Goal: Information Seeking & Learning: Check status

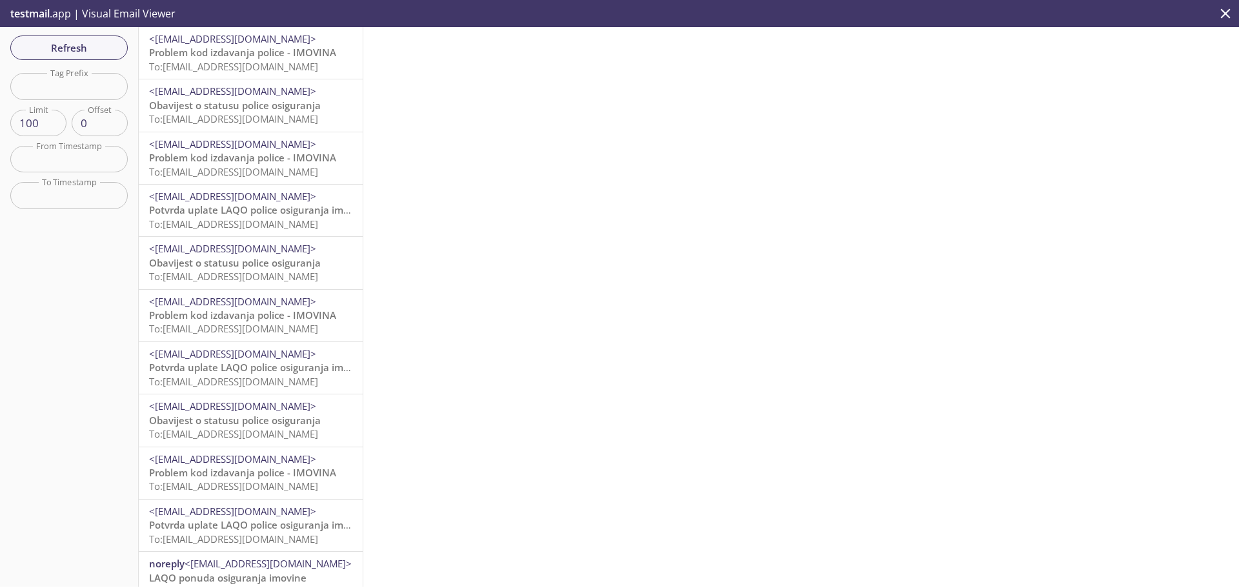
click at [253, 100] on span "Obavijest o statusu police osiguranja" at bounding box center [235, 105] width 172 height 13
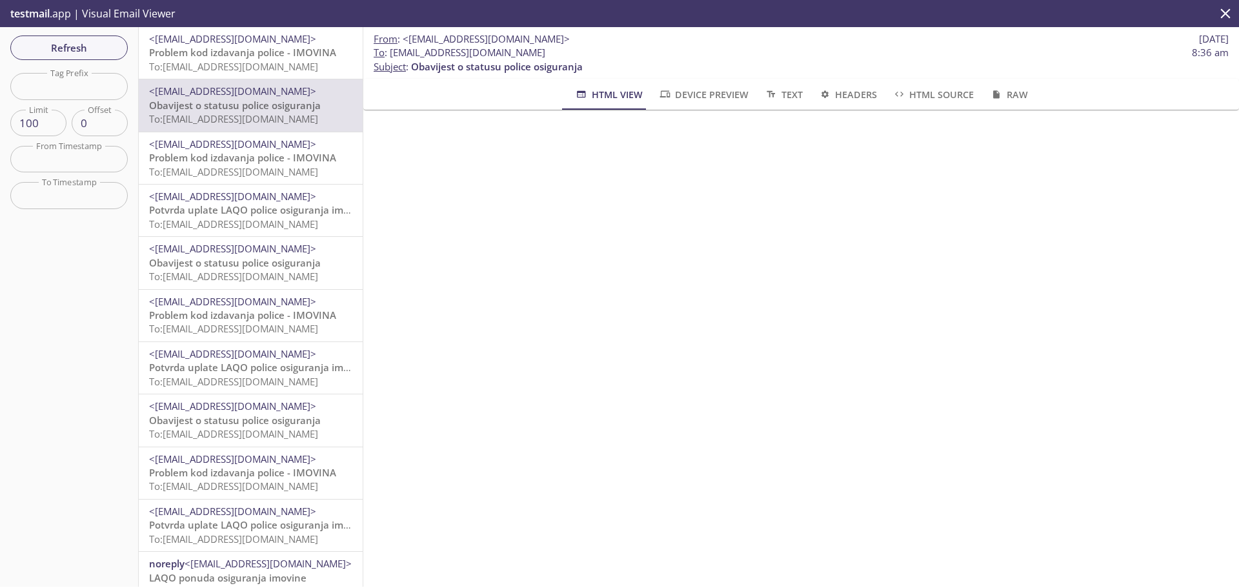
click at [259, 59] on span "Problem kod izdavanja police - IMOVINA" at bounding box center [242, 52] width 187 height 13
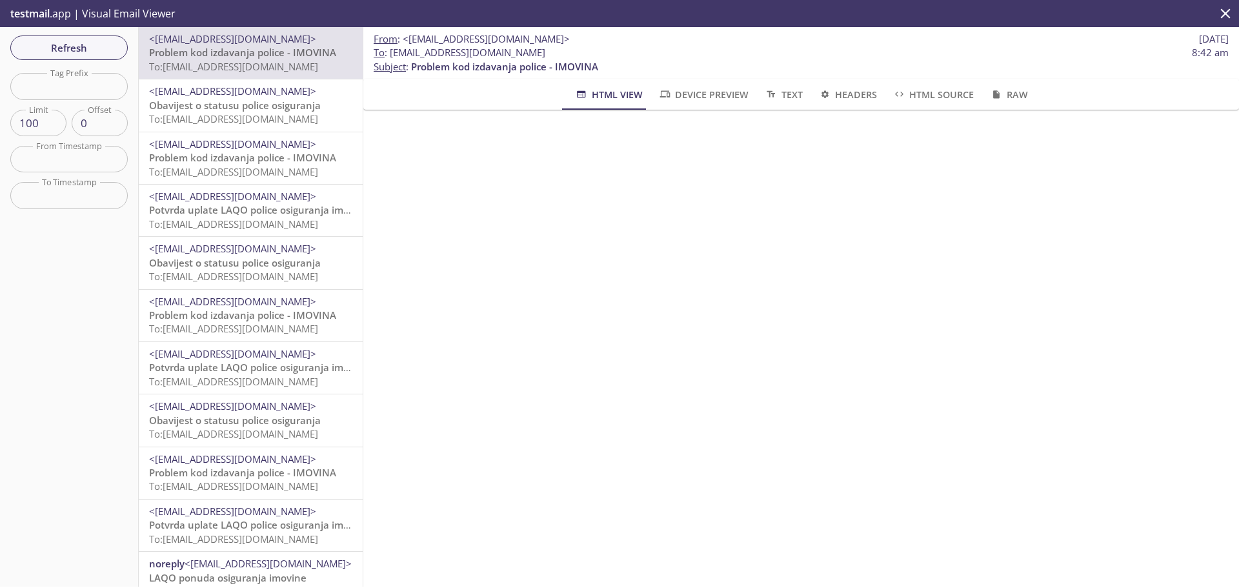
click at [253, 107] on span "Obavijest o statusu police osiguranja" at bounding box center [235, 105] width 172 height 13
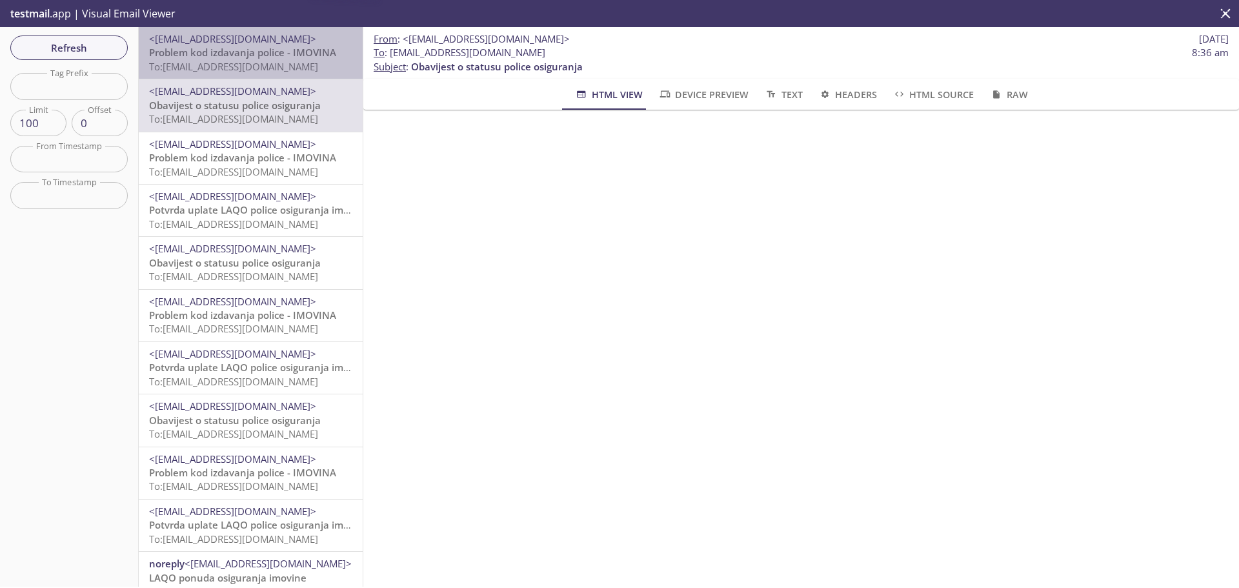
click at [256, 70] on span "To: [EMAIL_ADDRESS][DOMAIN_NAME]" at bounding box center [233, 66] width 169 height 13
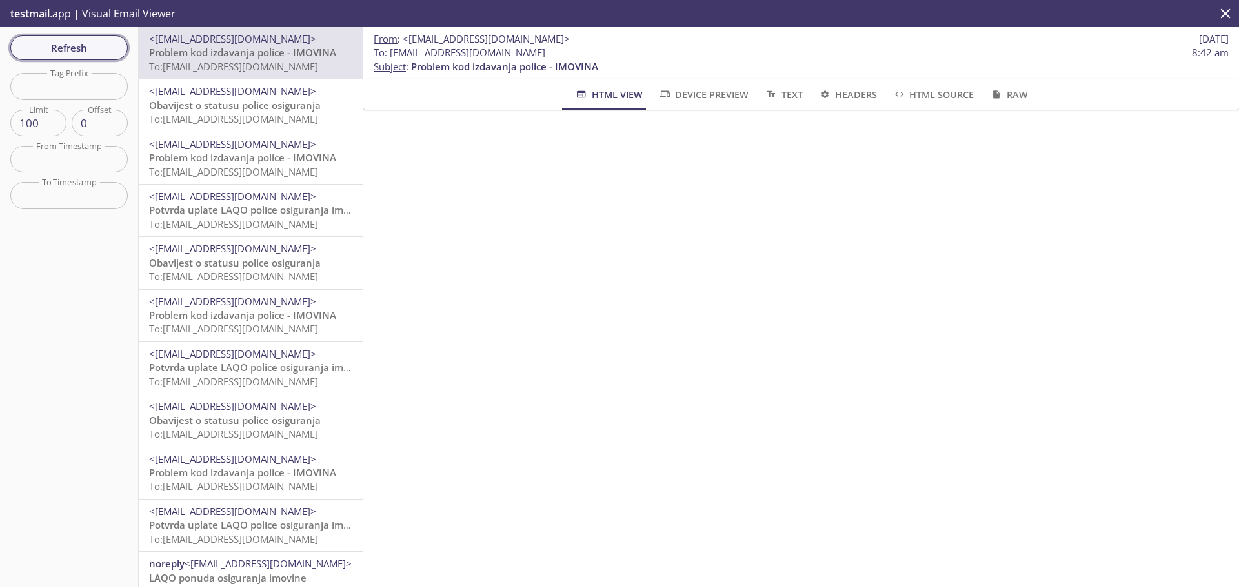
click at [78, 46] on span "Refresh" at bounding box center [69, 47] width 97 height 17
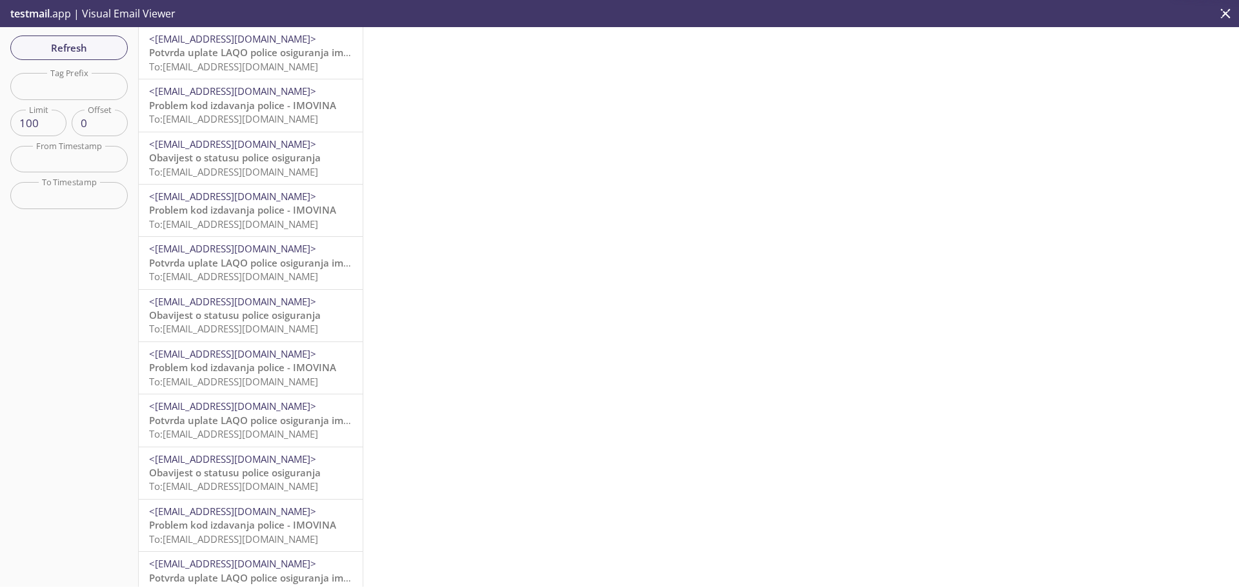
click at [269, 62] on span "To: [EMAIL_ADDRESS][DOMAIN_NAME]" at bounding box center [233, 66] width 169 height 13
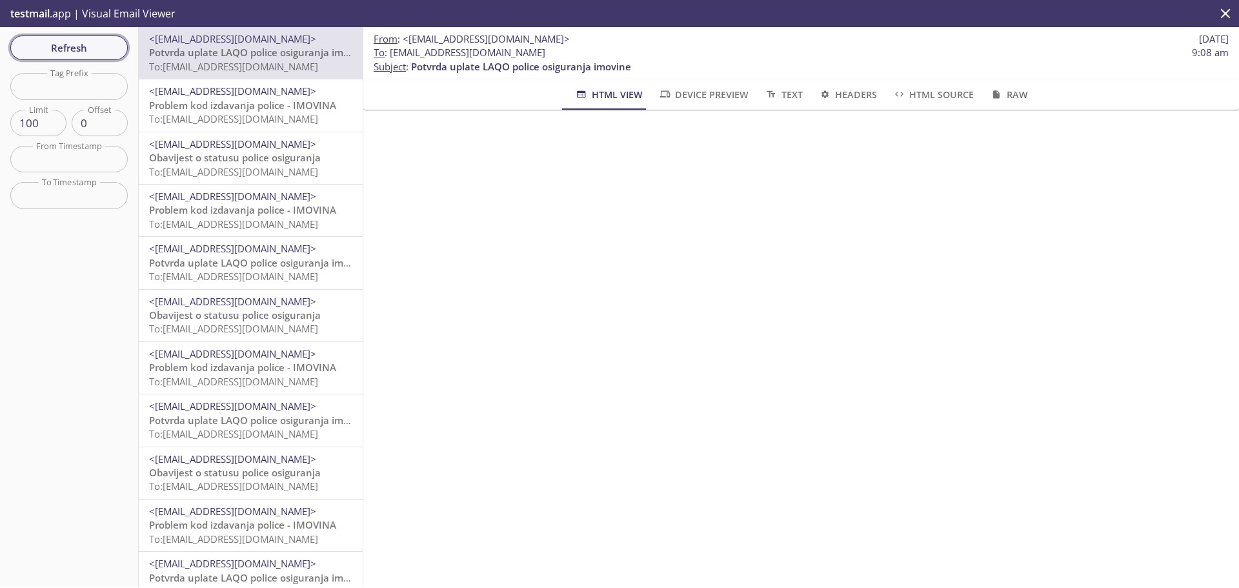
click at [83, 49] on span "Refresh" at bounding box center [69, 47] width 97 height 17
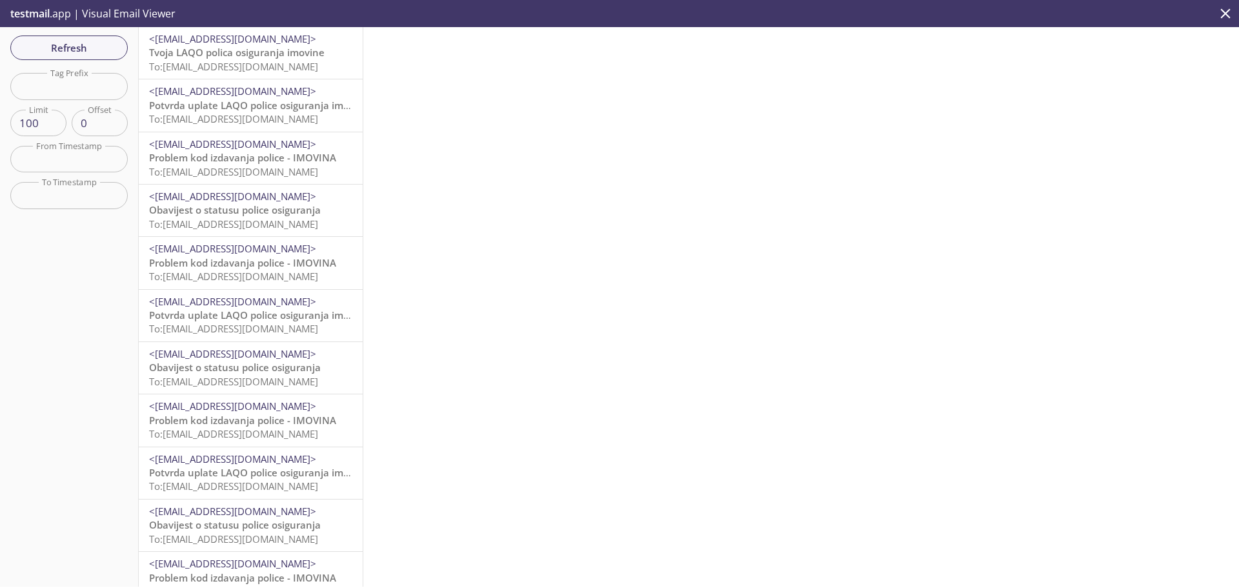
click at [210, 50] on span "Tvoja LAQO polica osiguranja imovine" at bounding box center [237, 52] width 176 height 13
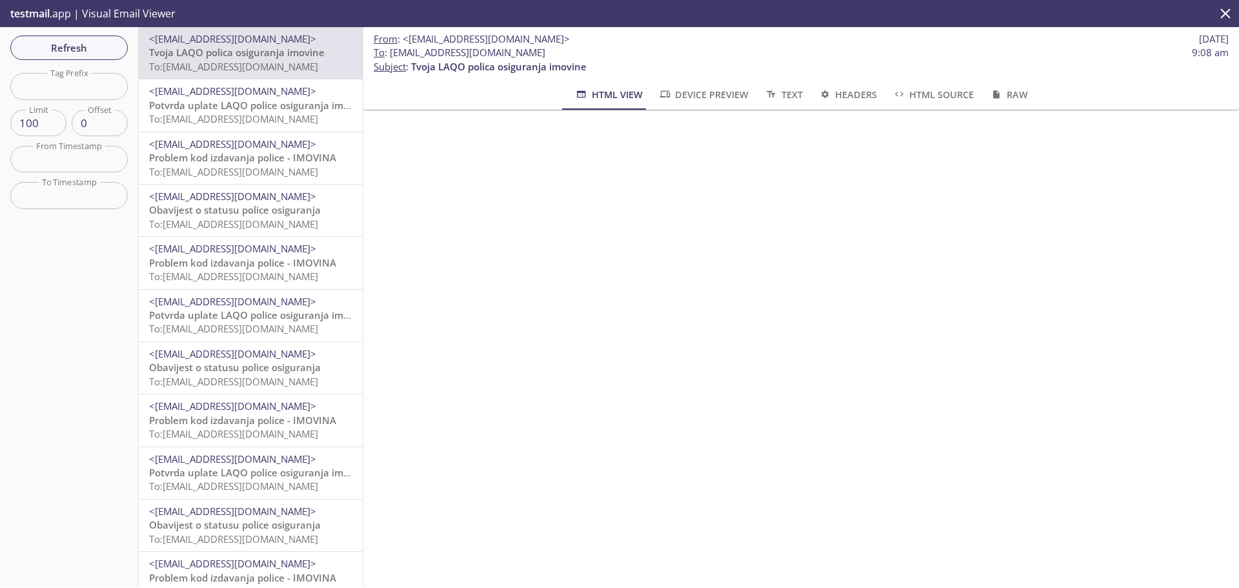
scroll to position [194, 0]
click at [294, 178] on span "To: [EMAIL_ADDRESS][DOMAIN_NAME]" at bounding box center [233, 171] width 169 height 13
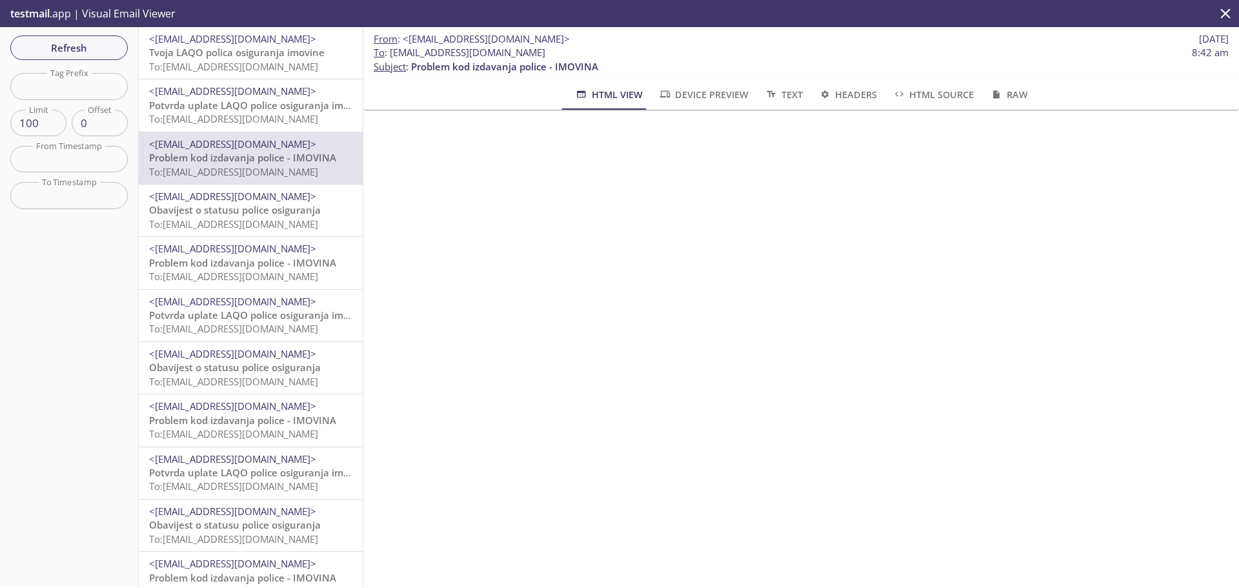
scroll to position [65, 0]
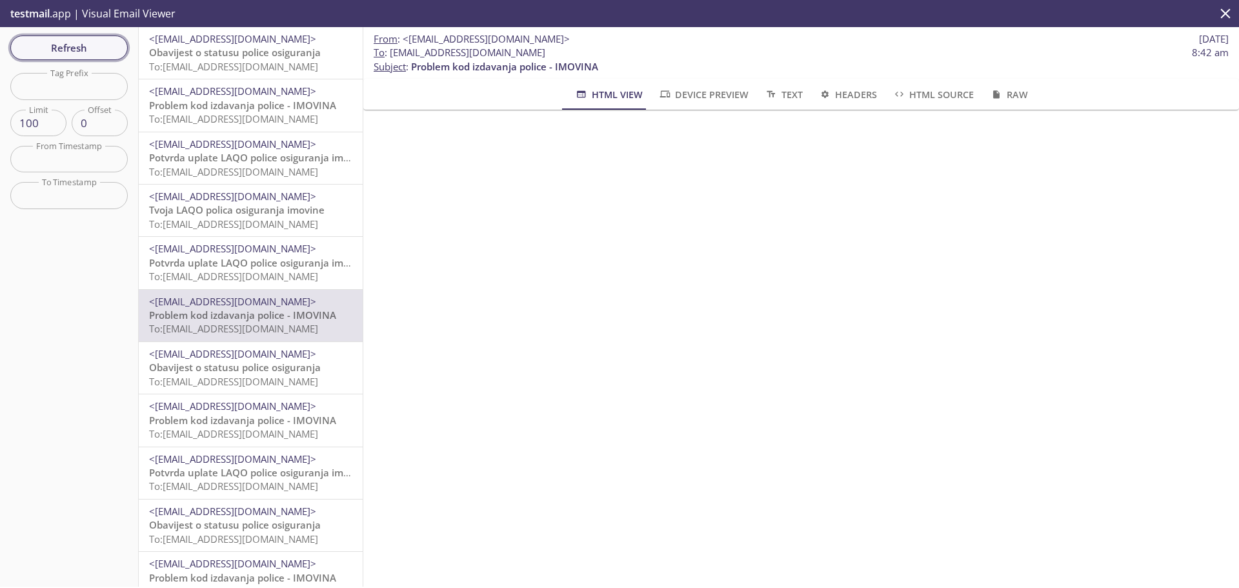
click at [107, 55] on span "Refresh" at bounding box center [69, 47] width 97 height 17
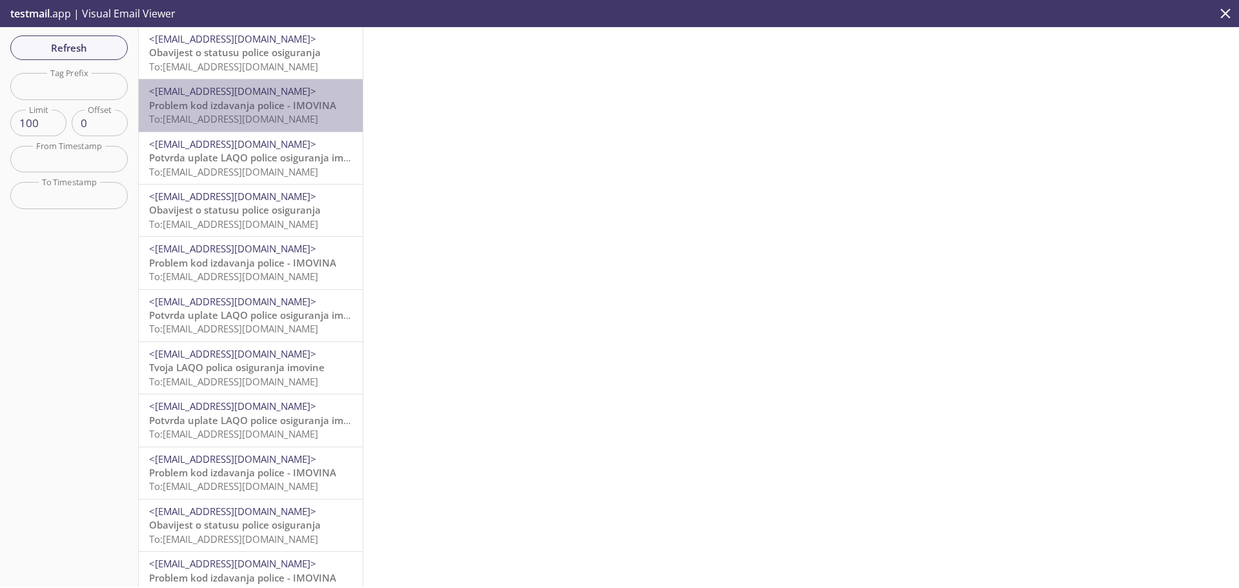
click at [290, 95] on span "<[EMAIL_ADDRESS][DOMAIN_NAME]>" at bounding box center [250, 92] width 203 height 14
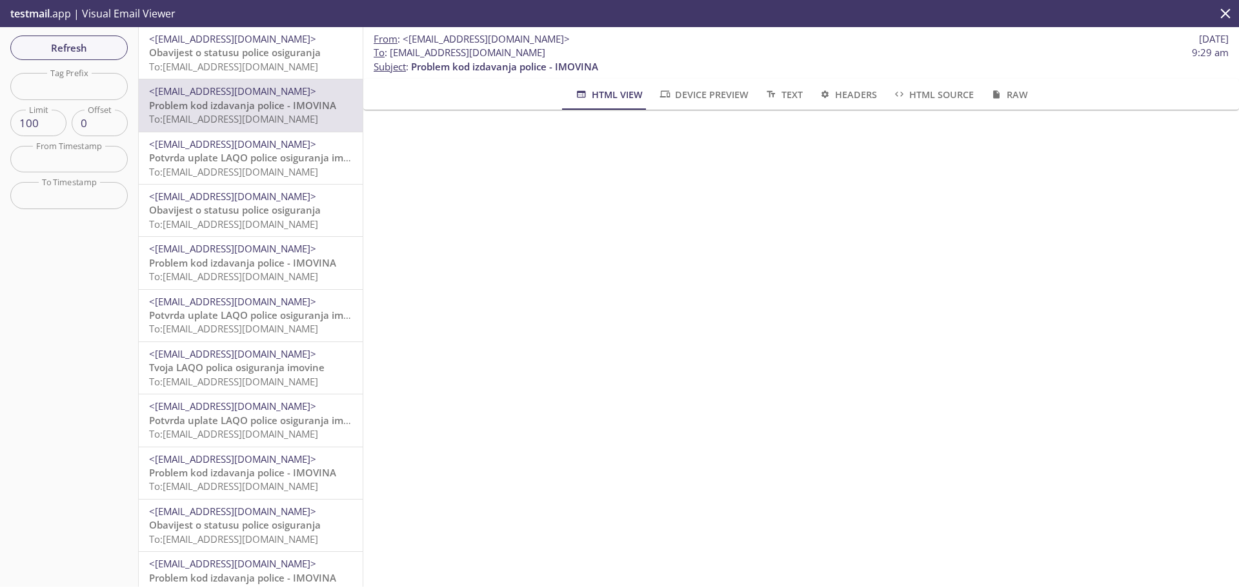
click at [277, 57] on span "Obavijest o statusu police osiguranja" at bounding box center [235, 52] width 172 height 13
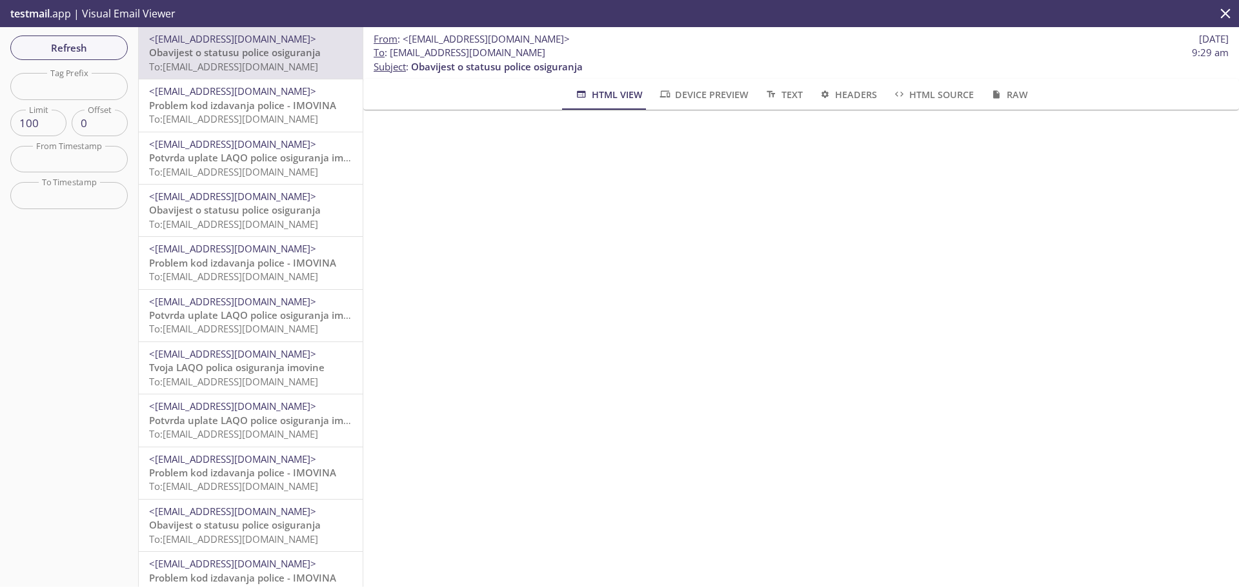
click at [253, 123] on span "To: [EMAIL_ADDRESS][DOMAIN_NAME]" at bounding box center [233, 118] width 169 height 13
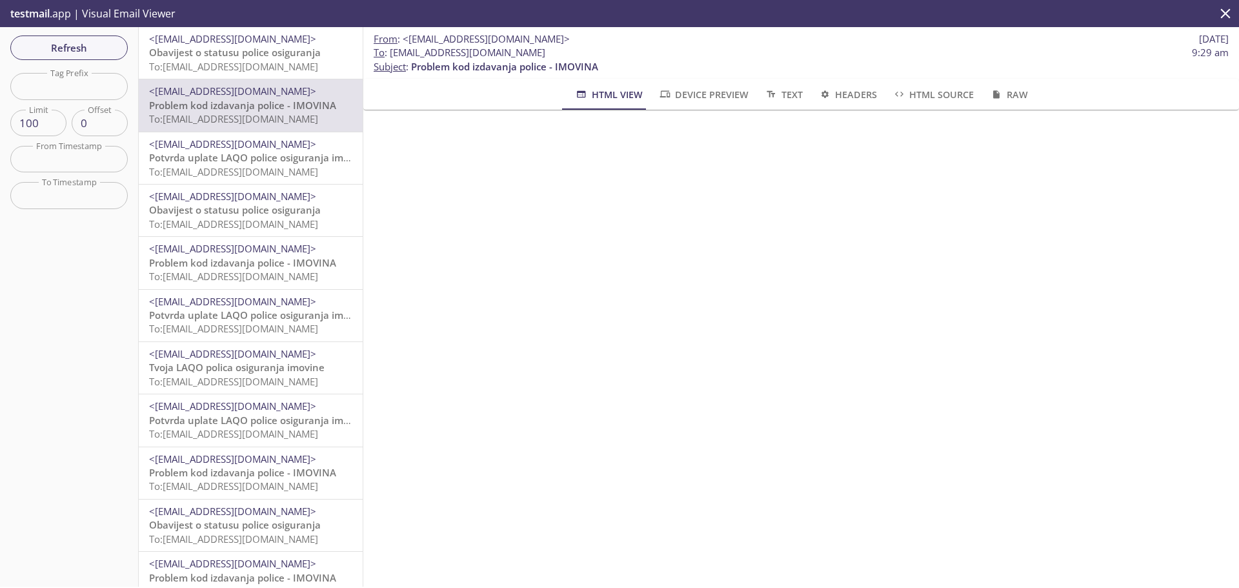
click at [249, 58] on span "Obavijest o statusu police osiguranja" at bounding box center [235, 52] width 172 height 13
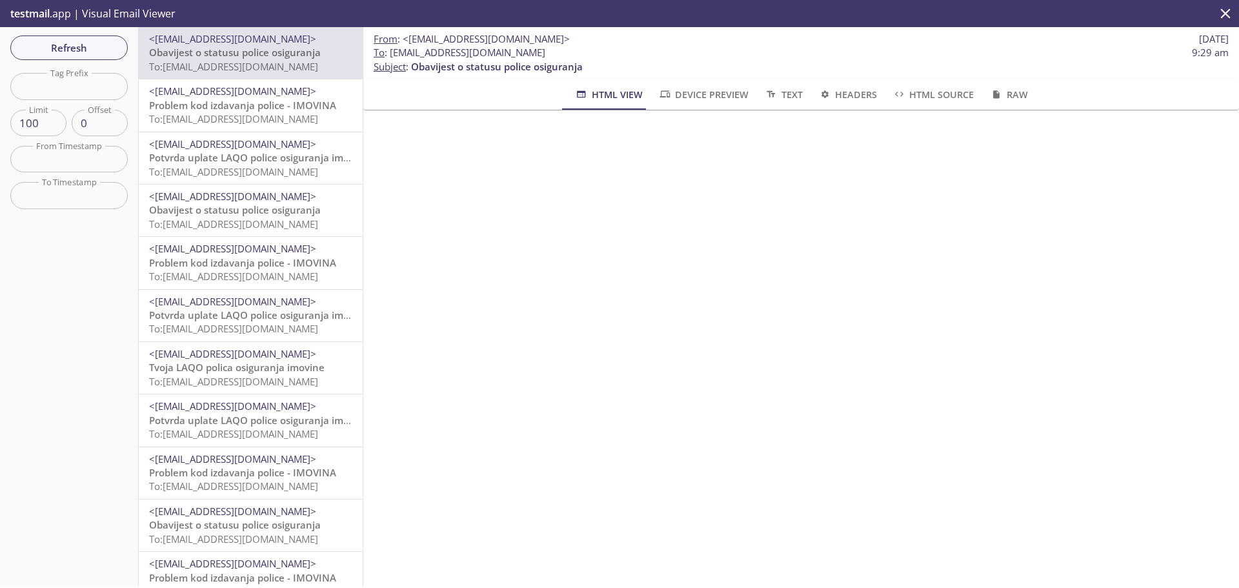
click at [252, 172] on span "To: [EMAIL_ADDRESS][DOMAIN_NAME]" at bounding box center [233, 171] width 169 height 13
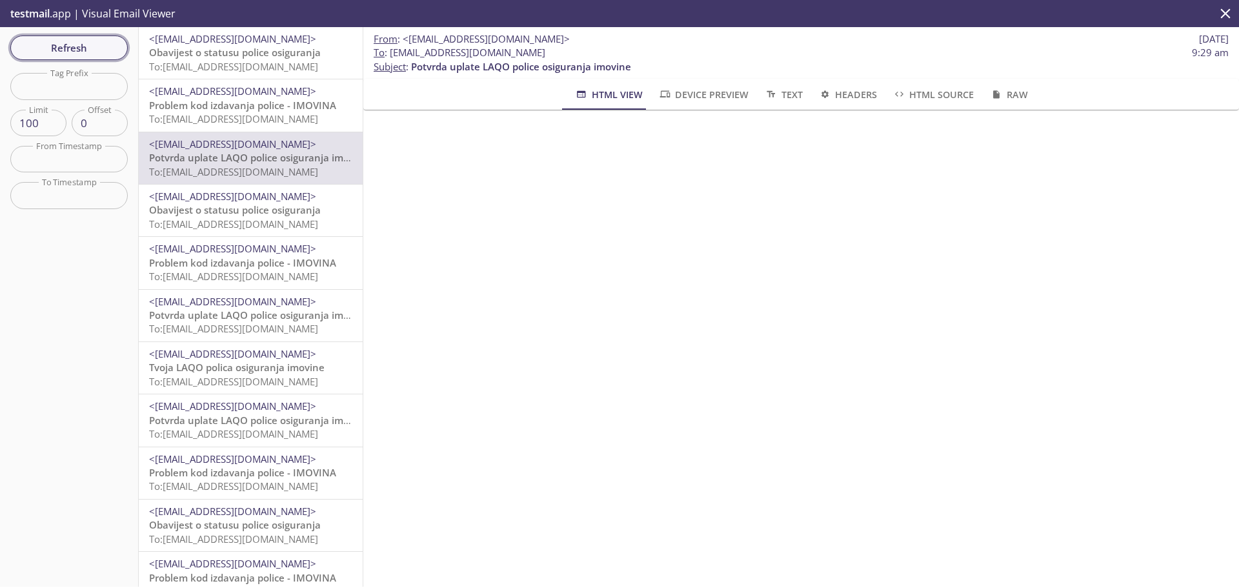
click at [54, 39] on span "Refresh" at bounding box center [69, 47] width 97 height 17
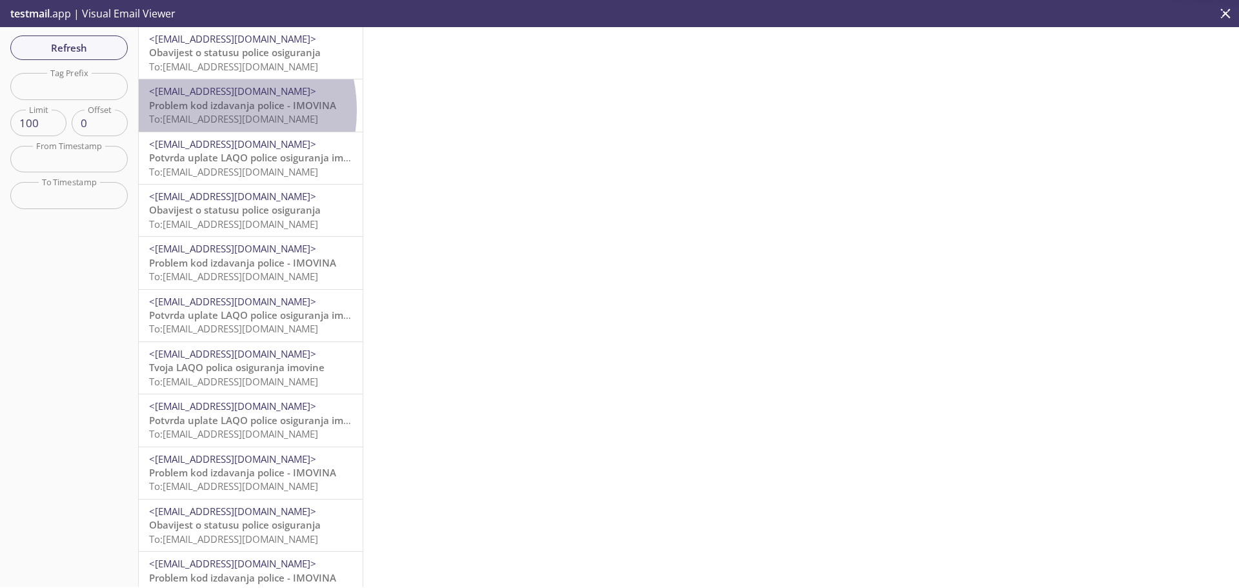
click at [202, 110] on span "Problem kod izdavanja police - IMOVINA" at bounding box center [242, 105] width 187 height 13
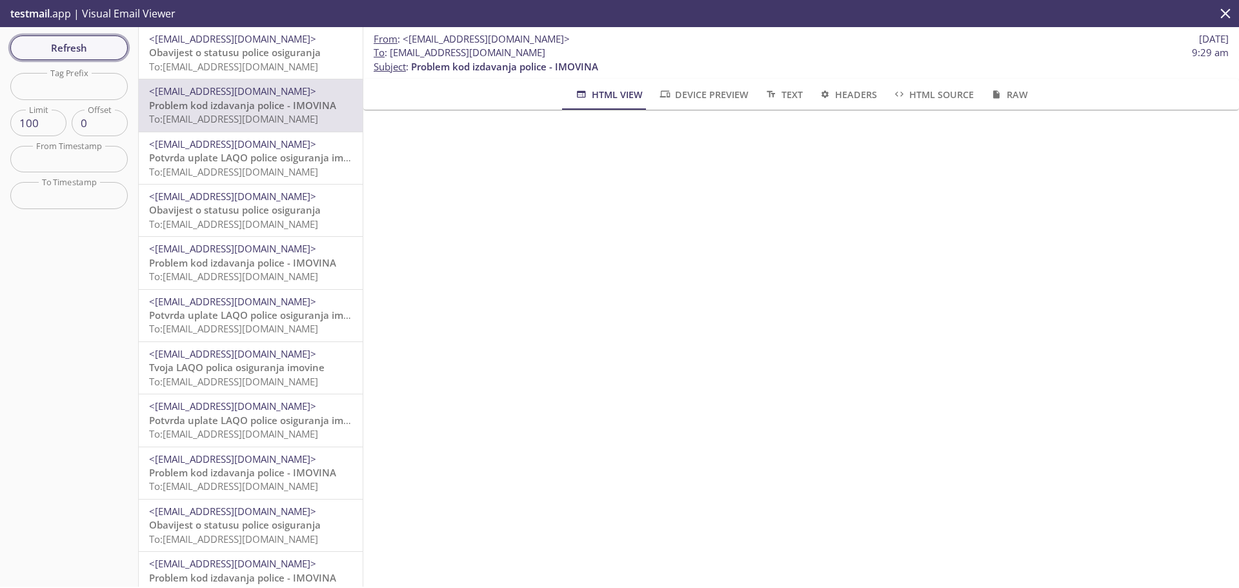
click at [109, 44] on span "Refresh" at bounding box center [69, 47] width 97 height 17
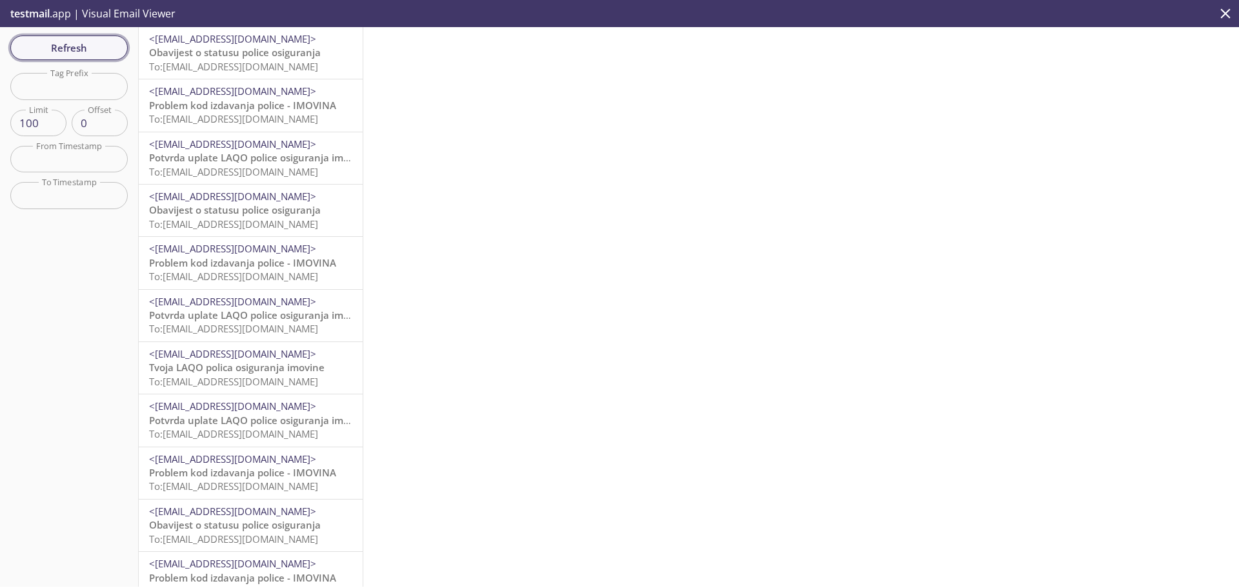
click at [109, 44] on span "Refresh" at bounding box center [69, 47] width 97 height 17
click at [71, 48] on span "Refresh" at bounding box center [69, 47] width 97 height 17
click at [92, 46] on span "Refresh" at bounding box center [69, 47] width 97 height 17
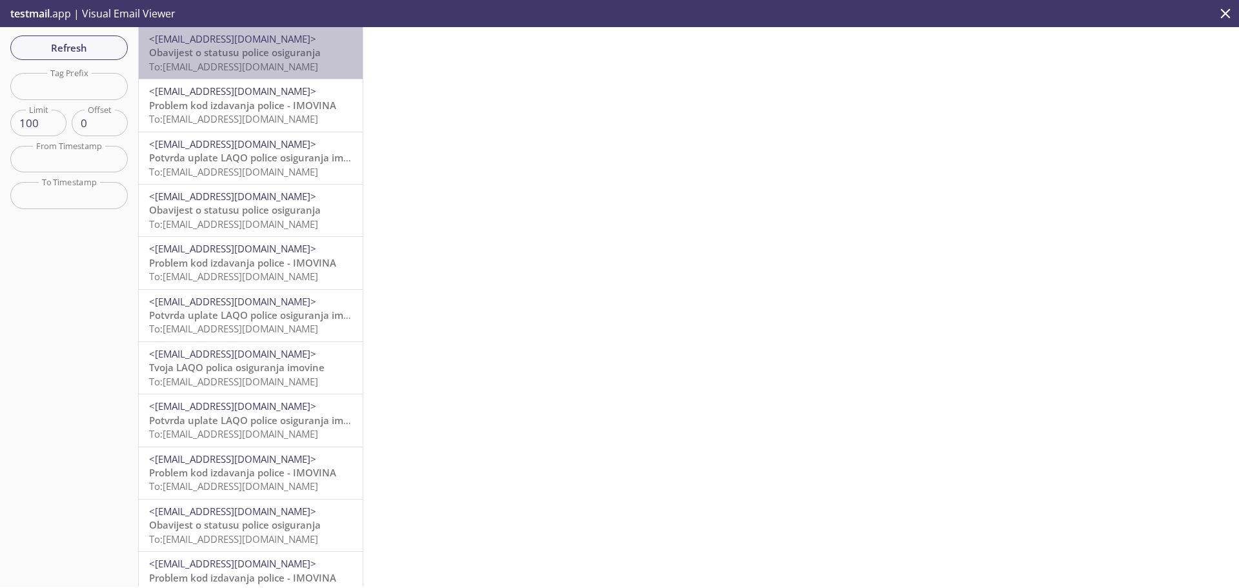
click at [306, 56] on span "Obavijest o statusu police osiguranja" at bounding box center [235, 52] width 172 height 13
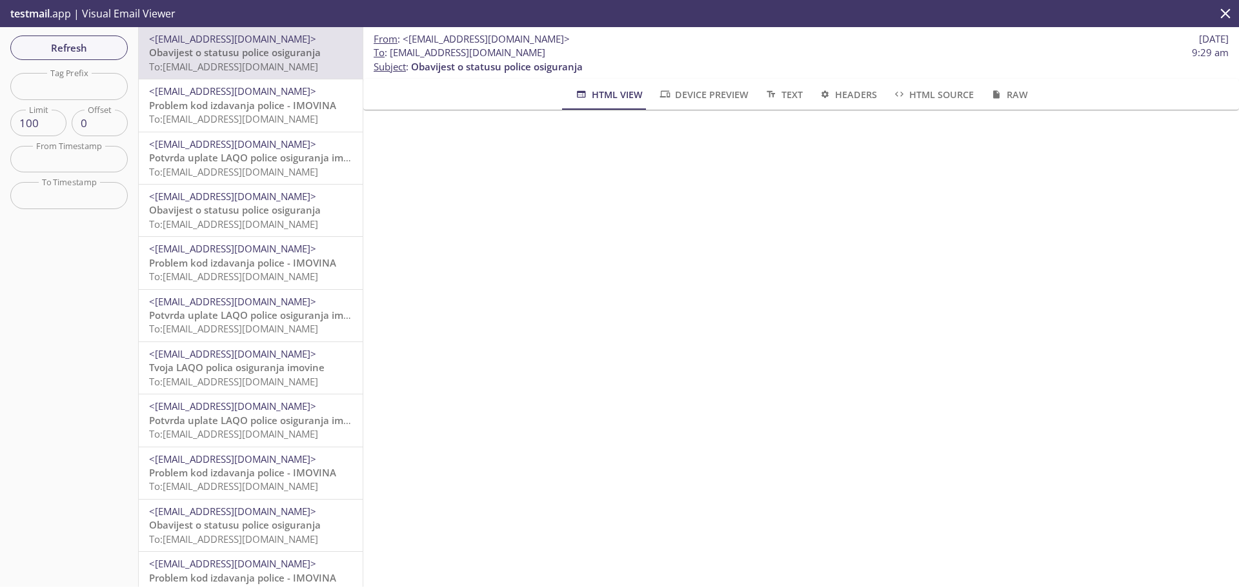
click at [318, 112] on p "Problem kod izdavanja police - IMOVINA To: [EMAIL_ADDRESS][DOMAIN_NAME]" at bounding box center [250, 113] width 203 height 28
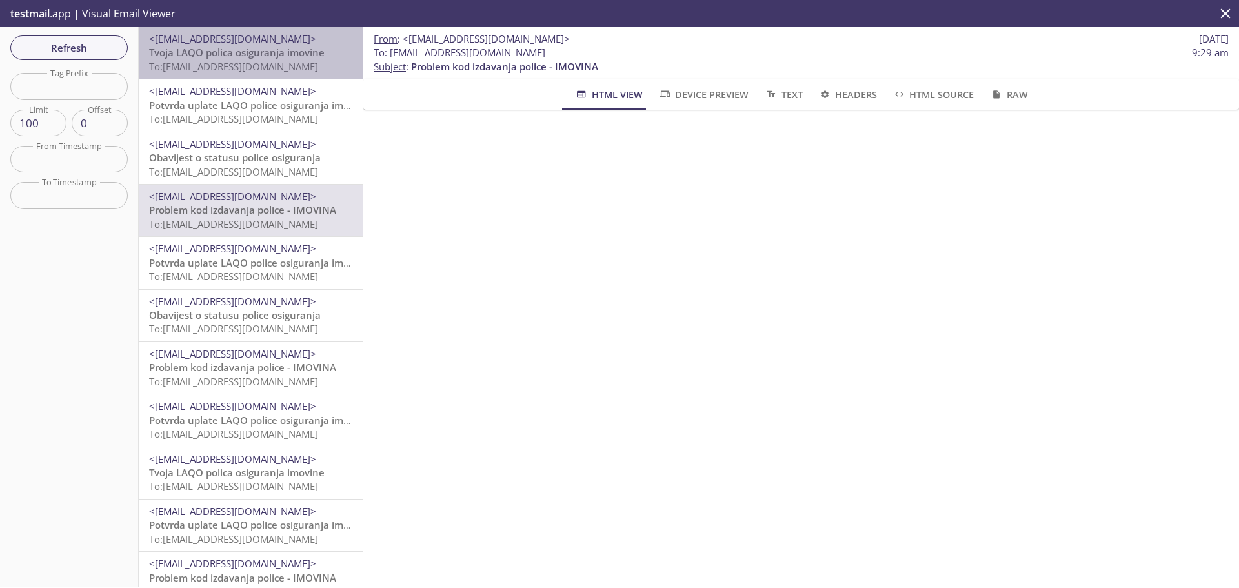
click at [261, 70] on span "To: [EMAIL_ADDRESS][DOMAIN_NAME]" at bounding box center [233, 66] width 169 height 13
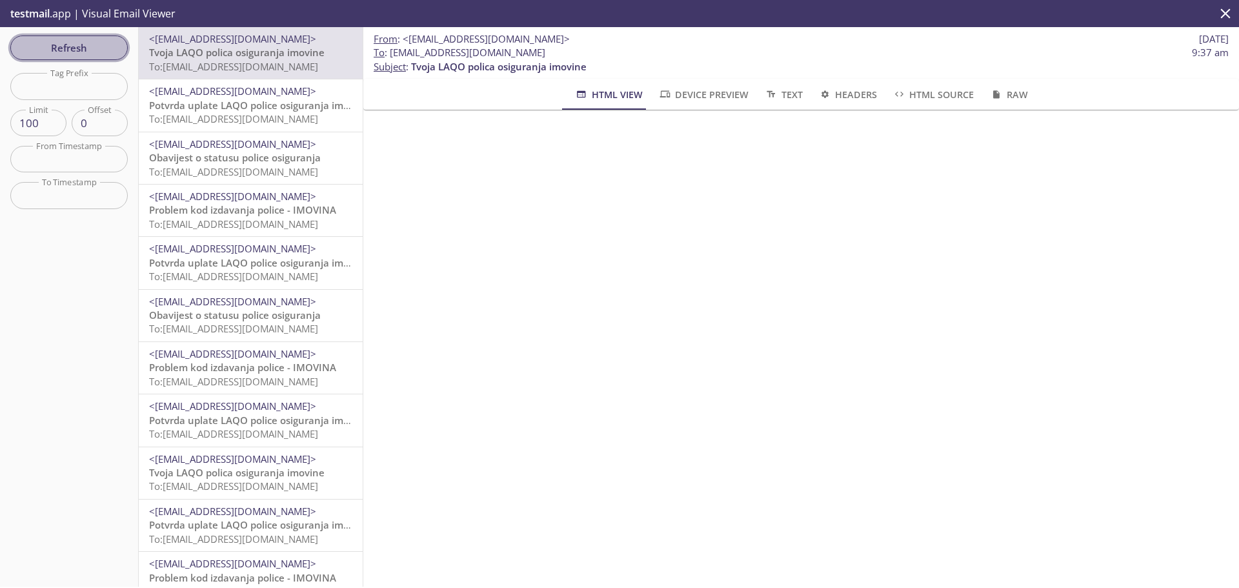
click at [101, 56] on span "Refresh" at bounding box center [69, 47] width 97 height 17
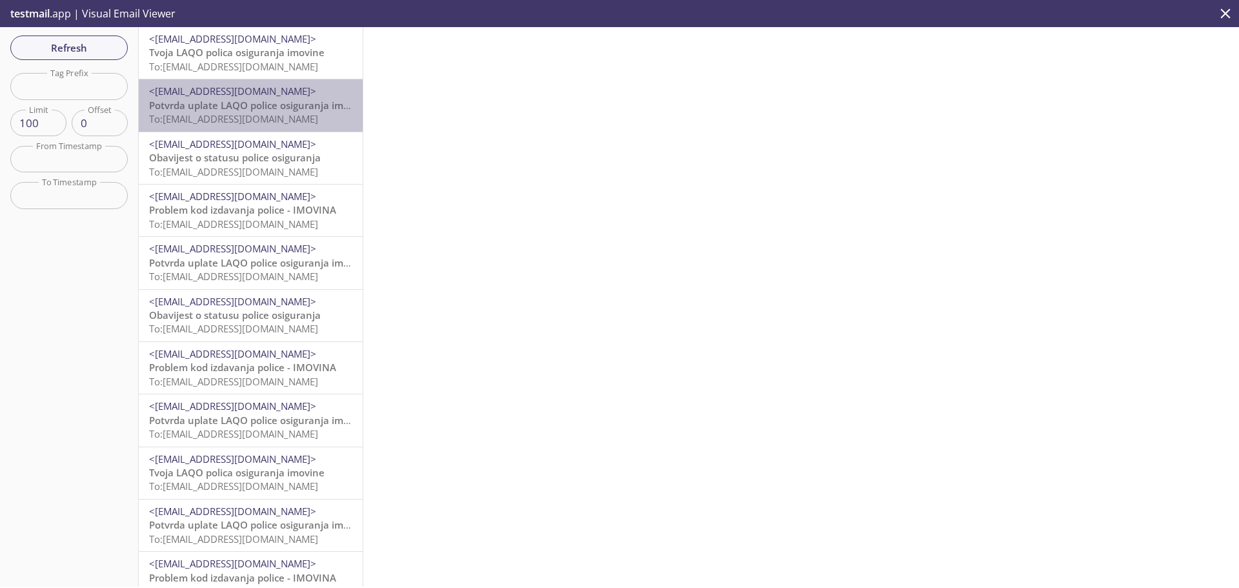
click at [259, 120] on span "To: [EMAIL_ADDRESS][DOMAIN_NAME]" at bounding box center [233, 118] width 169 height 13
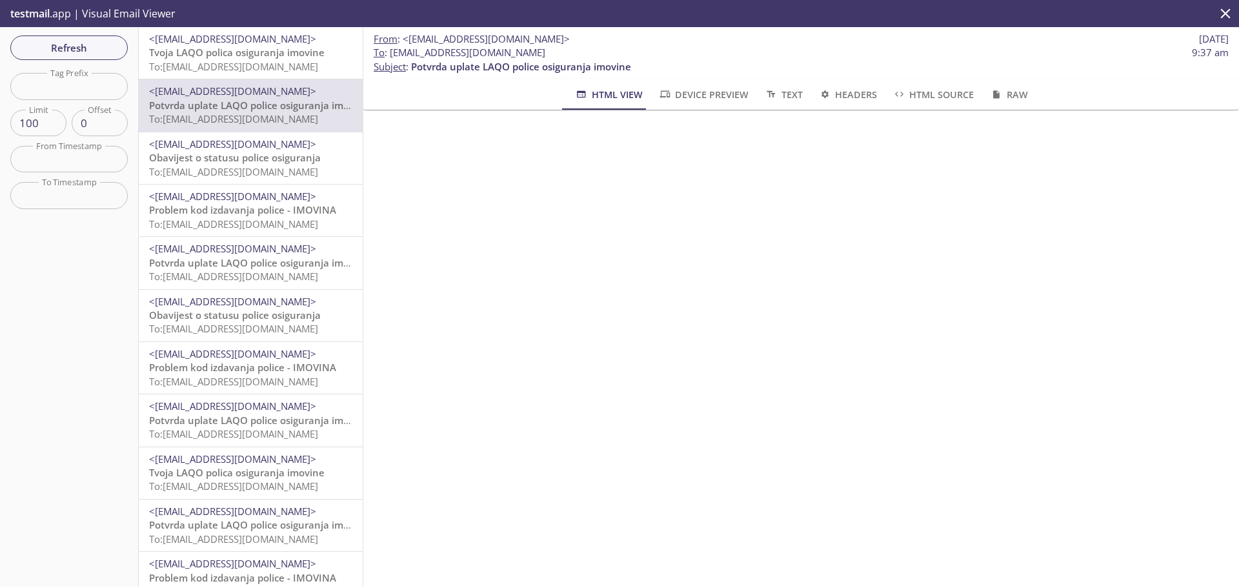
click at [275, 60] on span "To: [EMAIL_ADDRESS][DOMAIN_NAME]" at bounding box center [233, 66] width 169 height 13
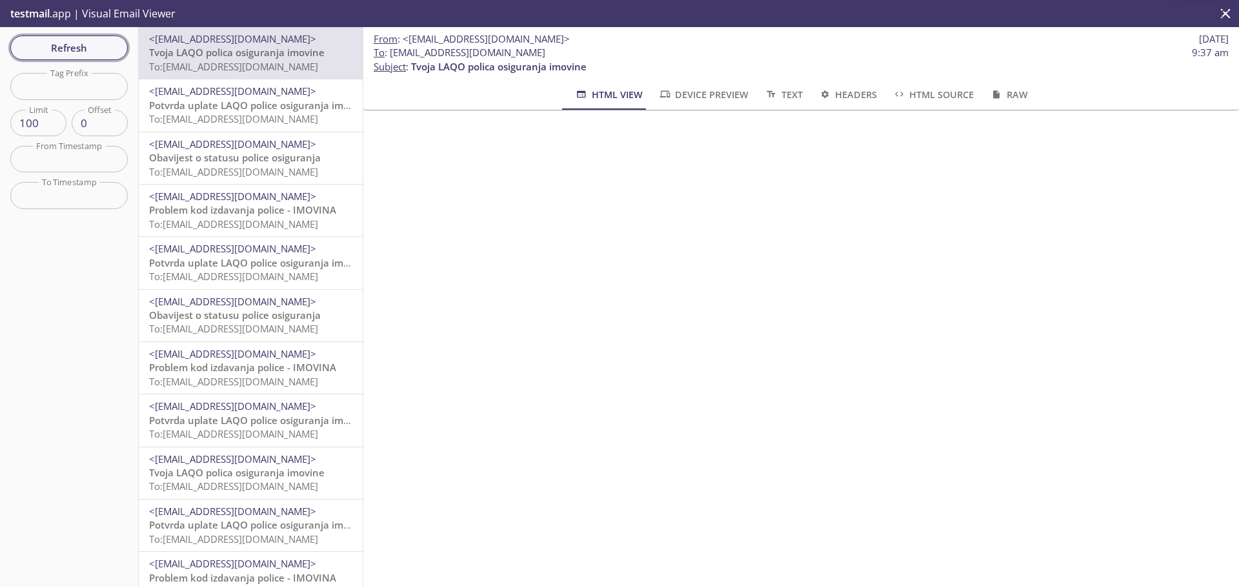
click at [108, 41] on span "Refresh" at bounding box center [69, 47] width 97 height 17
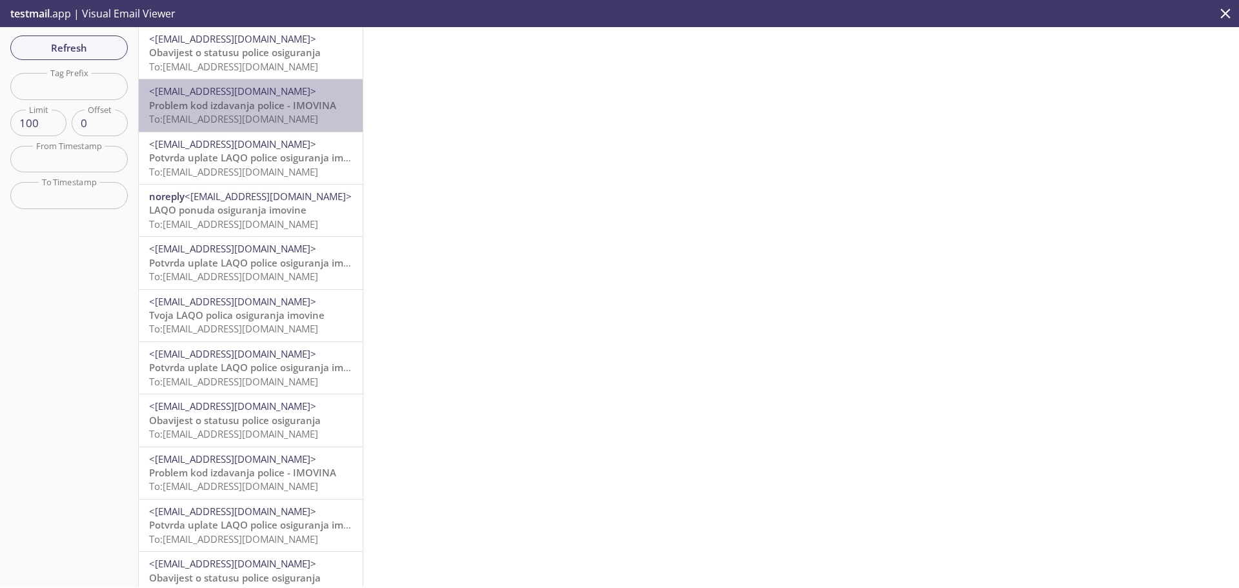
click at [290, 99] on span "Problem kod izdavanja police - IMOVINA" at bounding box center [242, 105] width 187 height 13
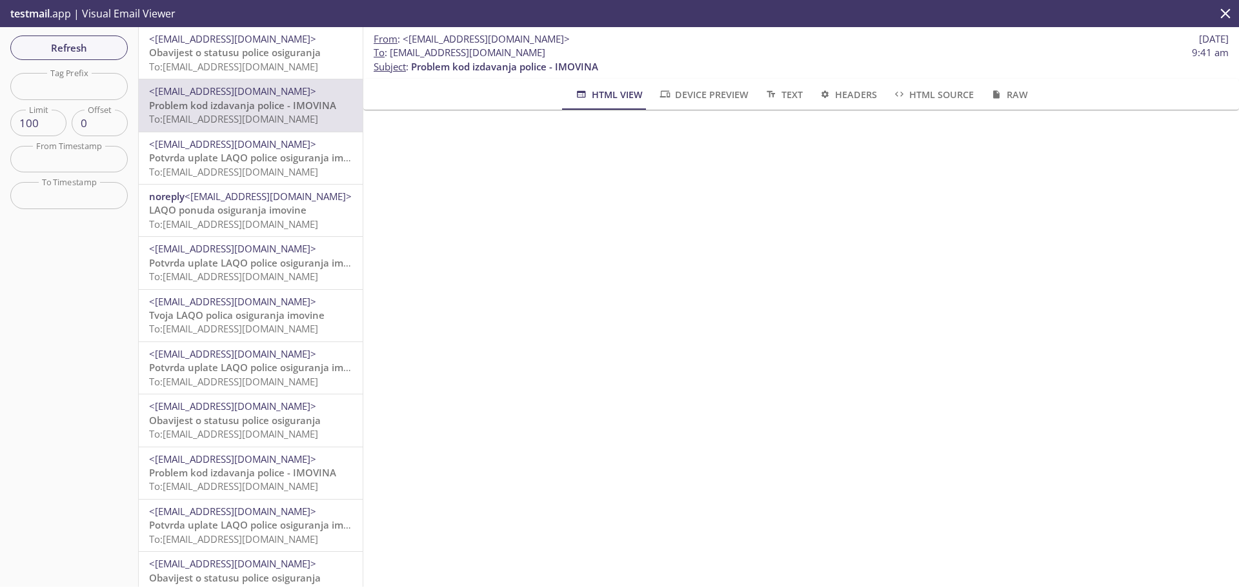
scroll to position [129, 0]
click at [264, 66] on span "To: [EMAIL_ADDRESS][DOMAIN_NAME]" at bounding box center [233, 66] width 169 height 13
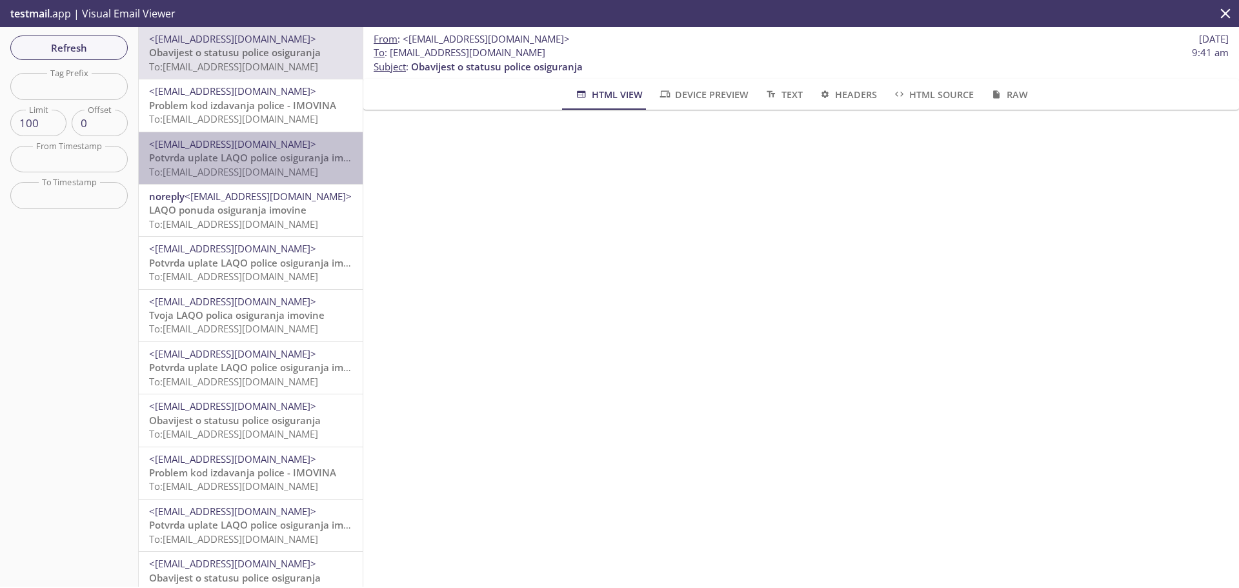
click at [272, 152] on span "Potvrda uplate LAQO police osiguranja imovine" at bounding box center [259, 157] width 220 height 13
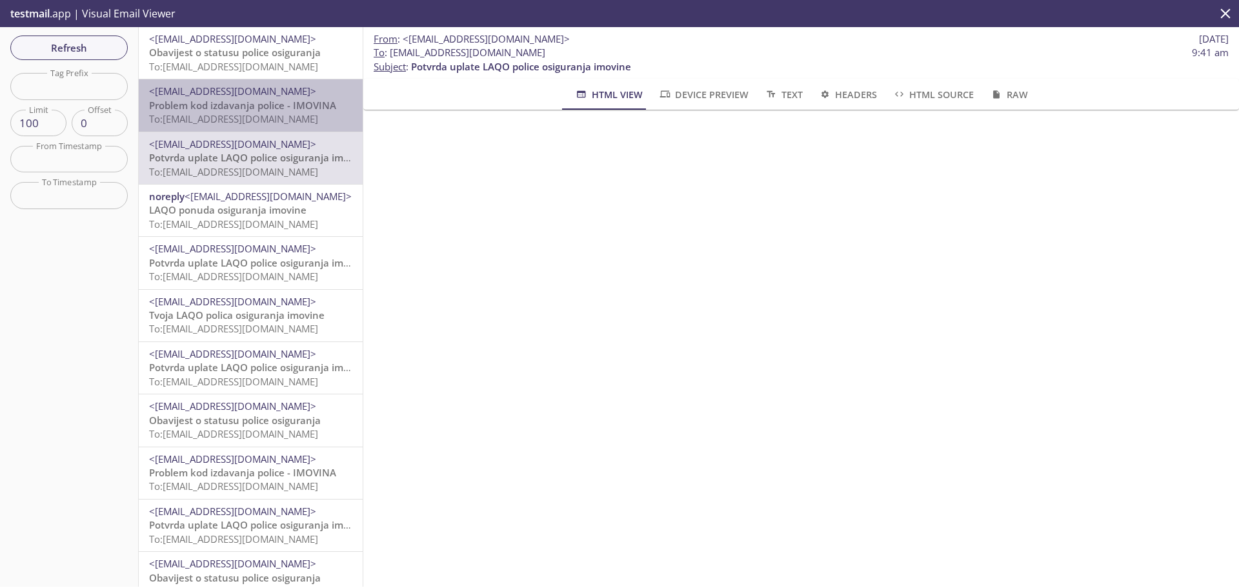
click at [278, 113] on span "To: [EMAIL_ADDRESS][DOMAIN_NAME]" at bounding box center [233, 118] width 169 height 13
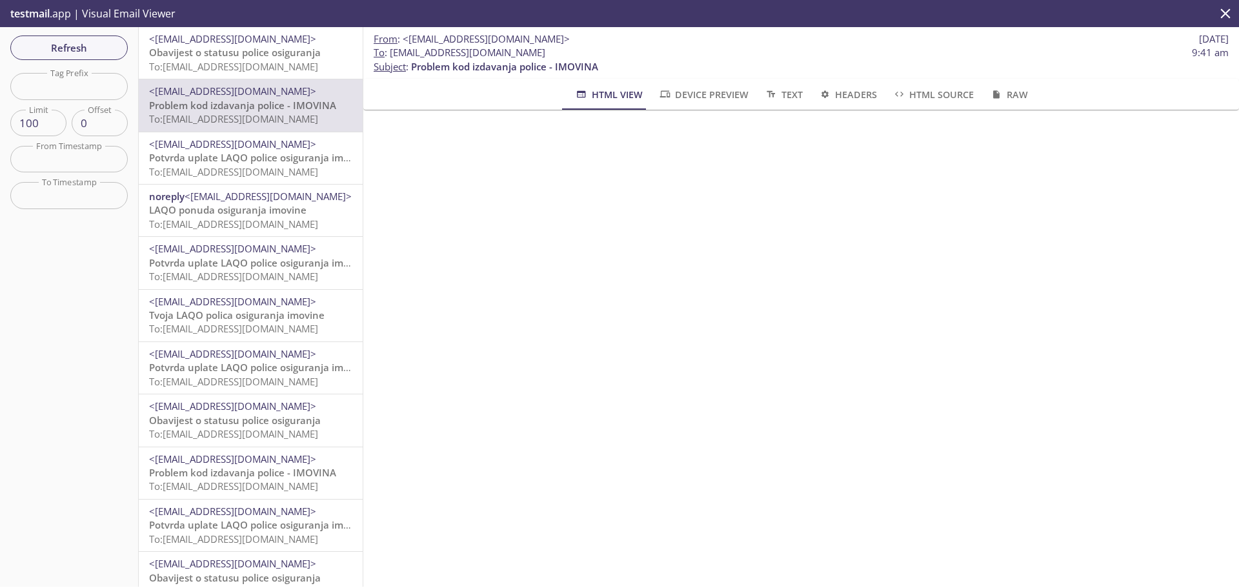
scroll to position [65, 0]
click at [277, 167] on span "To: [EMAIL_ADDRESS][DOMAIN_NAME]" at bounding box center [233, 171] width 169 height 13
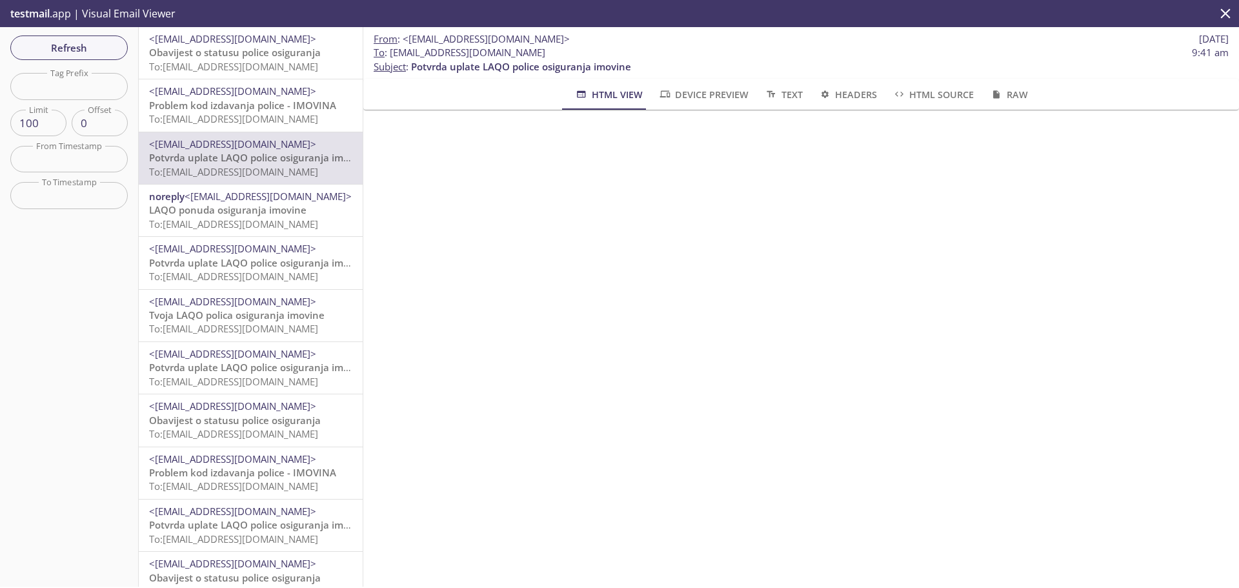
click at [277, 120] on span "To: [EMAIL_ADDRESS][DOMAIN_NAME]" at bounding box center [233, 118] width 169 height 13
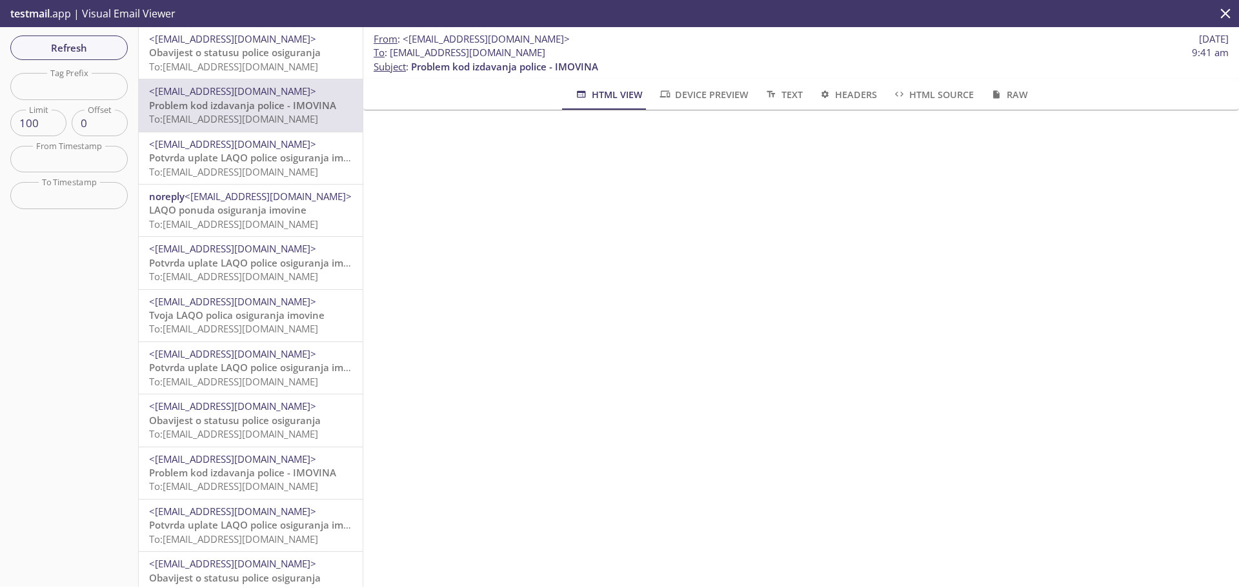
click at [279, 223] on span "To: [EMAIL_ADDRESS][DOMAIN_NAME]" at bounding box center [233, 224] width 169 height 13
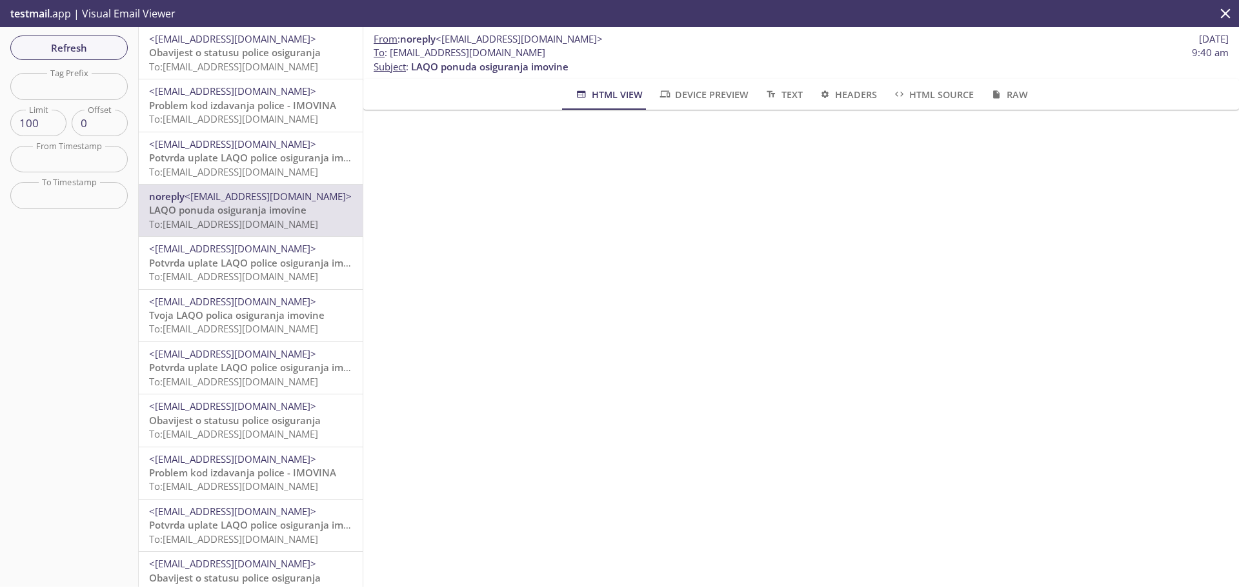
scroll to position [194, 0]
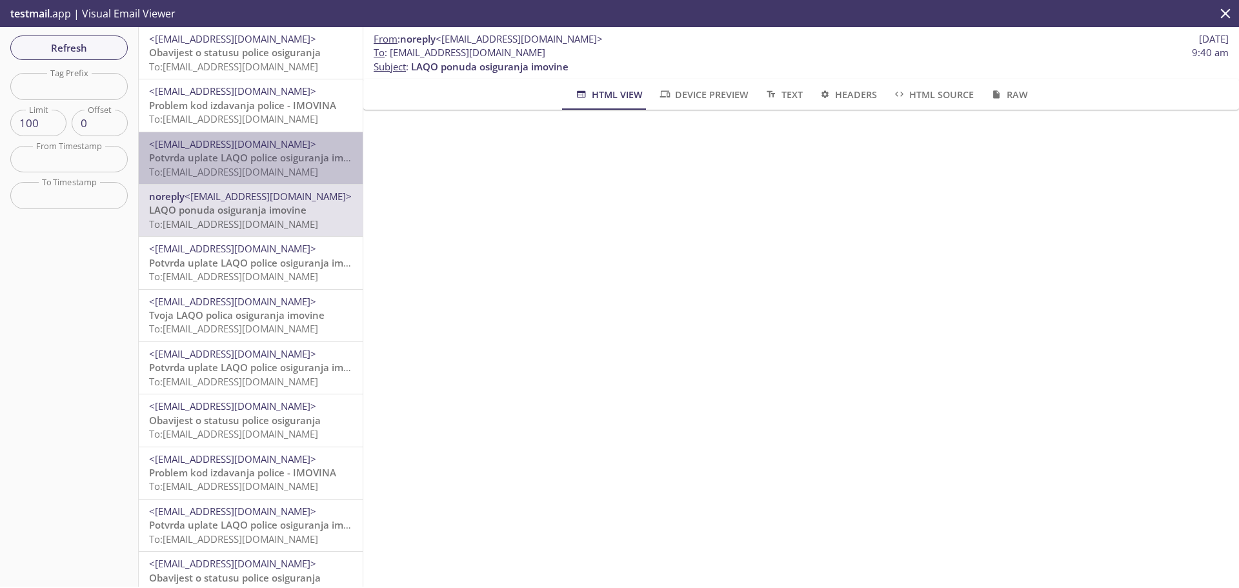
click at [267, 173] on span "To: [EMAIL_ADDRESS][DOMAIN_NAME]" at bounding box center [233, 171] width 169 height 13
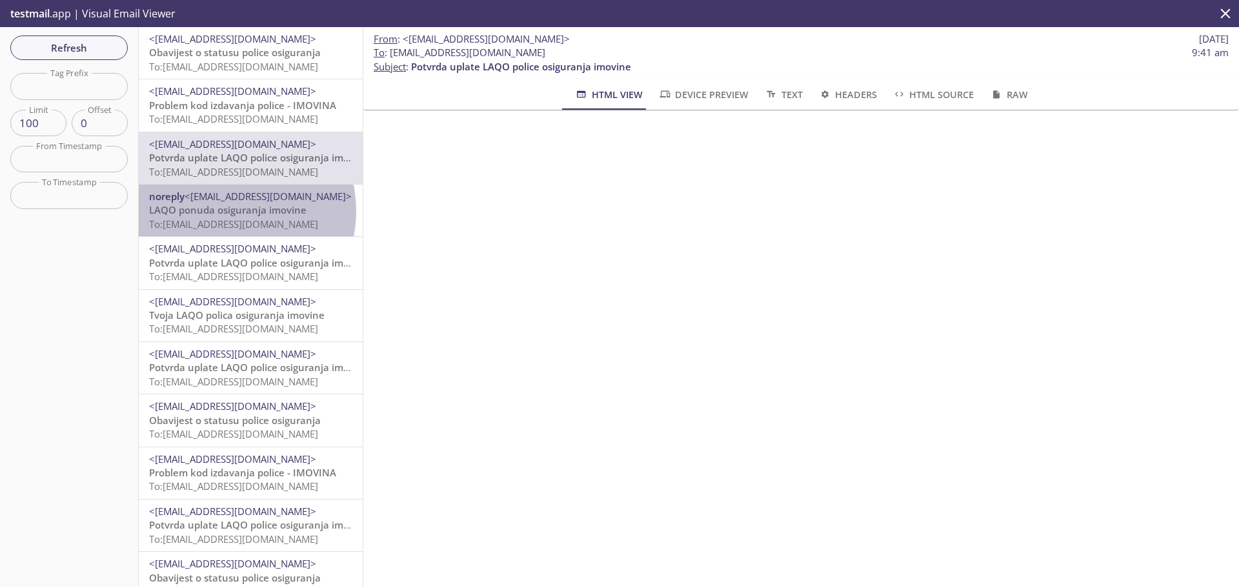
click at [223, 211] on span "LAQO ponuda osiguranja imovine" at bounding box center [227, 209] width 157 height 13
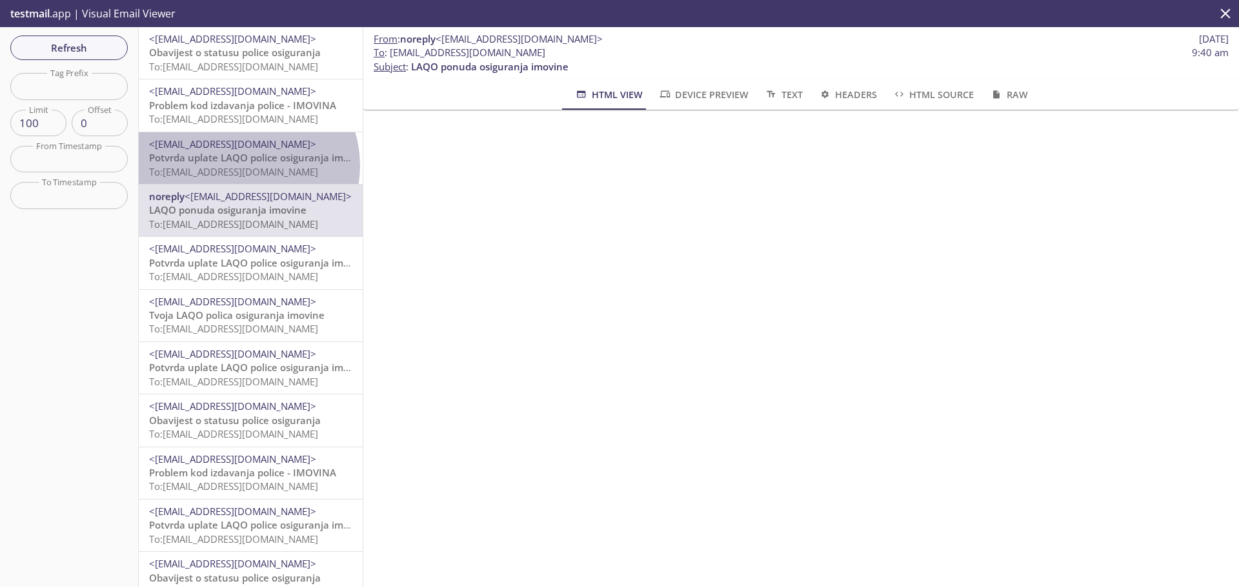
click at [247, 166] on span "To: [EMAIL_ADDRESS][DOMAIN_NAME]" at bounding box center [233, 171] width 169 height 13
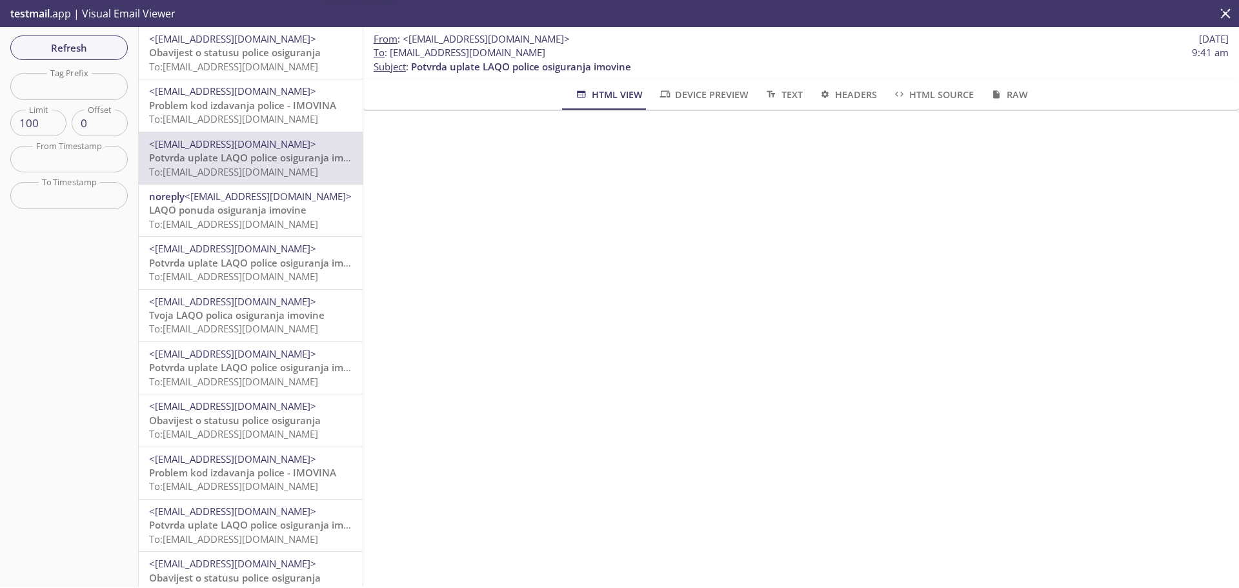
click at [247, 126] on p "Problem kod izdavanja police - IMOVINA To: [EMAIL_ADDRESS][DOMAIN_NAME]" at bounding box center [250, 113] width 203 height 28
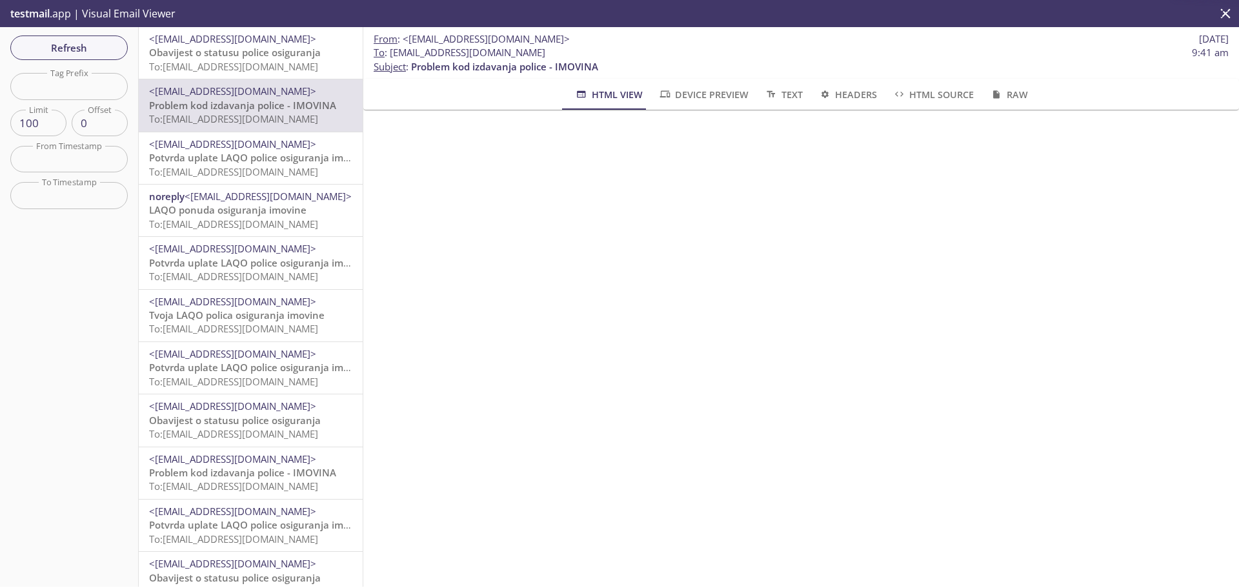
click at [243, 70] on span "To: [EMAIL_ADDRESS][DOMAIN_NAME]" at bounding box center [233, 66] width 169 height 13
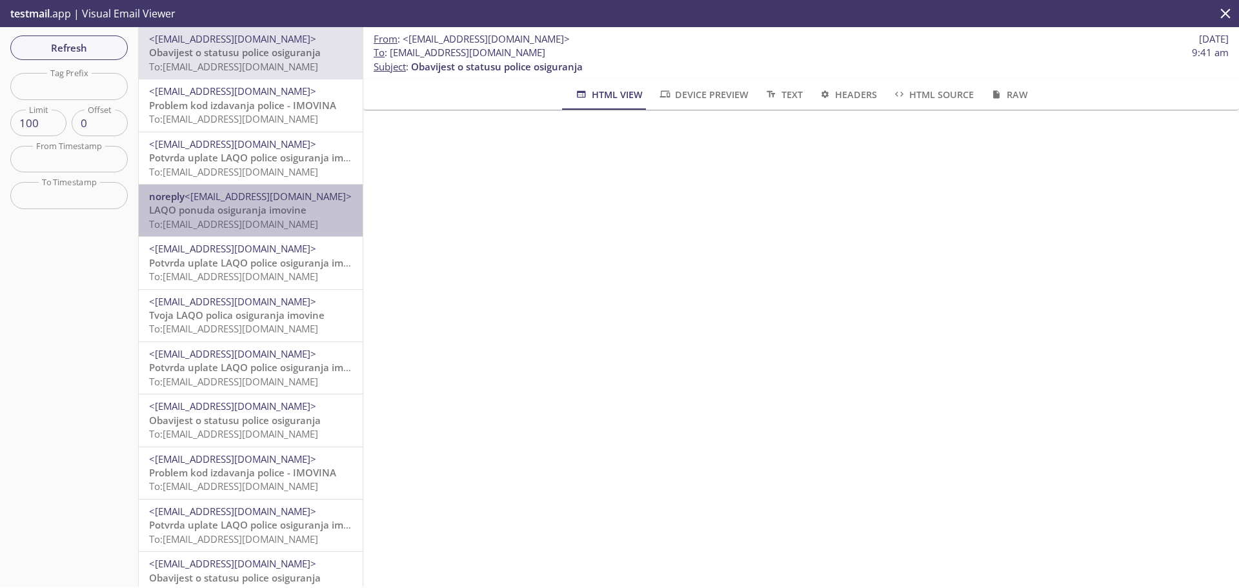
click at [259, 225] on span "To: [EMAIL_ADDRESS][DOMAIN_NAME]" at bounding box center [233, 224] width 169 height 13
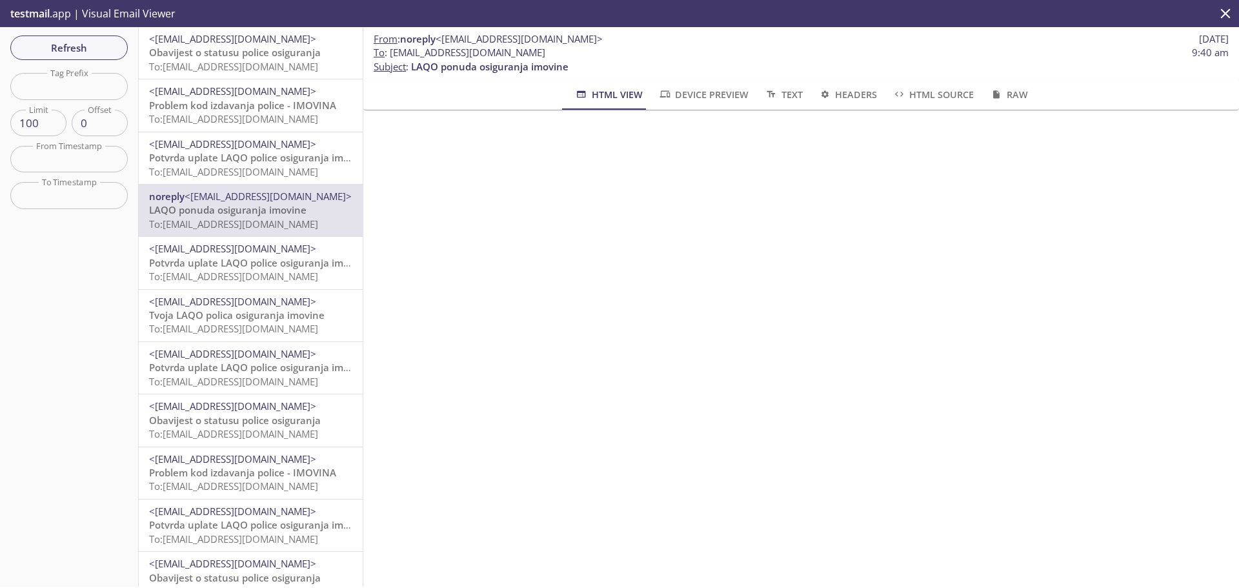
scroll to position [258, 0]
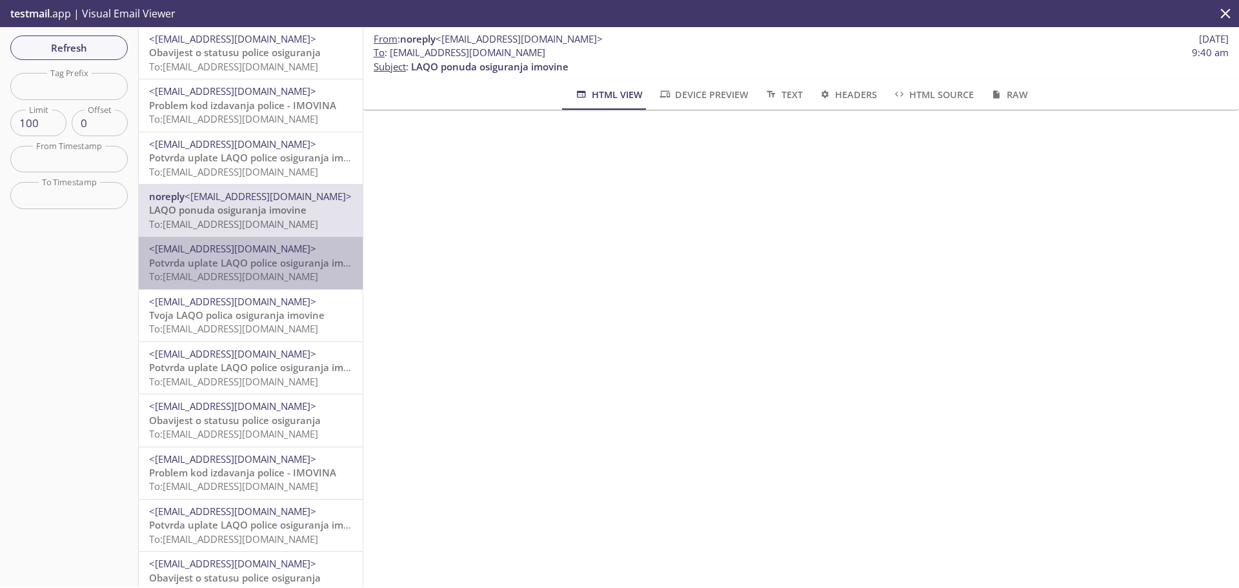
click at [298, 275] on span "To: [EMAIL_ADDRESS][DOMAIN_NAME]" at bounding box center [233, 276] width 169 height 13
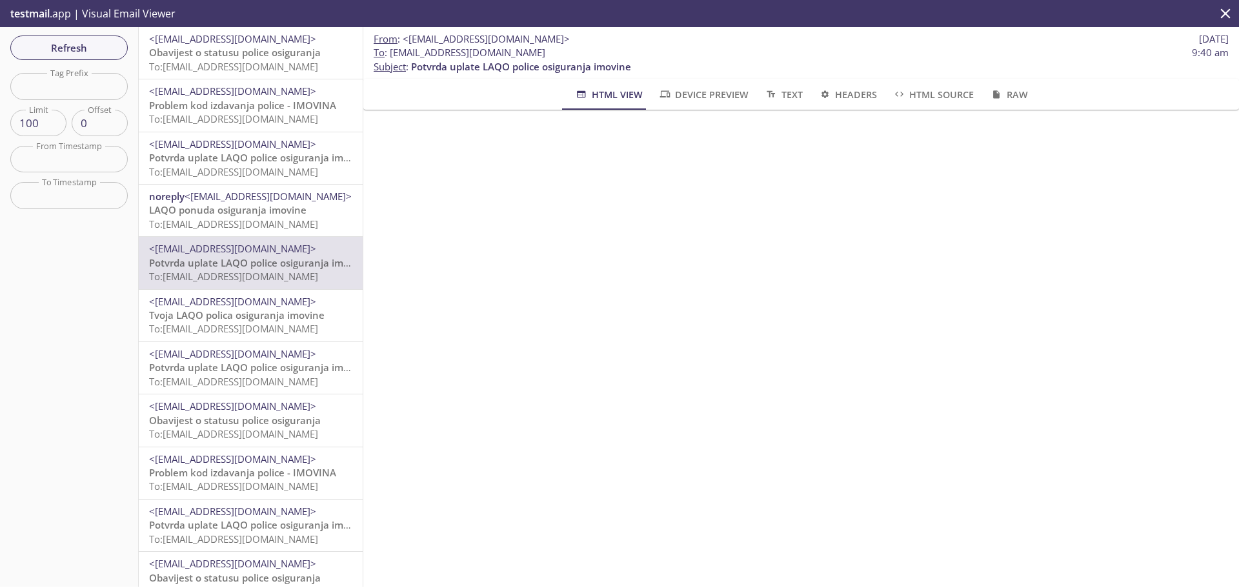
click at [296, 151] on span "Potvrda uplate LAQO police osiguranja imovine" at bounding box center [259, 157] width 220 height 13
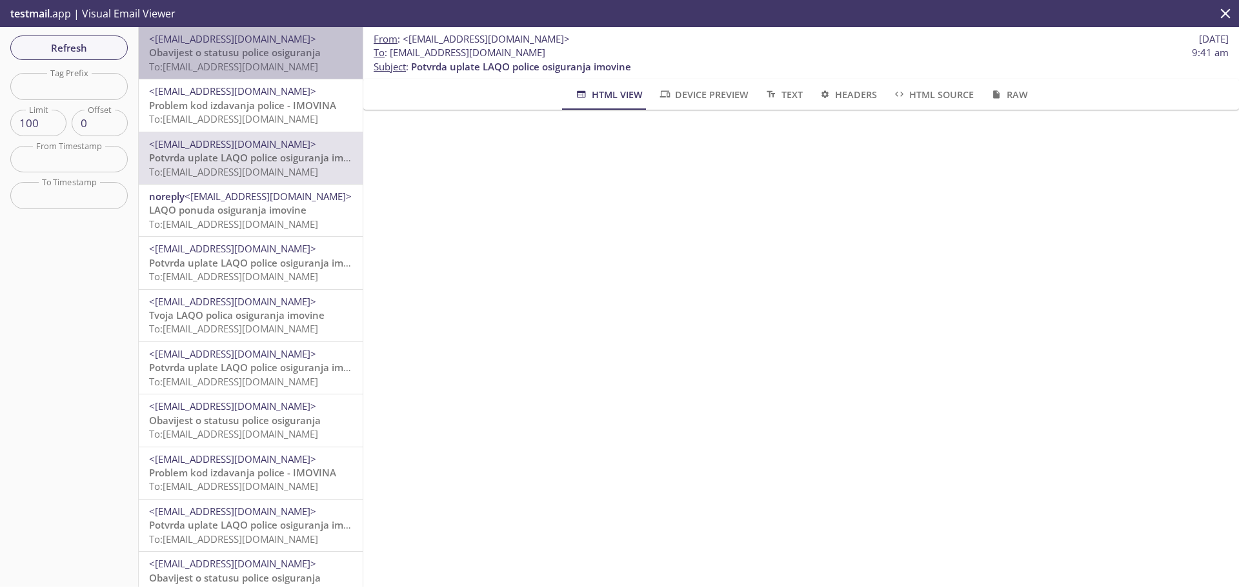
click at [285, 57] on span "Obavijest o statusu police osiguranja" at bounding box center [235, 52] width 172 height 13
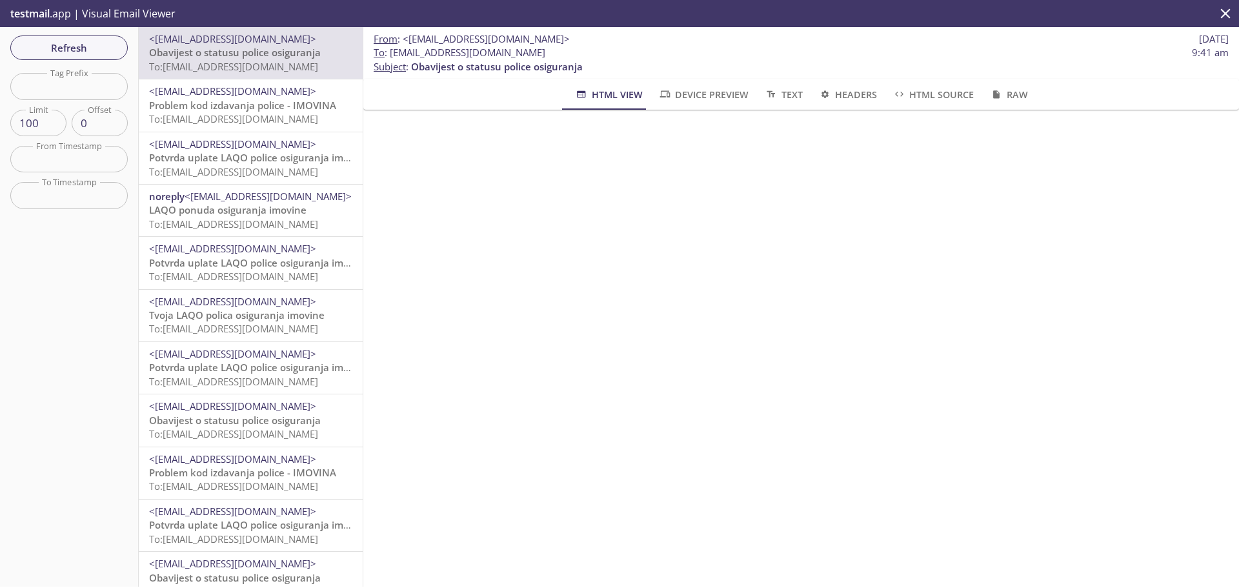
click at [229, 165] on span "To: [EMAIL_ADDRESS][DOMAIN_NAME]" at bounding box center [233, 171] width 169 height 13
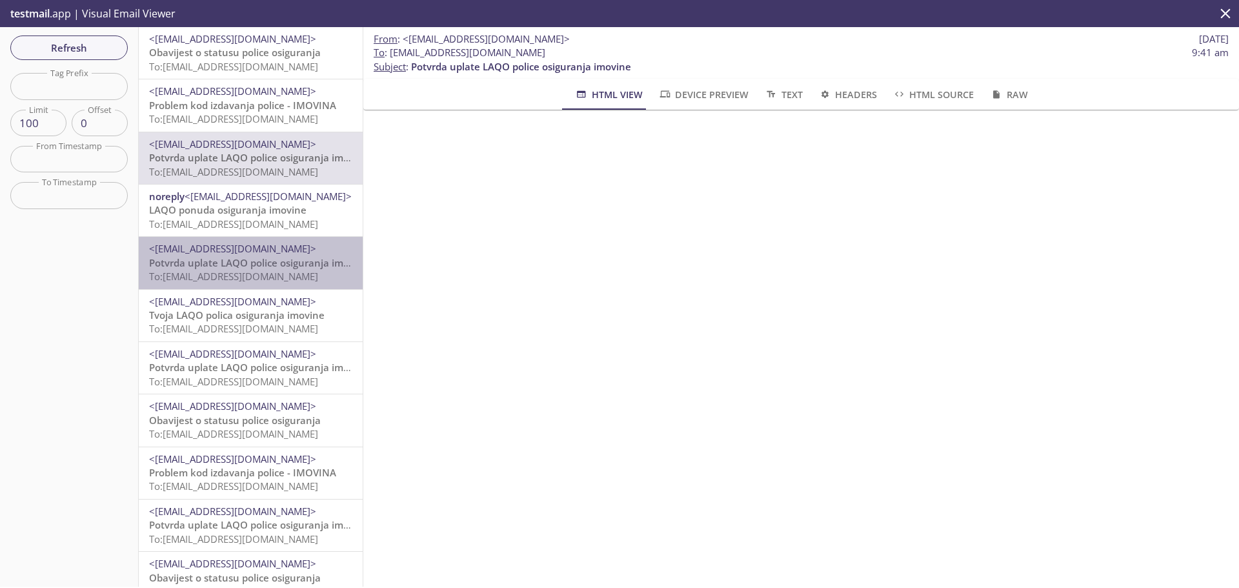
click at [286, 272] on span "To: [EMAIL_ADDRESS][DOMAIN_NAME]" at bounding box center [233, 276] width 169 height 13
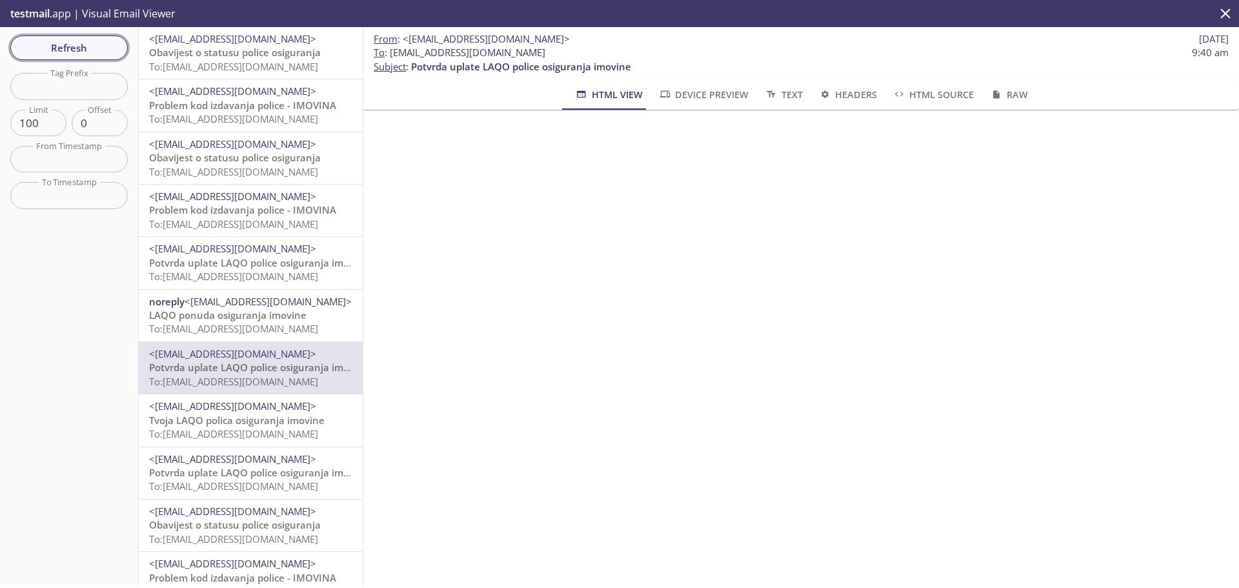
click at [103, 50] on span "Refresh" at bounding box center [69, 47] width 97 height 17
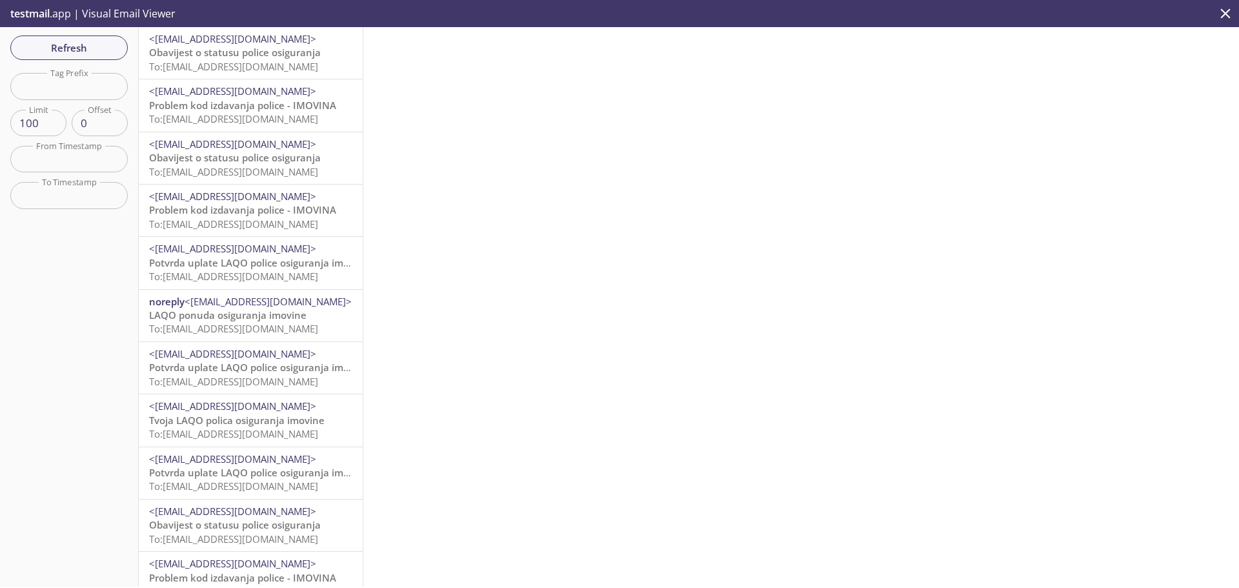
click at [282, 56] on span "Obavijest o statusu police osiguranja" at bounding box center [235, 52] width 172 height 13
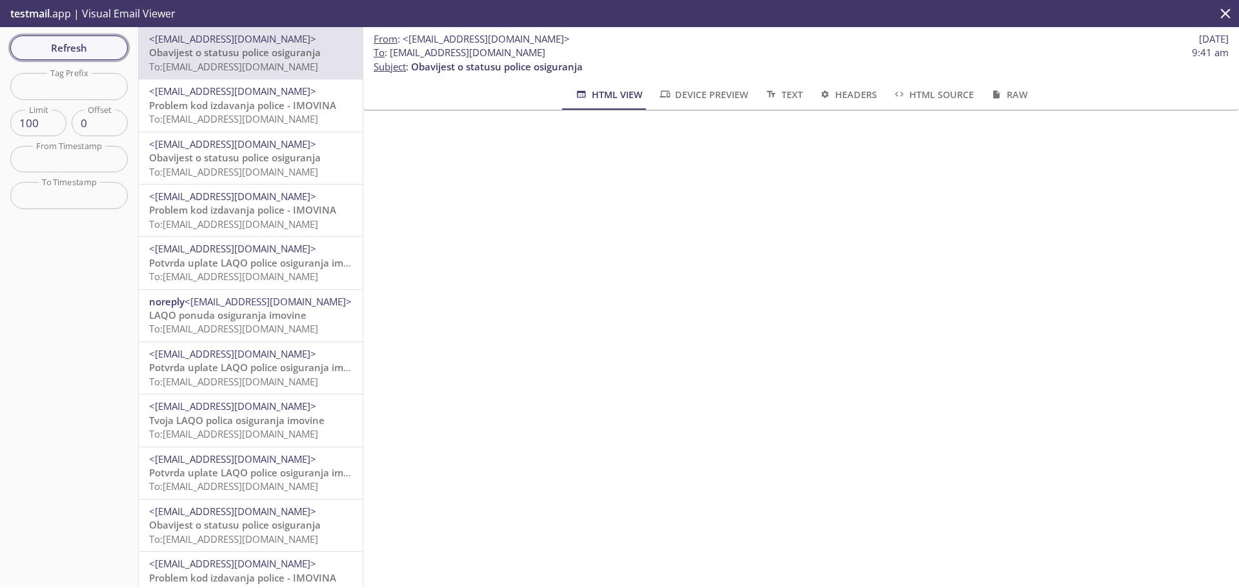
click at [94, 46] on span "Refresh" at bounding box center [69, 47] width 97 height 17
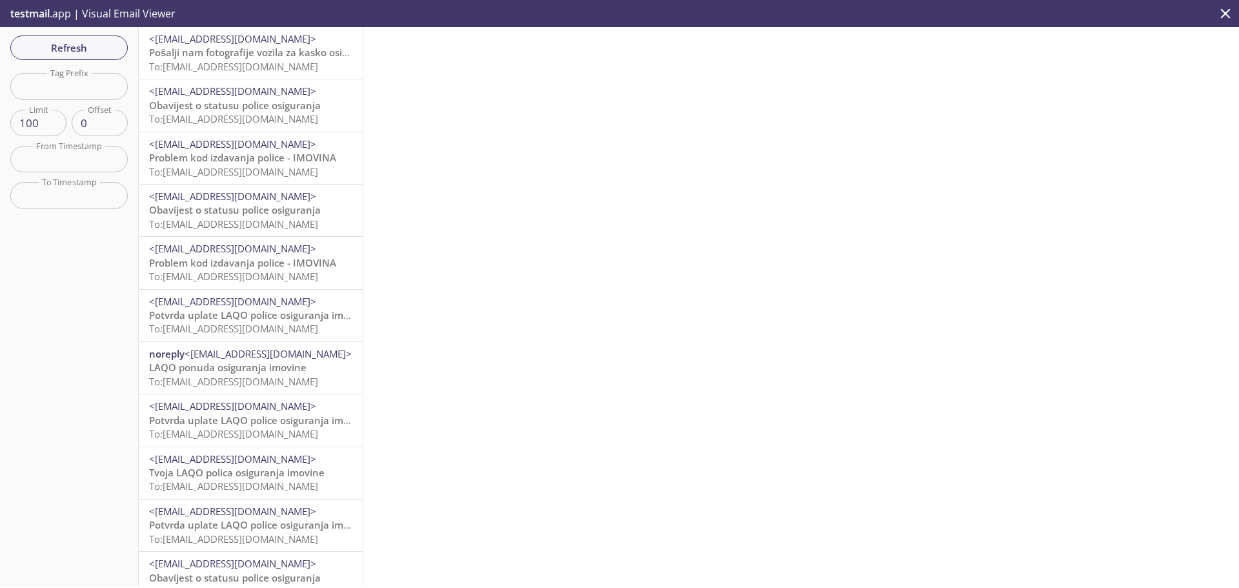
click at [283, 56] on span "Pošalji nam fotografije vozila za kasko osiguranje" at bounding box center [263, 52] width 229 height 13
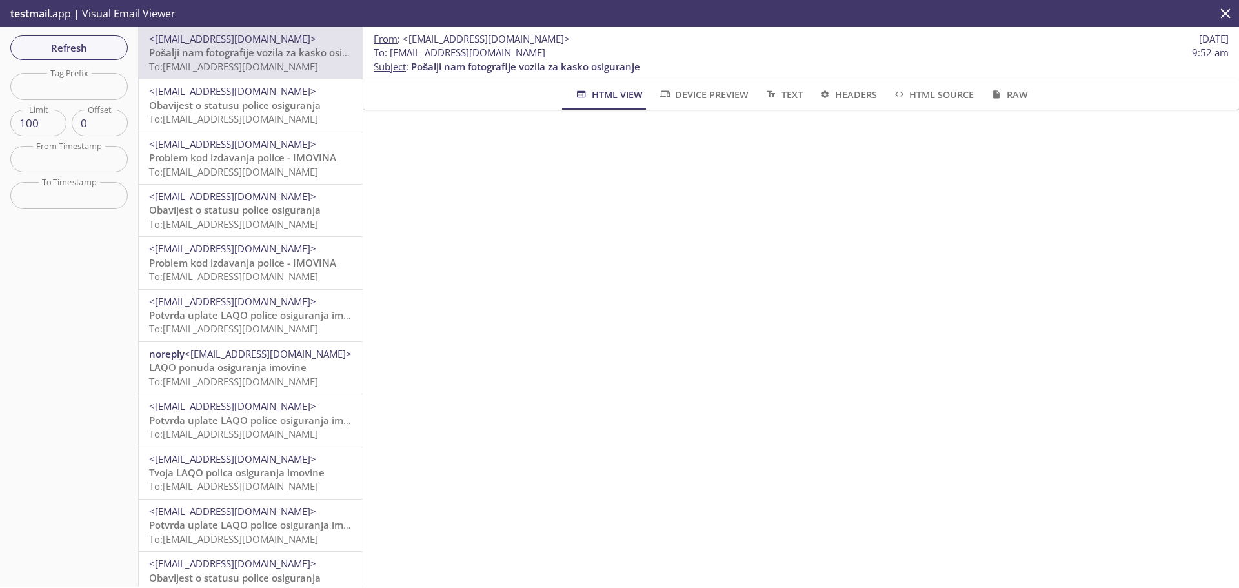
scroll to position [194, 0]
click at [100, 40] on span "Refresh" at bounding box center [69, 47] width 97 height 17
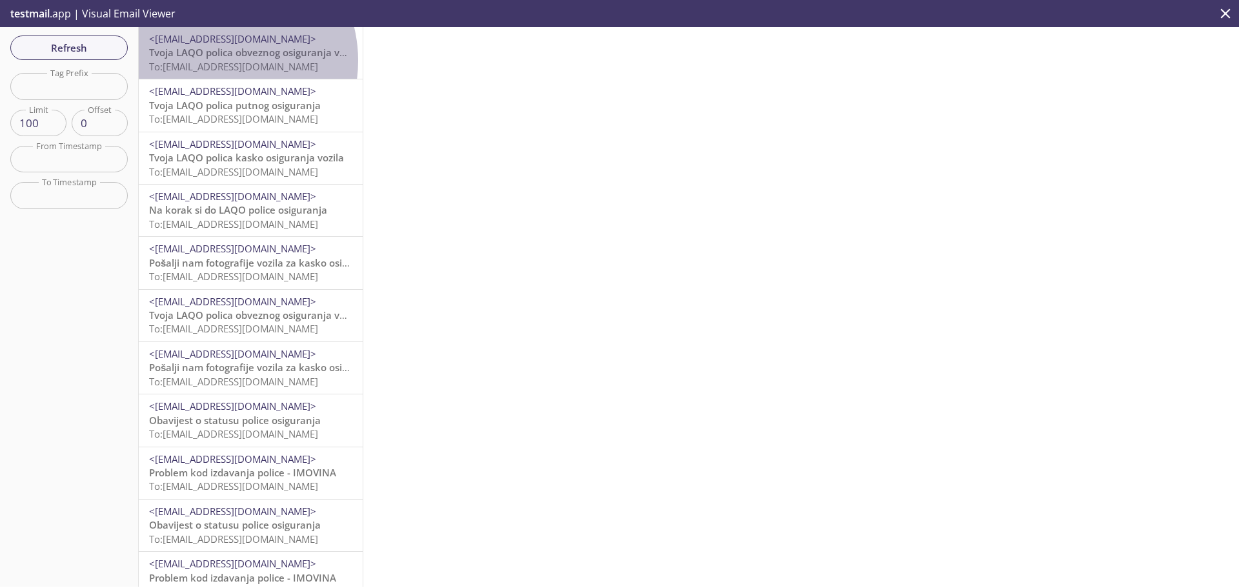
click at [217, 61] on span "To: [EMAIL_ADDRESS][DOMAIN_NAME]" at bounding box center [233, 66] width 169 height 13
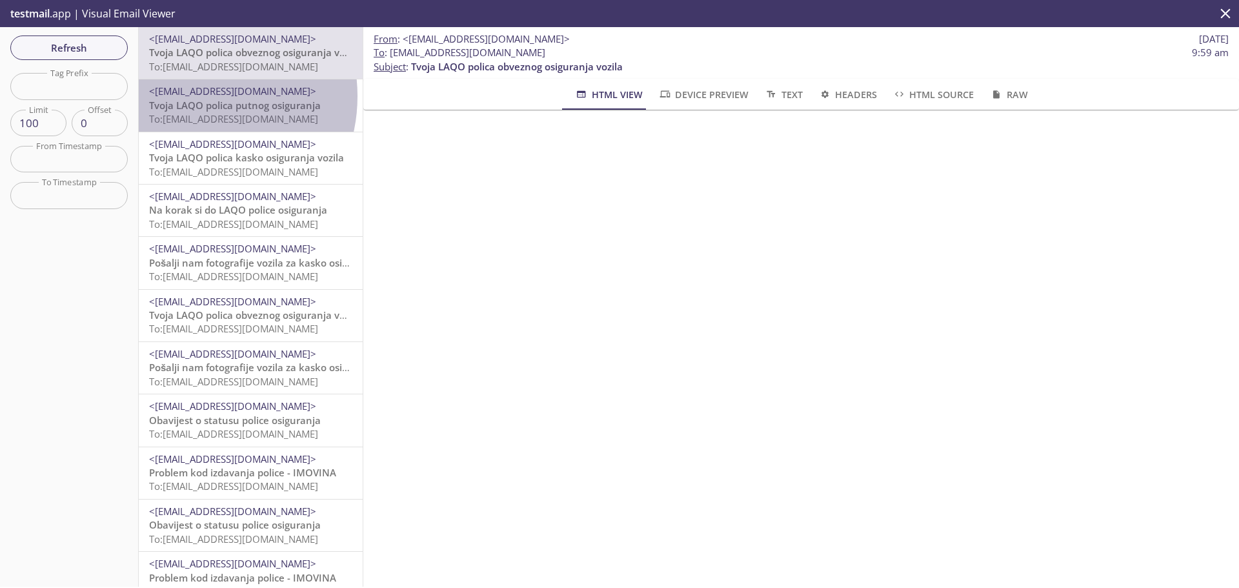
click at [189, 96] on span "<[EMAIL_ADDRESS][DOMAIN_NAME]>" at bounding box center [232, 91] width 167 height 13
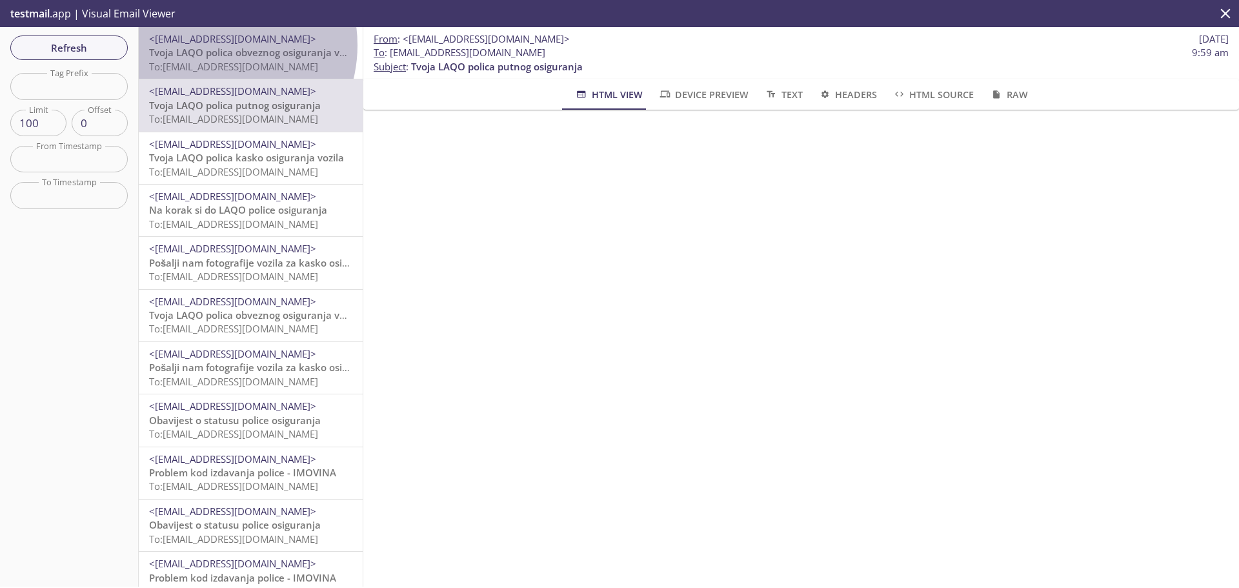
click at [212, 45] on span "<[EMAIL_ADDRESS][DOMAIN_NAME]>" at bounding box center [250, 39] width 203 height 14
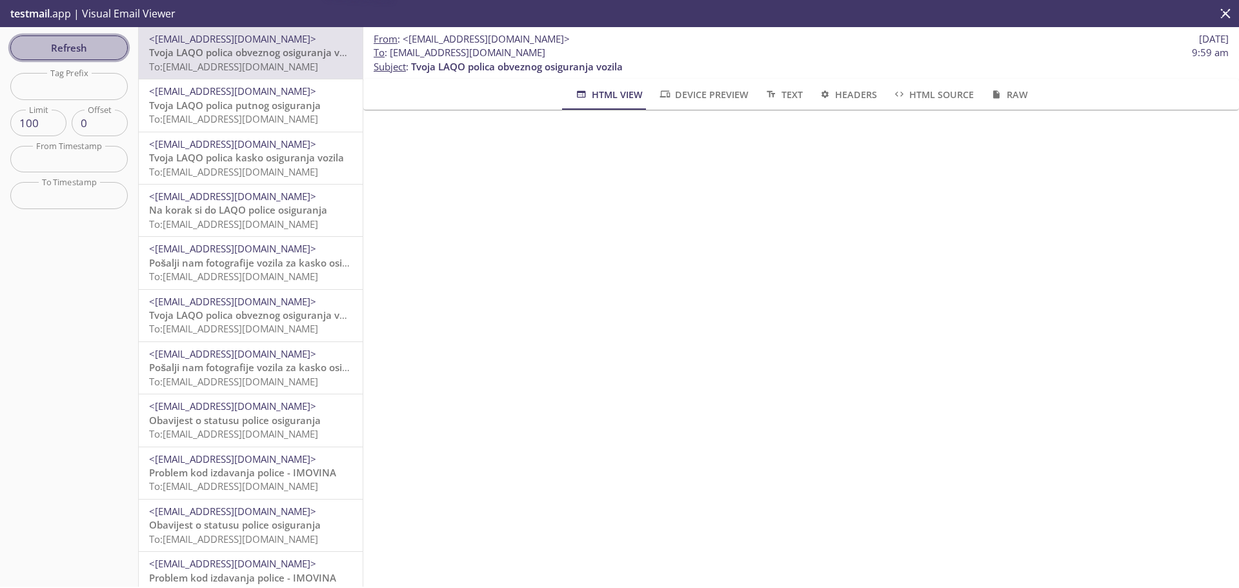
click at [82, 50] on span "Refresh" at bounding box center [69, 47] width 97 height 17
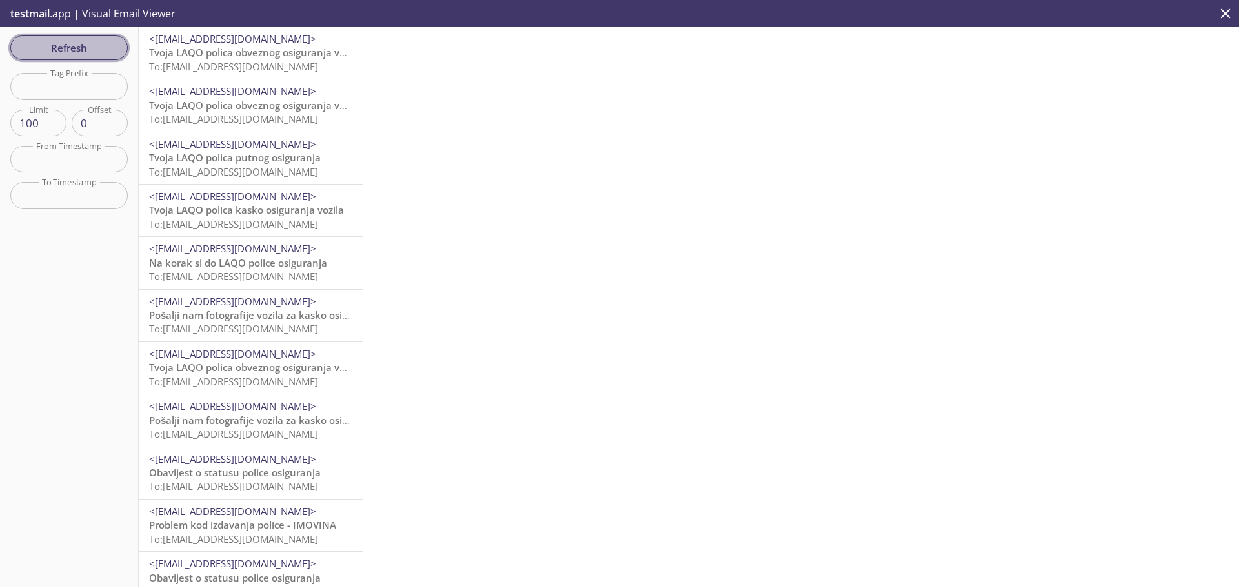
click at [82, 50] on span "Refresh" at bounding box center [69, 47] width 97 height 17
click at [69, 99] on input "text" at bounding box center [68, 86] width 117 height 26
click at [80, 49] on span "Refresh" at bounding box center [69, 47] width 97 height 17
click at [217, 159] on span "Tvoja LAQO polica obveznog osiguranja vozila" at bounding box center [255, 157] width 212 height 13
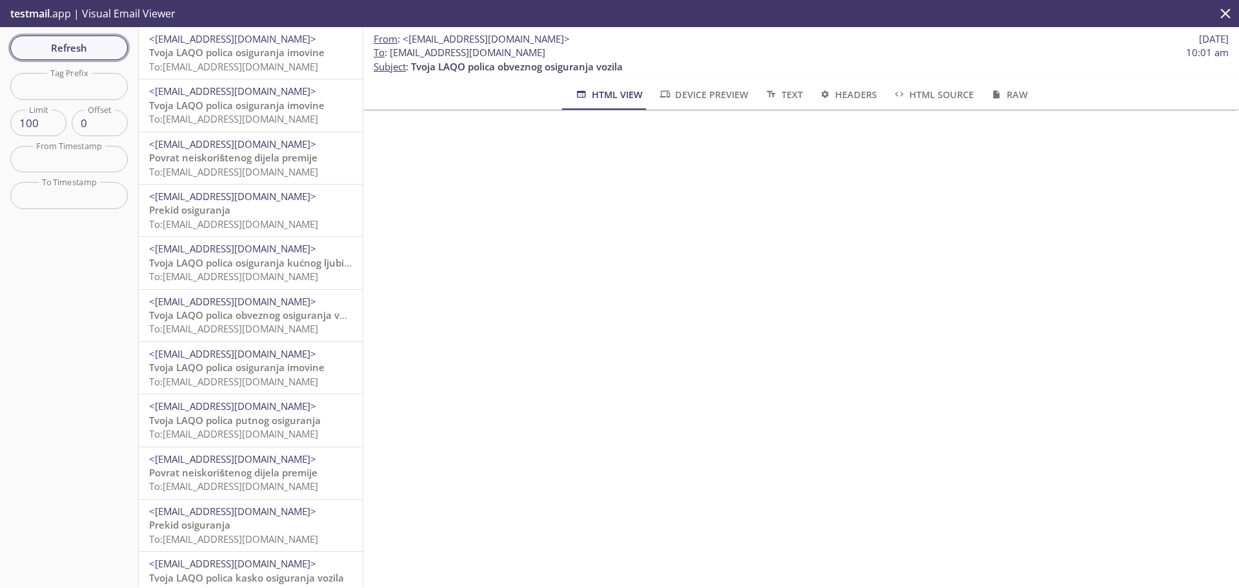
click at [66, 57] on button "Refresh" at bounding box center [68, 48] width 117 height 25
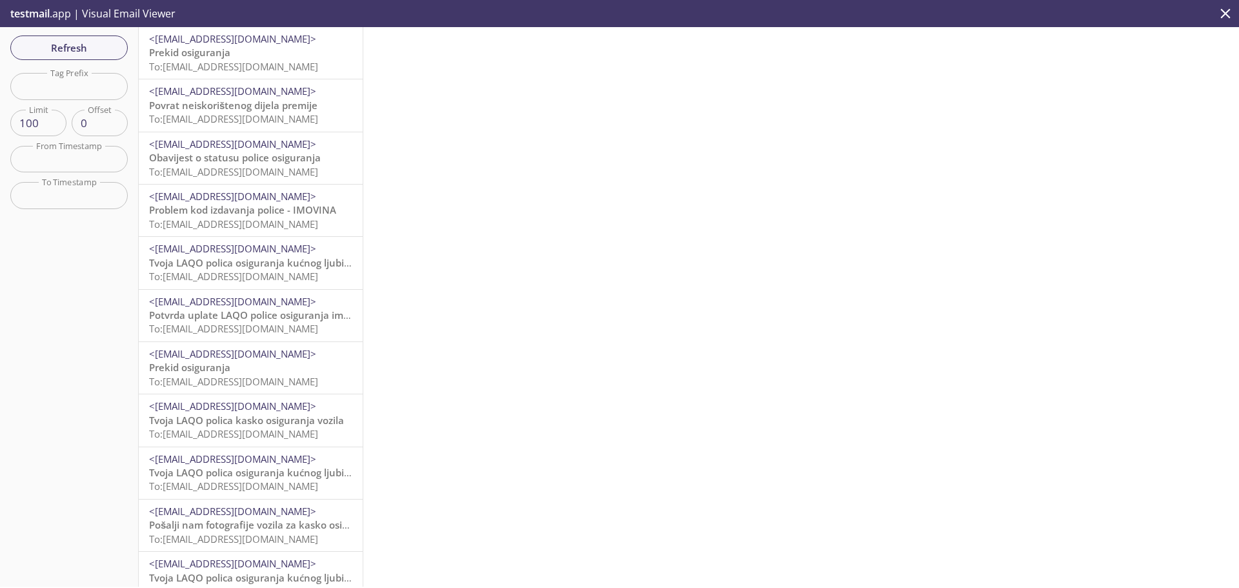
click at [208, 60] on span "To: [EMAIL_ADDRESS][DOMAIN_NAME]" at bounding box center [233, 66] width 169 height 13
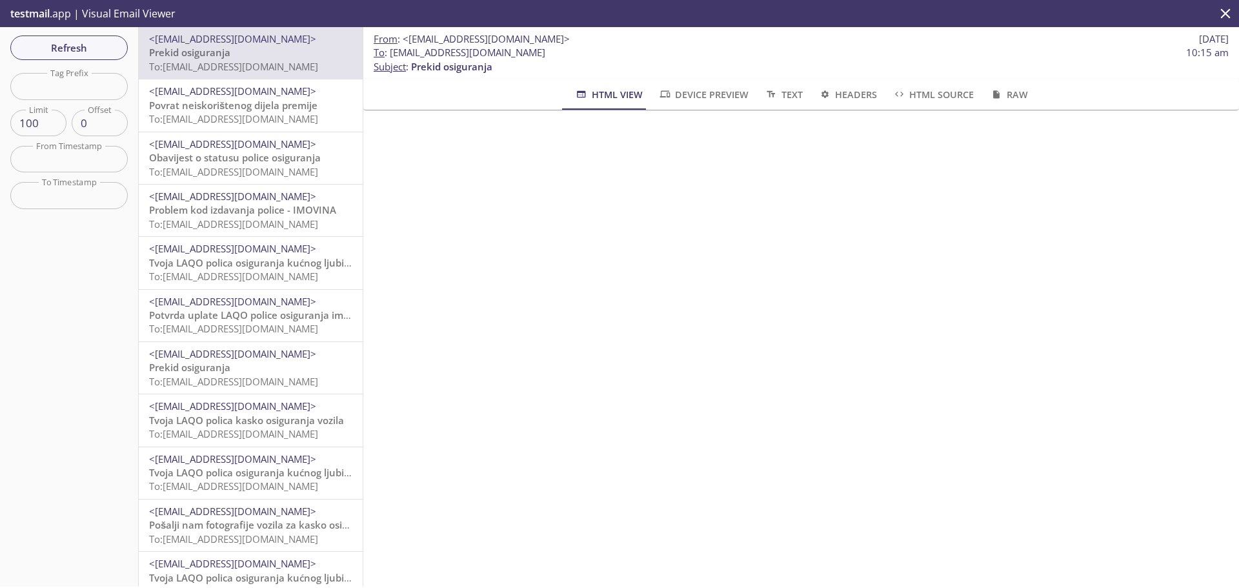
click at [259, 327] on span "To: [EMAIL_ADDRESS][DOMAIN_NAME]" at bounding box center [233, 328] width 169 height 13
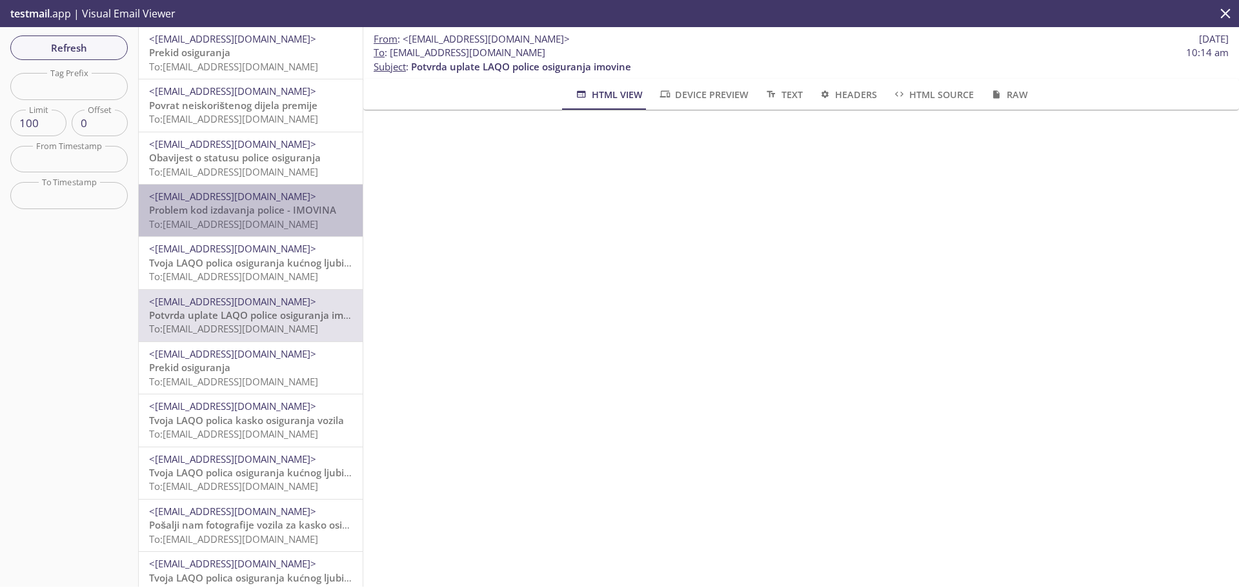
click at [266, 230] on span "To: [EMAIL_ADDRESS][DOMAIN_NAME]" at bounding box center [233, 224] width 169 height 13
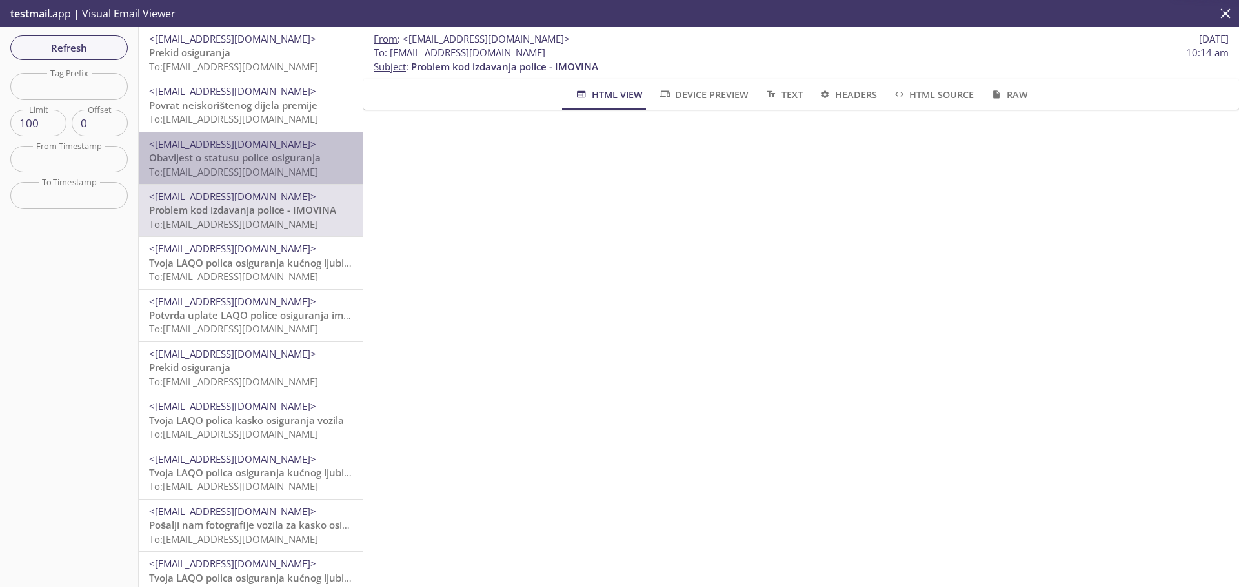
click at [265, 167] on span "To: [EMAIL_ADDRESS][DOMAIN_NAME]" at bounding box center [233, 171] width 169 height 13
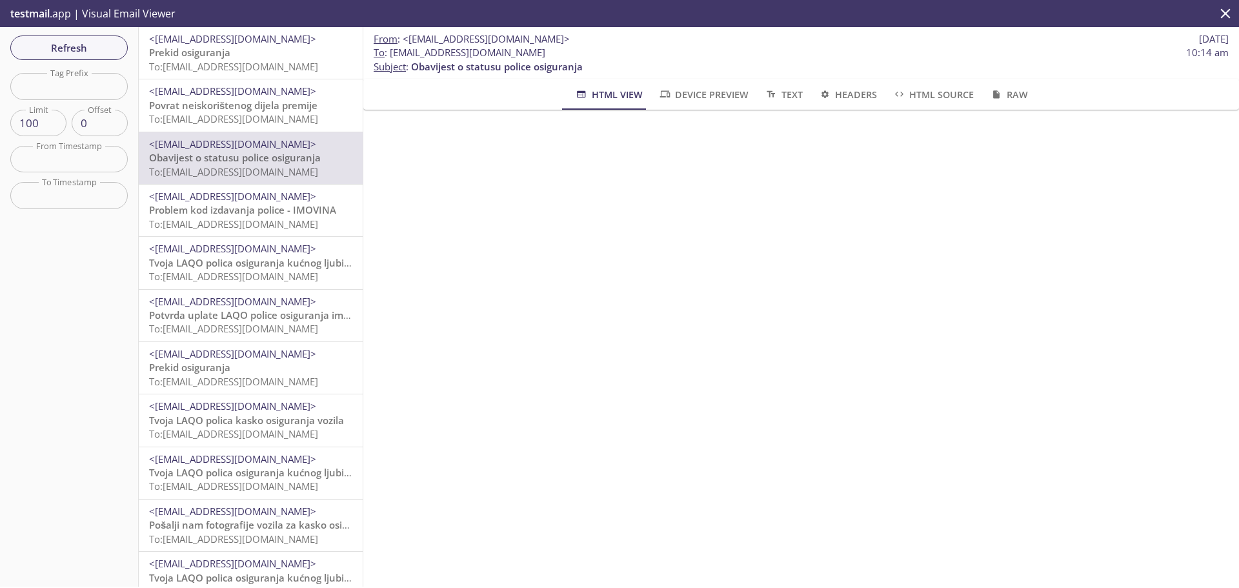
click at [272, 200] on span "<[EMAIL_ADDRESS][DOMAIN_NAME]>" at bounding box center [250, 197] width 203 height 14
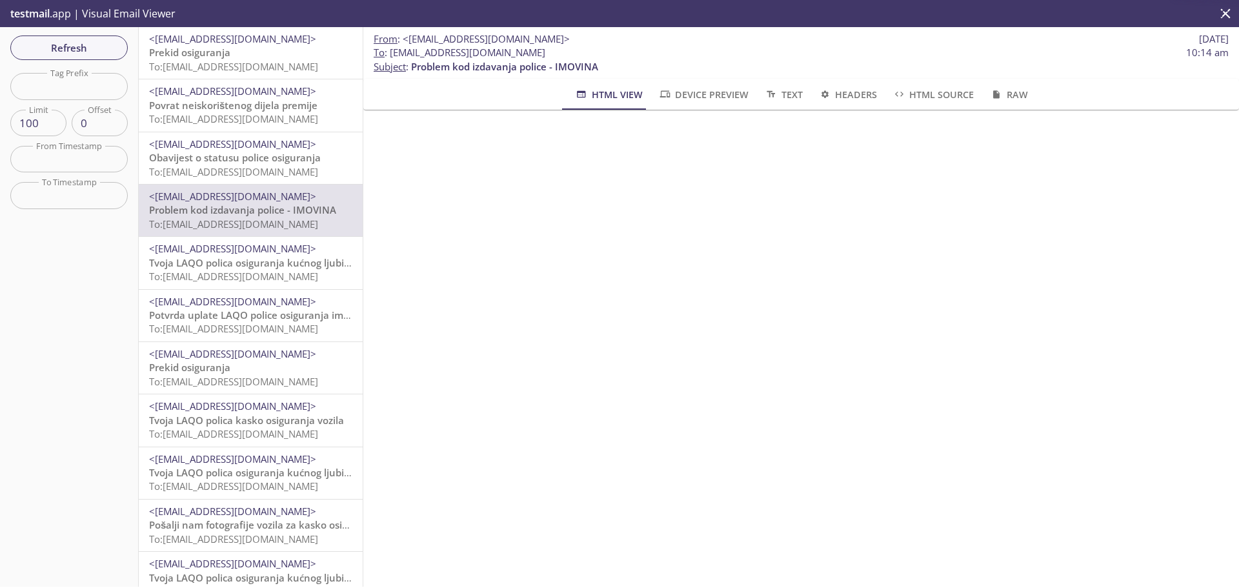
scroll to position [129, 0]
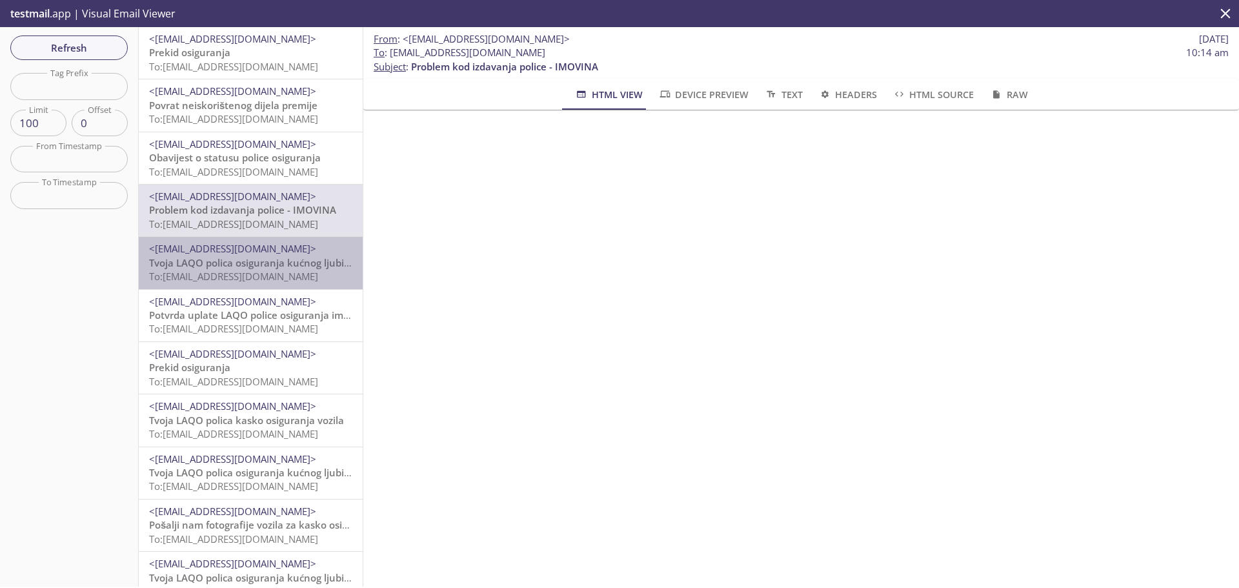
click at [301, 265] on span "Tvoja LAQO polica osiguranja kućnog ljubimca" at bounding box center [256, 262] width 214 height 13
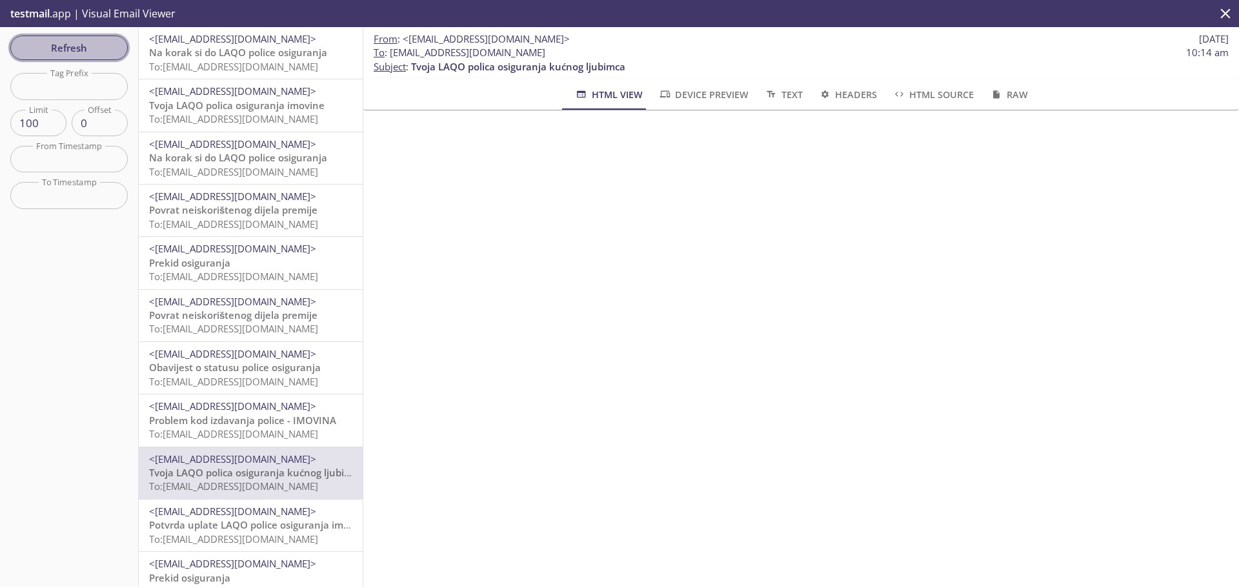
click at [94, 53] on span "Refresh" at bounding box center [69, 47] width 97 height 17
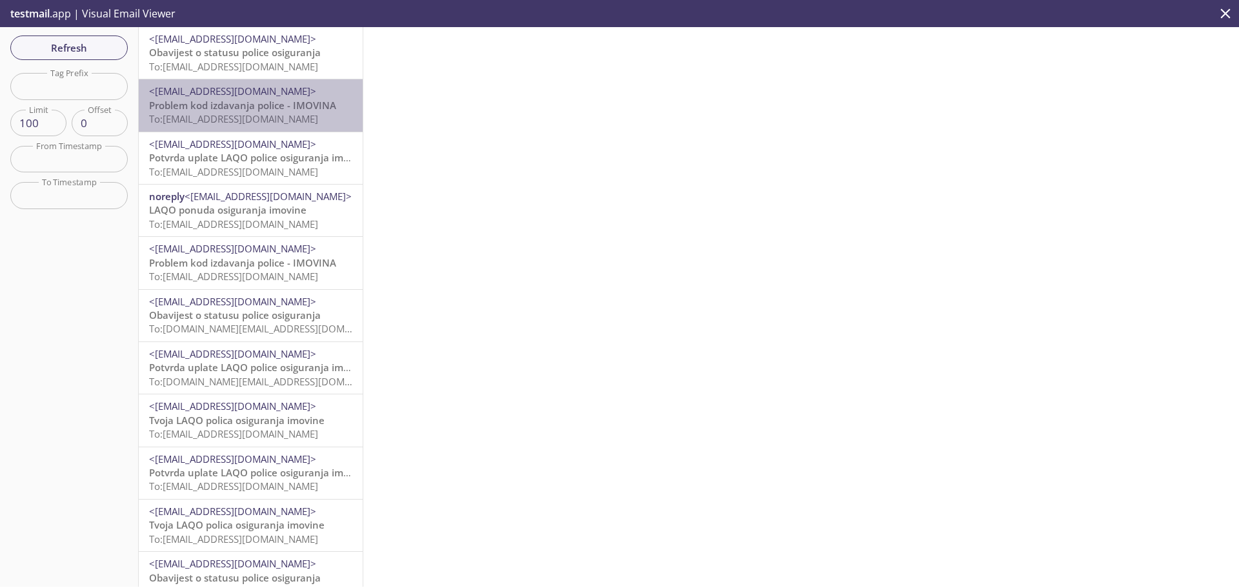
click at [278, 109] on span "Problem kod izdavanja police - IMOVINA" at bounding box center [242, 105] width 187 height 13
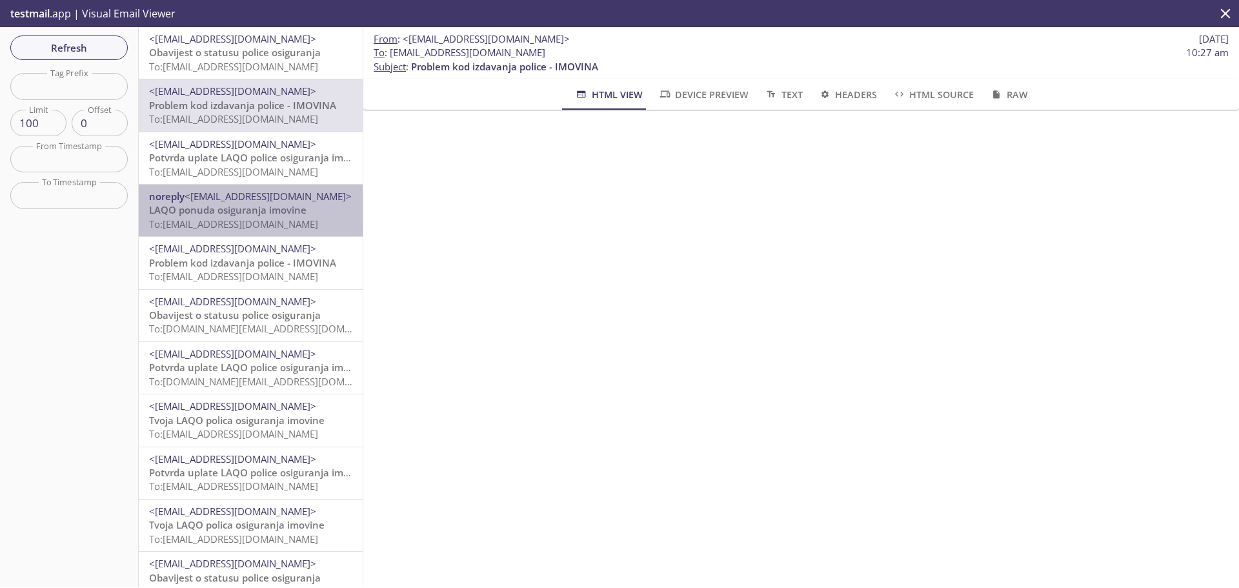
click at [282, 207] on span "LAQO ponuda osiguranja imovine" at bounding box center [227, 209] width 157 height 13
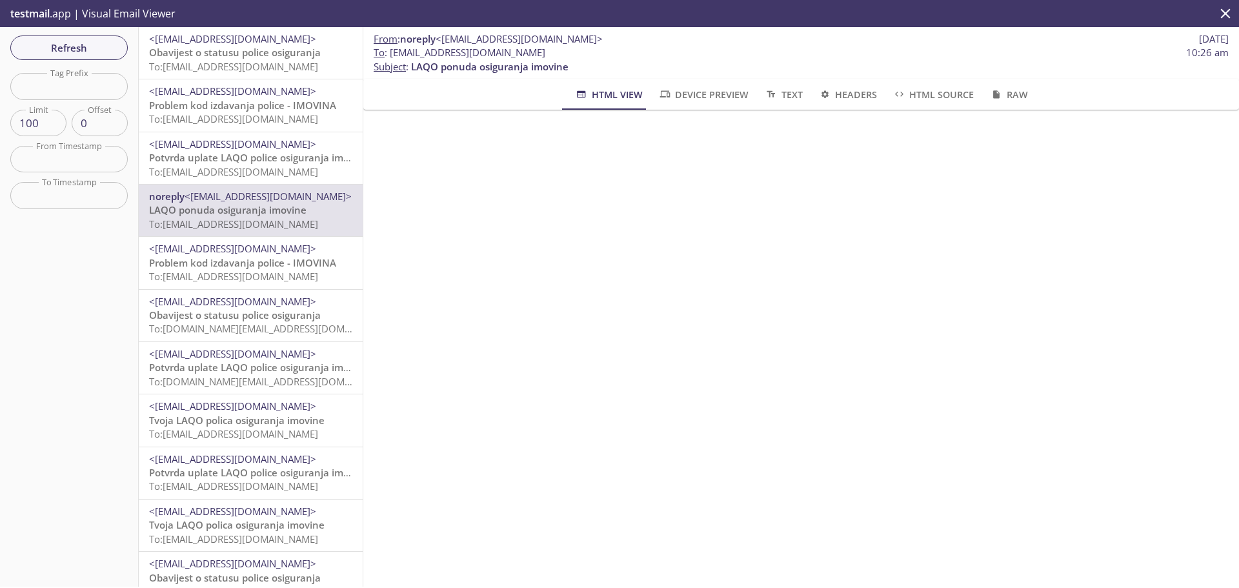
click at [286, 262] on span "Problem kod izdavanja police - IMOVINA" at bounding box center [242, 262] width 187 height 13
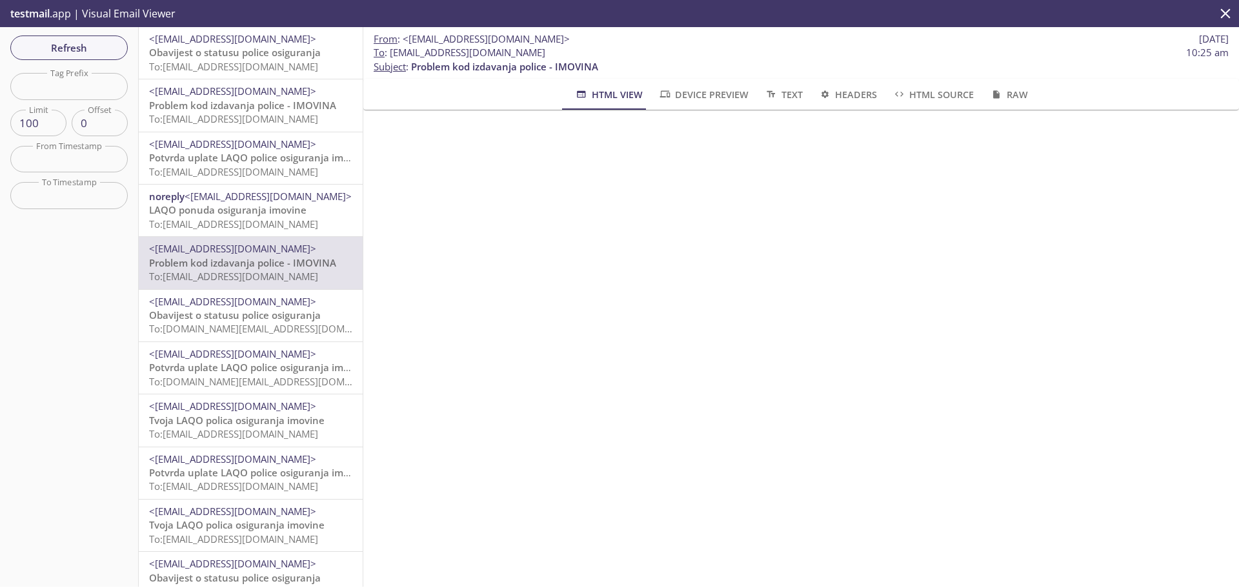
scroll to position [65, 0]
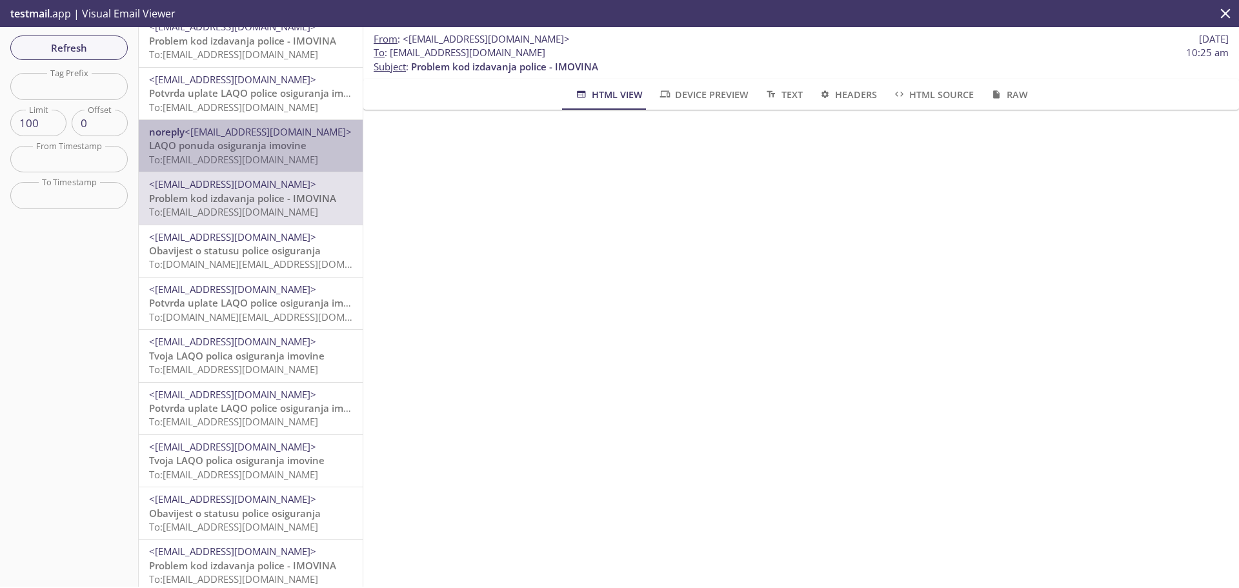
click at [264, 150] on span "LAQO ponuda osiguranja imovine" at bounding box center [227, 145] width 157 height 13
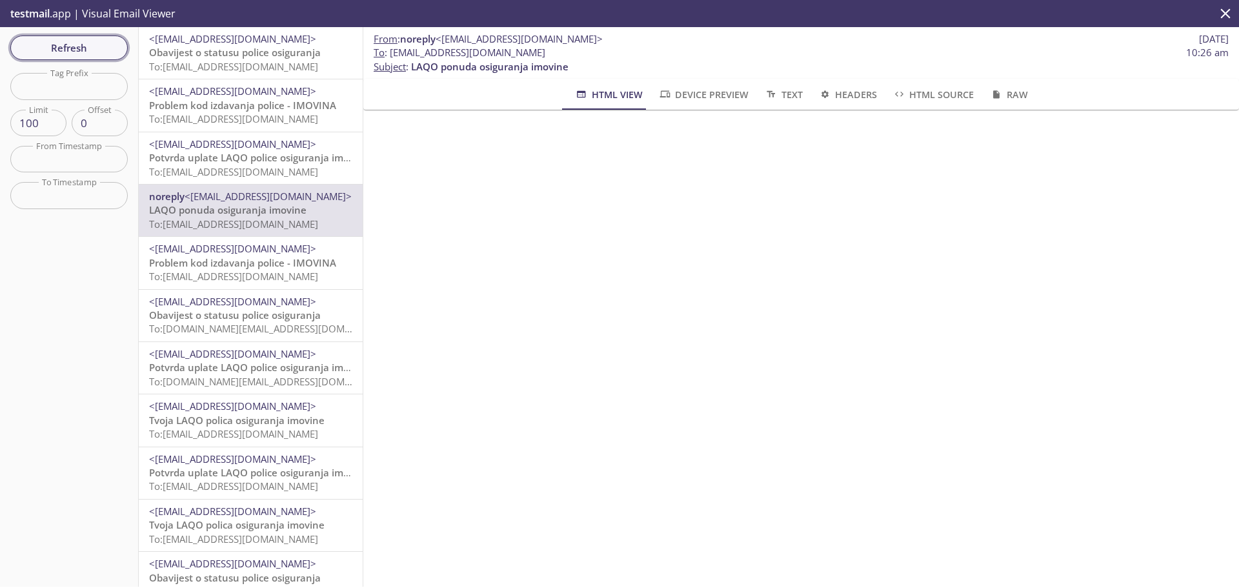
click at [103, 50] on span "Refresh" at bounding box center [69, 47] width 97 height 17
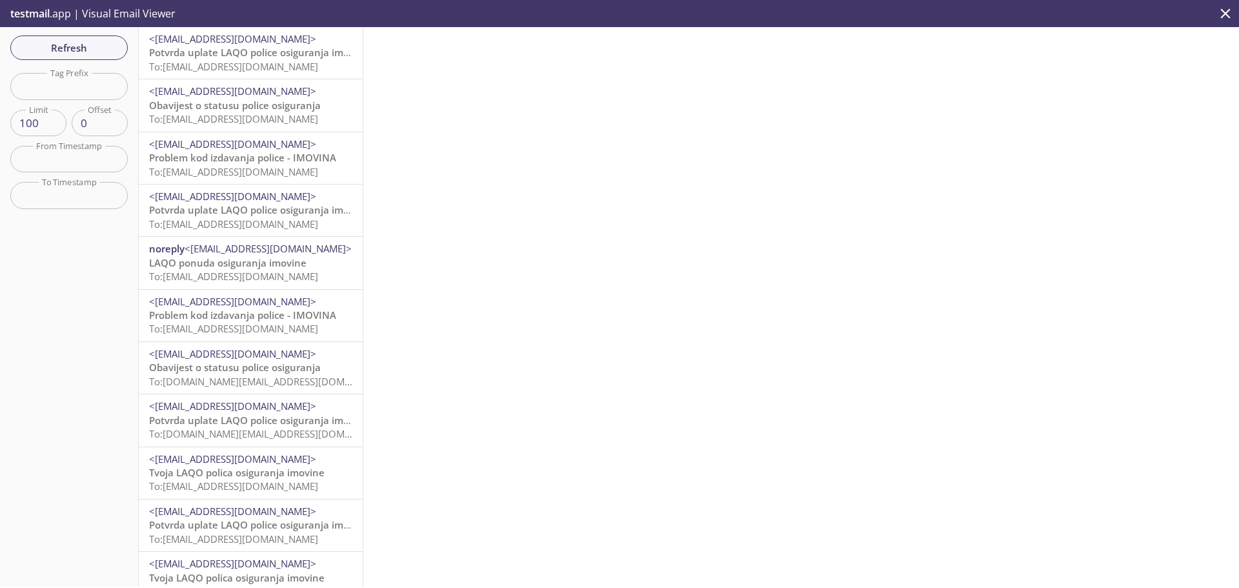
click at [79, 84] on input "text" at bounding box center [68, 86] width 117 height 26
type input "[PERSON_NAME]"
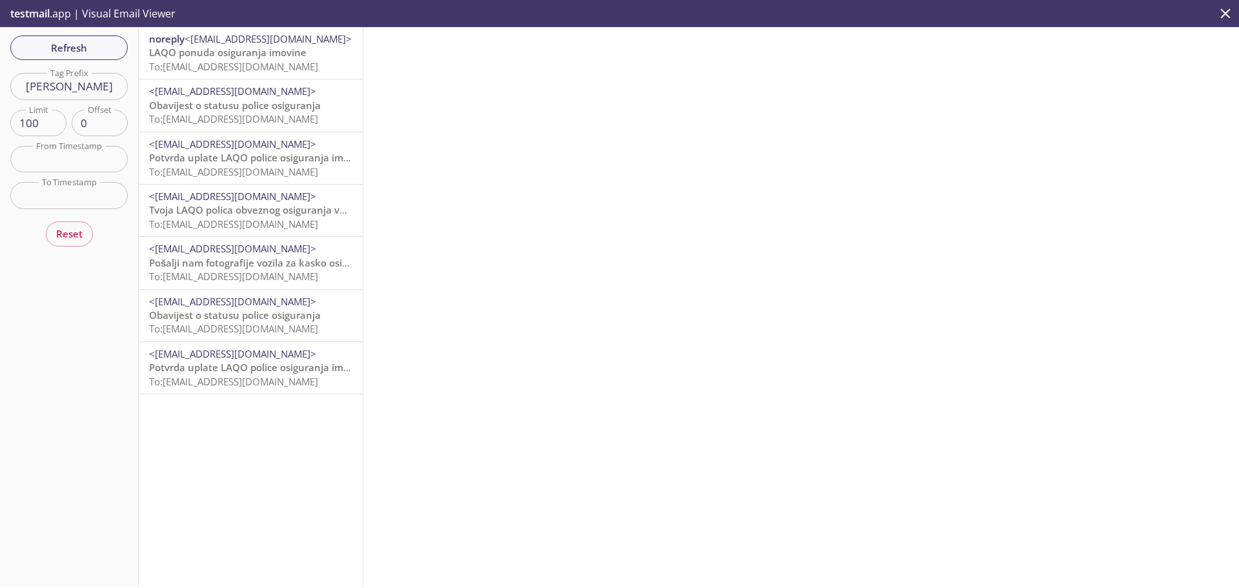
click at [285, 45] on span "noreply <[EMAIL_ADDRESS][DOMAIN_NAME]>" at bounding box center [250, 39] width 203 height 14
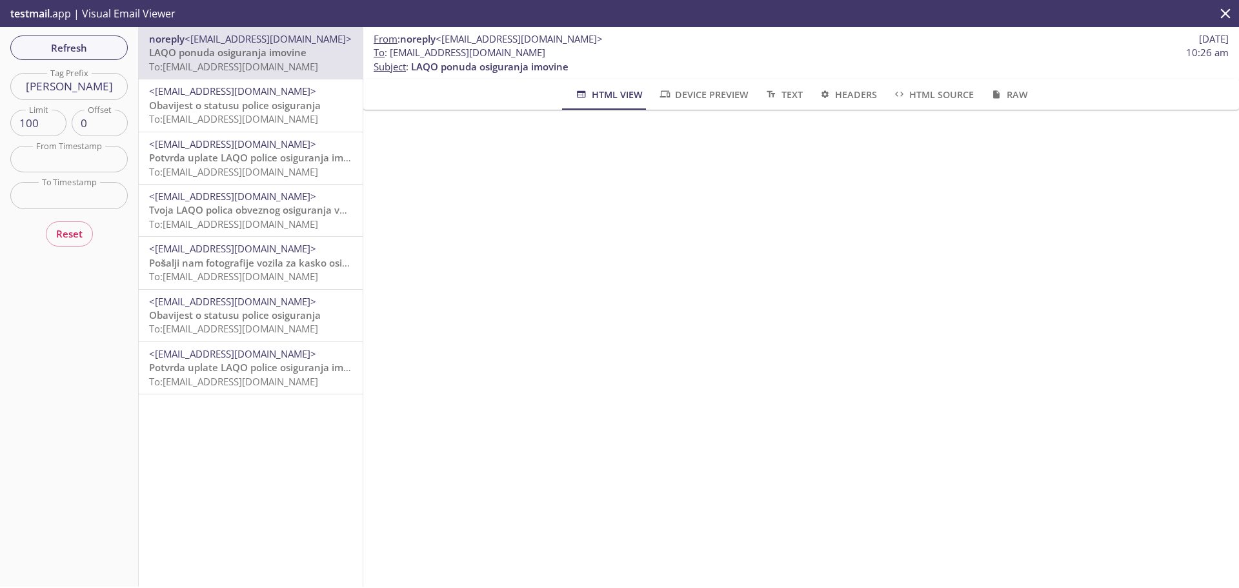
click at [285, 111] on span "Obavijest o statusu police osiguranja" at bounding box center [235, 105] width 172 height 13
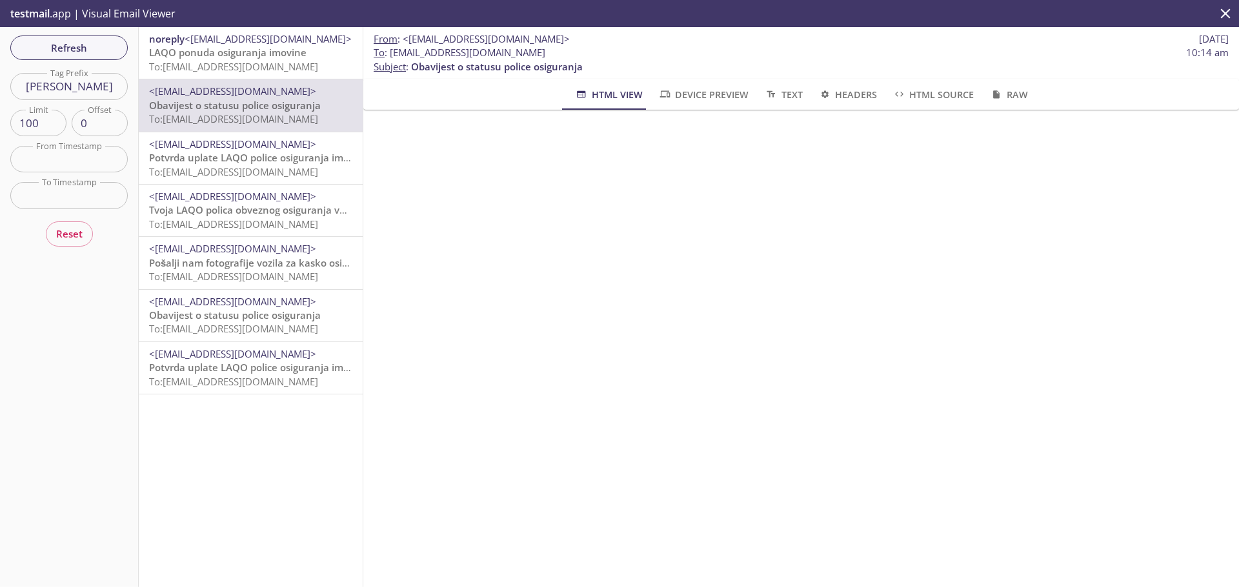
click at [300, 165] on span "To: [EMAIL_ADDRESS][DOMAIN_NAME]" at bounding box center [233, 171] width 169 height 13
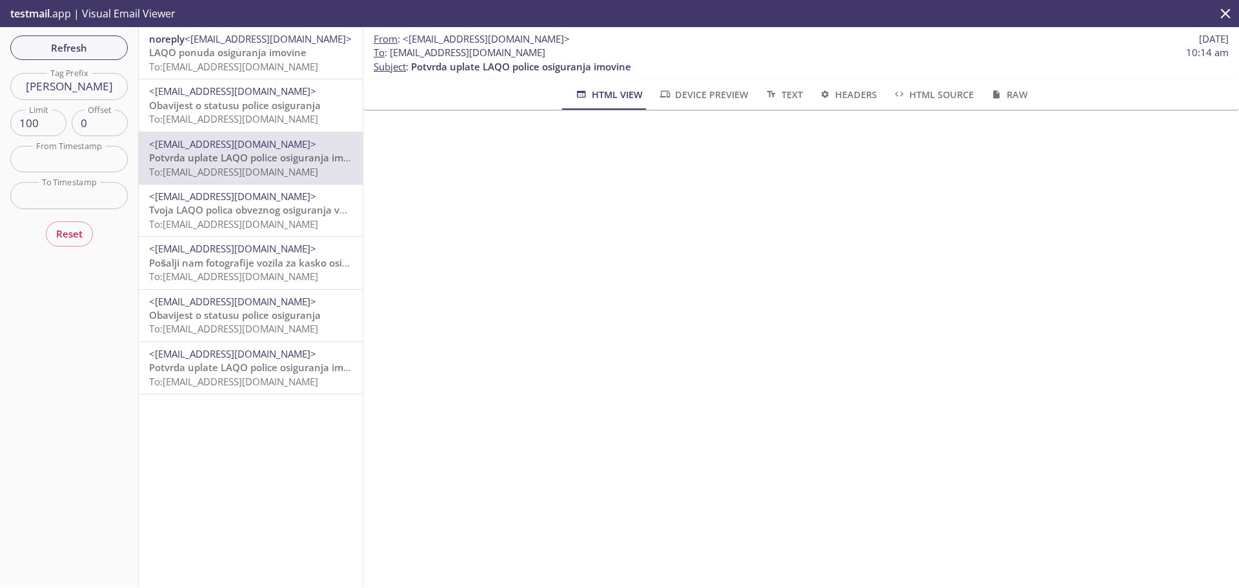
scroll to position [129, 0]
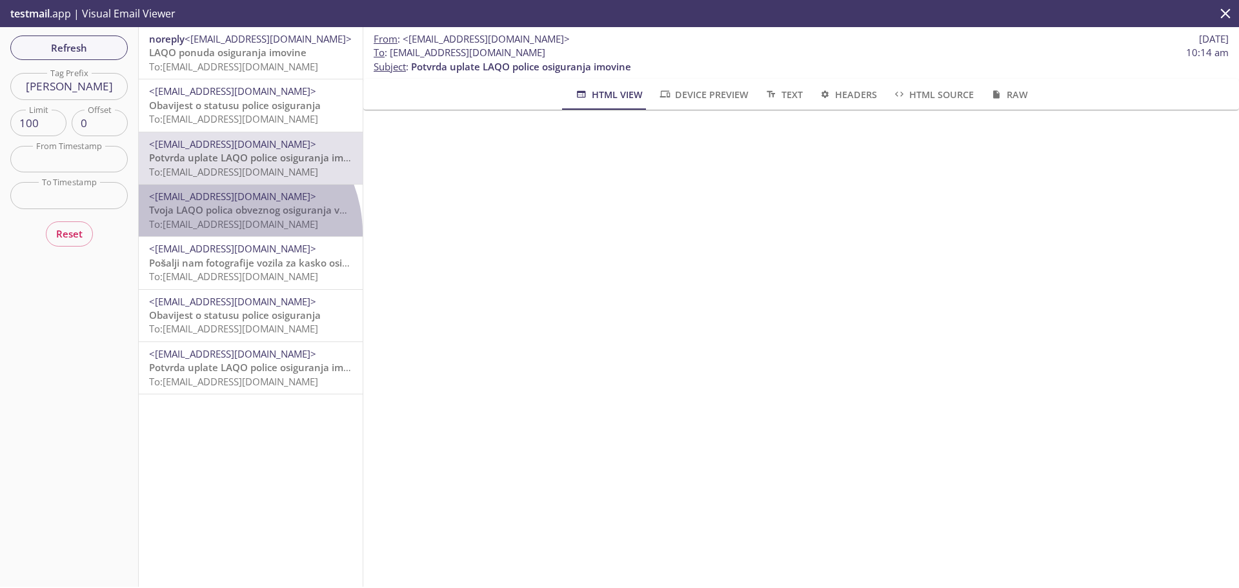
click at [225, 233] on div "<[EMAIL_ADDRESS][DOMAIN_NAME]> Tvoja LAQO polica obveznog osiguranja vozila To:…" at bounding box center [251, 211] width 224 height 52
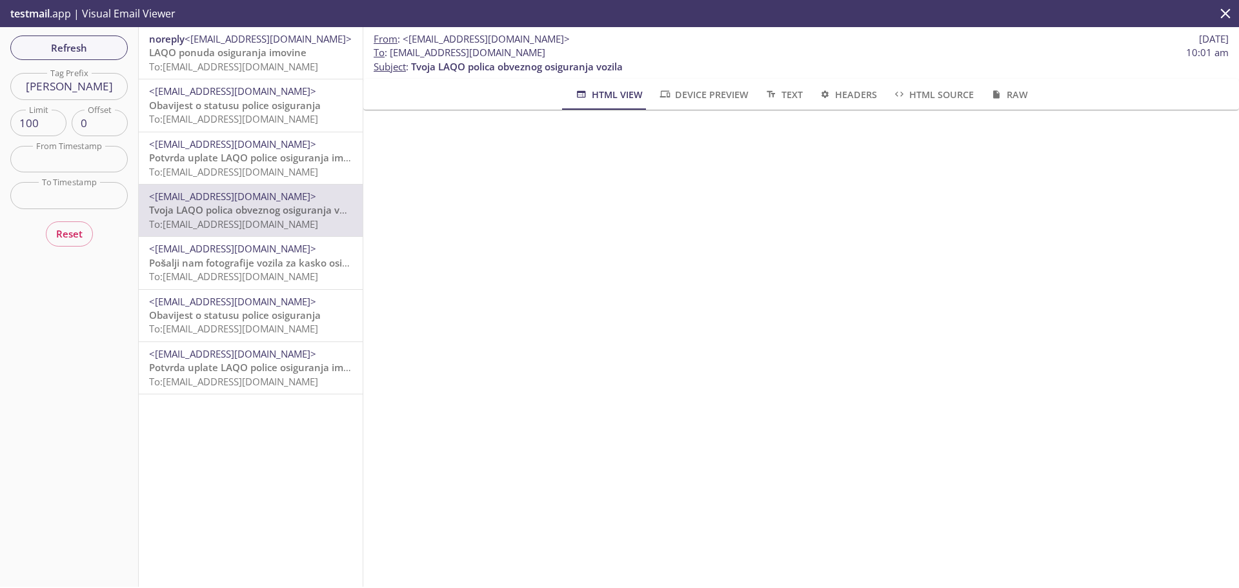
scroll to position [516, 0]
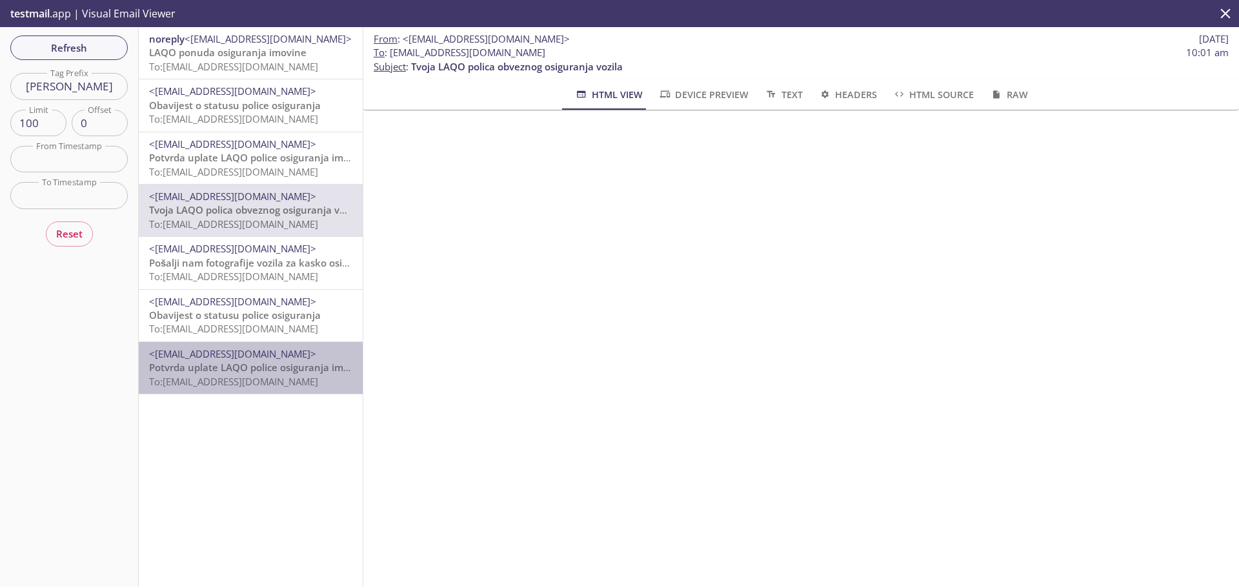
click at [261, 382] on span "To: [EMAIL_ADDRESS][DOMAIN_NAME]" at bounding box center [233, 381] width 169 height 13
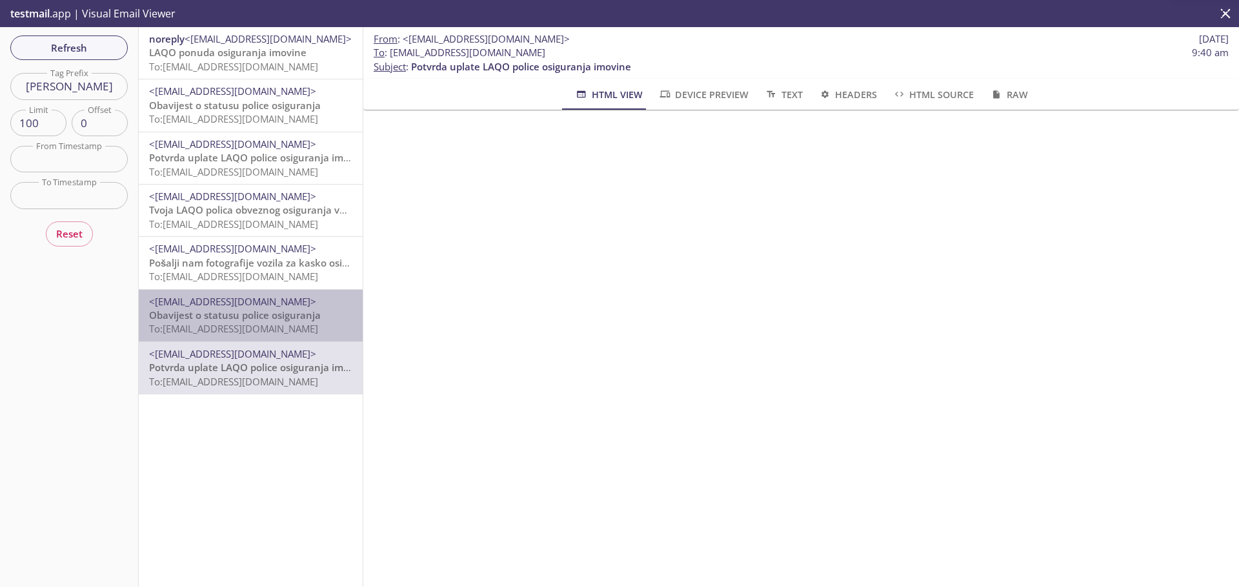
click at [255, 315] on span "Obavijest o statusu police osiguranja" at bounding box center [235, 315] width 172 height 13
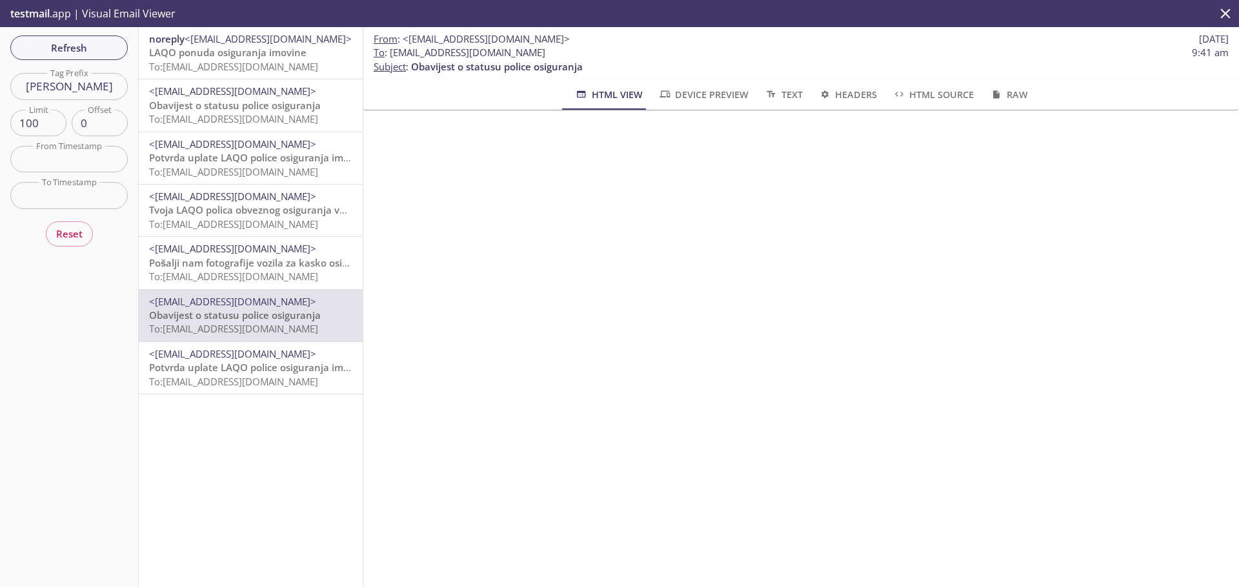
scroll to position [39, 0]
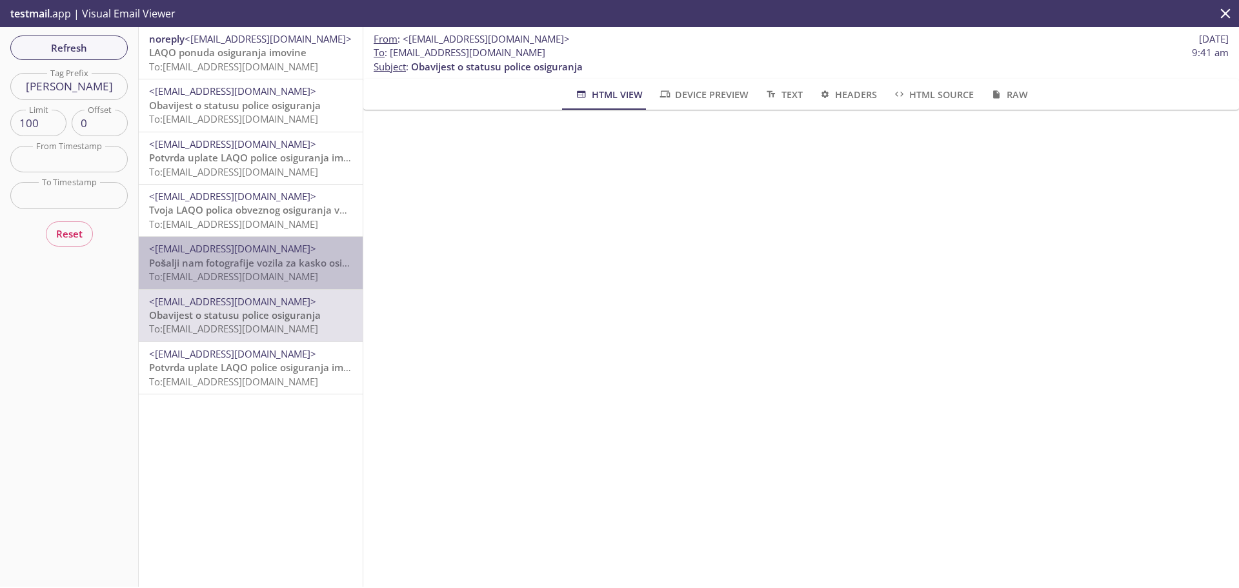
click at [252, 281] on span "To: [EMAIL_ADDRESS][DOMAIN_NAME]" at bounding box center [233, 276] width 169 height 13
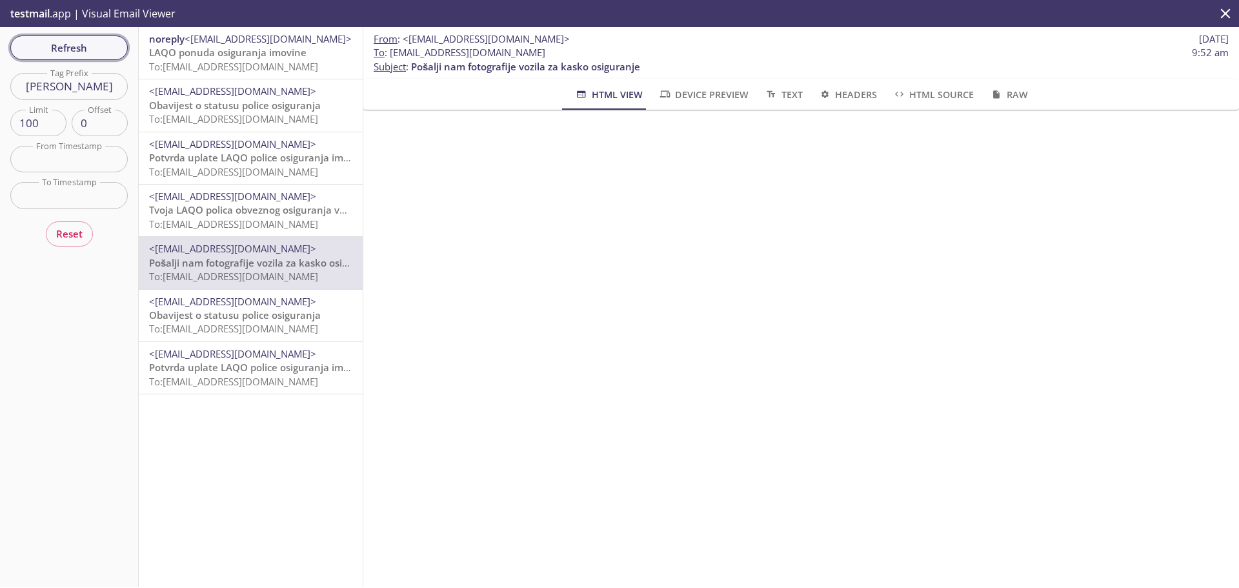
click at [74, 45] on span "Refresh" at bounding box center [69, 47] width 97 height 17
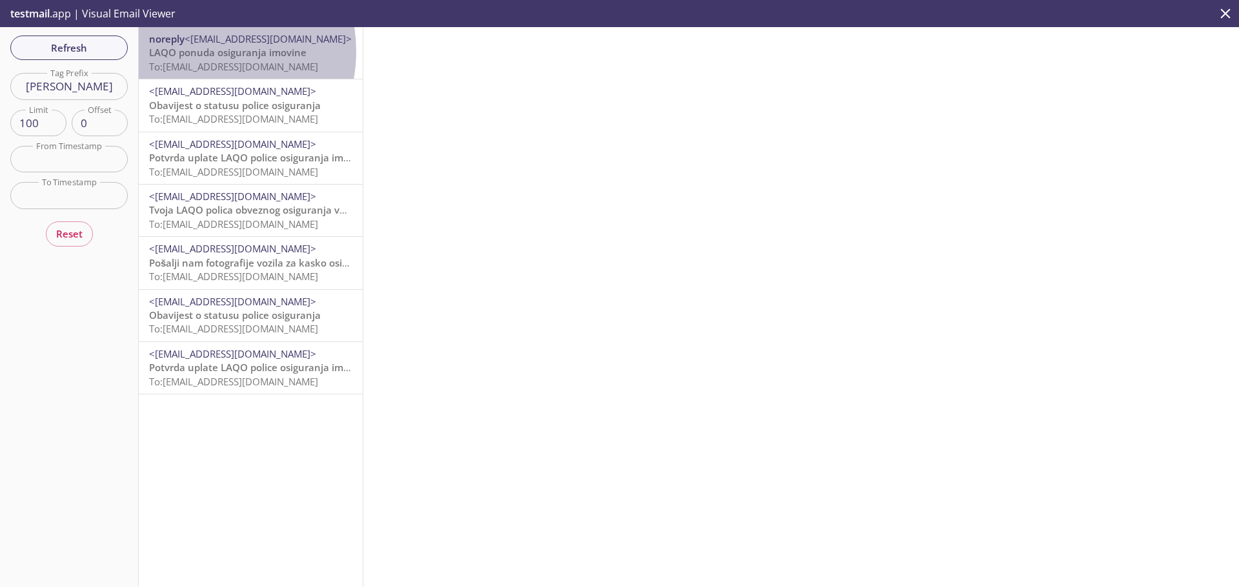
click at [196, 51] on span "LAQO ponuda osiguranja imovine" at bounding box center [227, 52] width 157 height 13
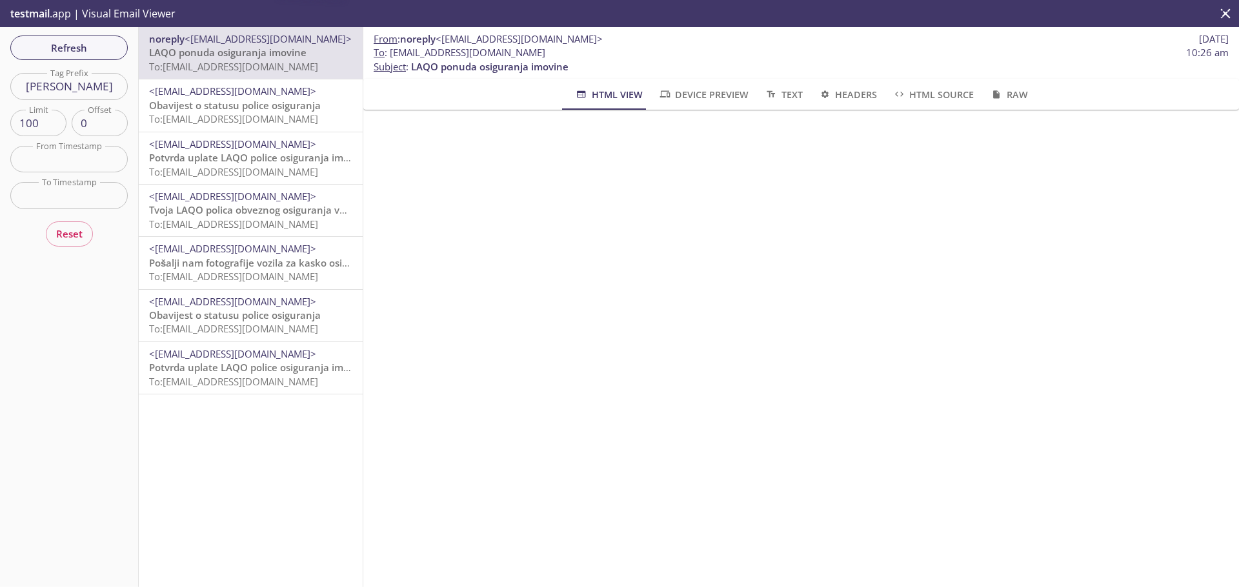
click at [272, 112] on span "To: [EMAIL_ADDRESS][DOMAIN_NAME]" at bounding box center [233, 118] width 169 height 13
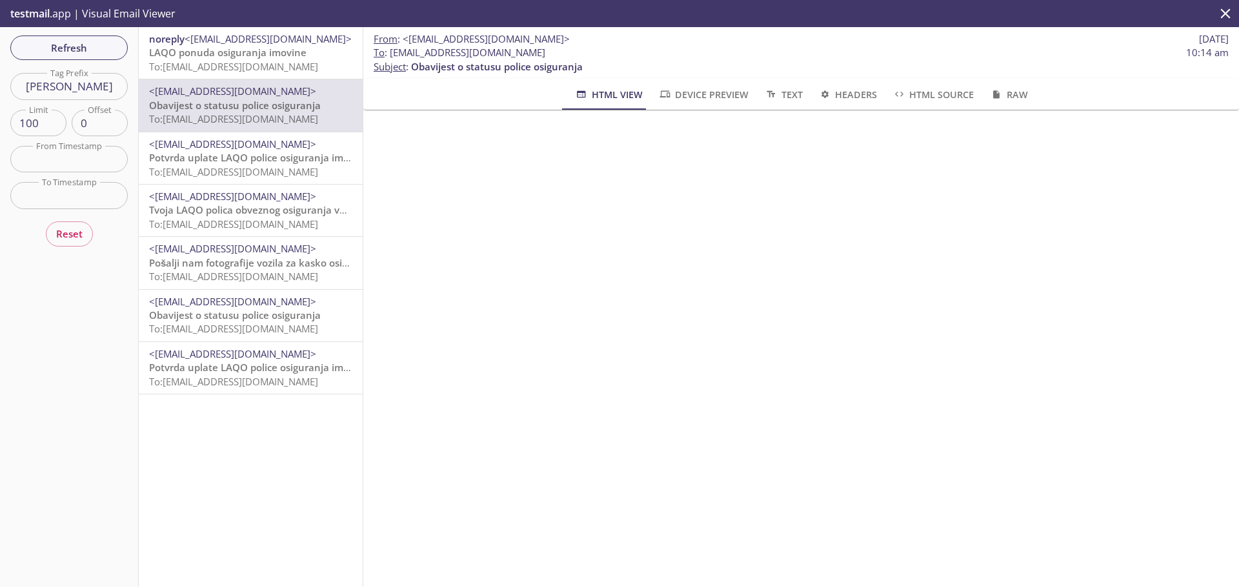
click at [253, 52] on span "LAQO ponuda osiguranja imovine" at bounding box center [227, 52] width 157 height 13
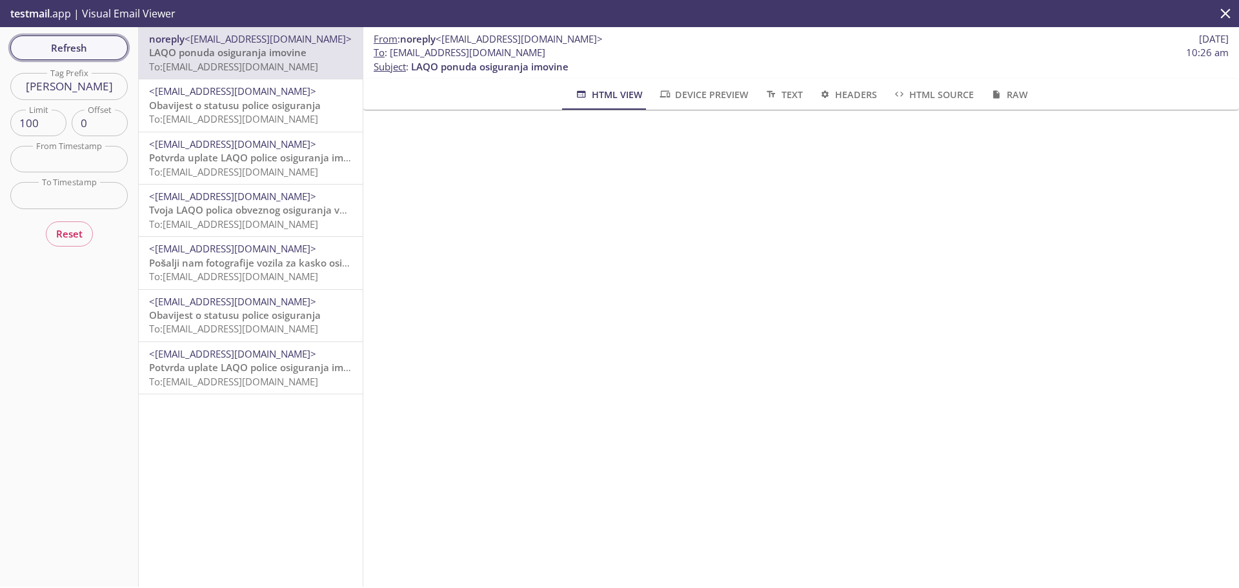
click at [70, 50] on span "Refresh" at bounding box center [69, 47] width 97 height 17
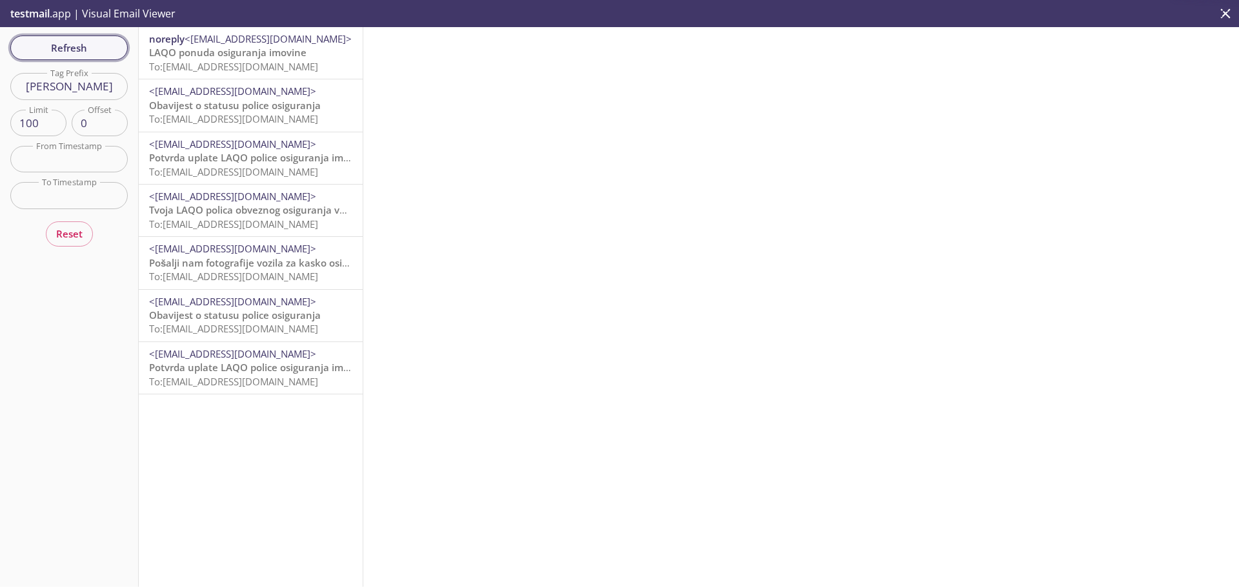
click at [70, 50] on span "Refresh" at bounding box center [69, 47] width 97 height 17
click at [74, 45] on span "Refresh" at bounding box center [69, 47] width 97 height 17
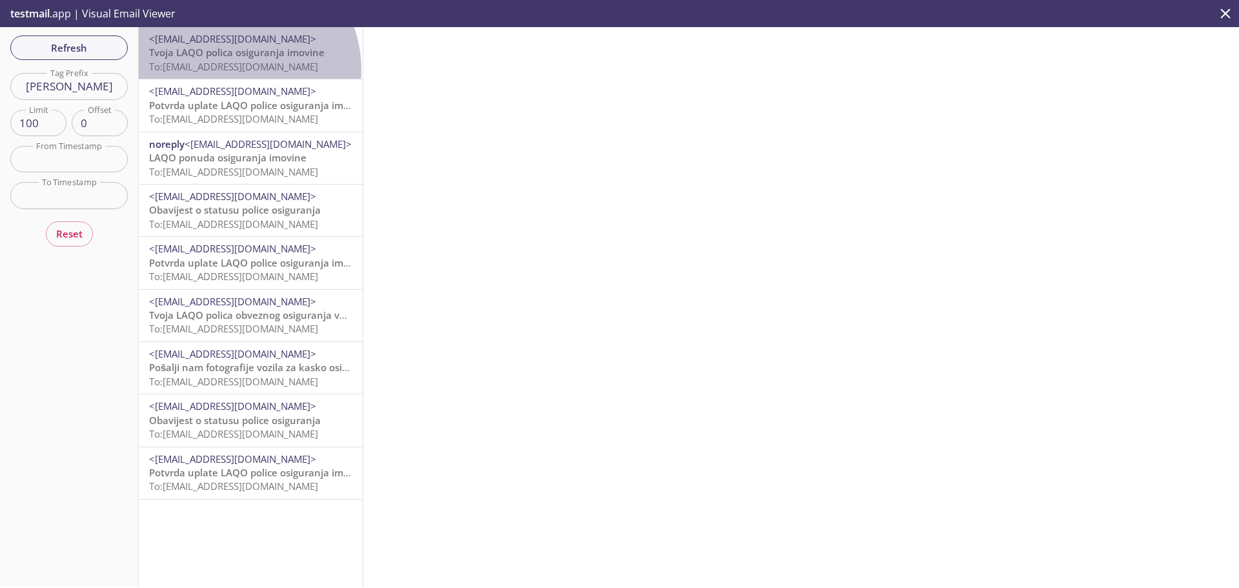
click at [234, 70] on span "To: [EMAIL_ADDRESS][DOMAIN_NAME]" at bounding box center [233, 66] width 169 height 13
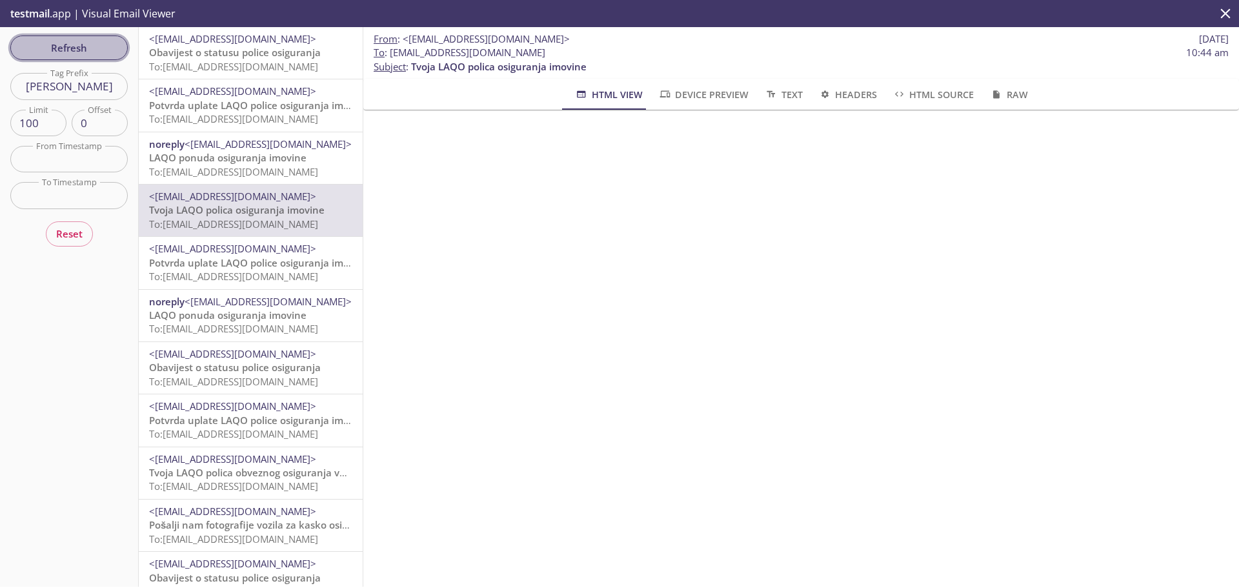
click at [91, 47] on span "Refresh" at bounding box center [69, 47] width 97 height 17
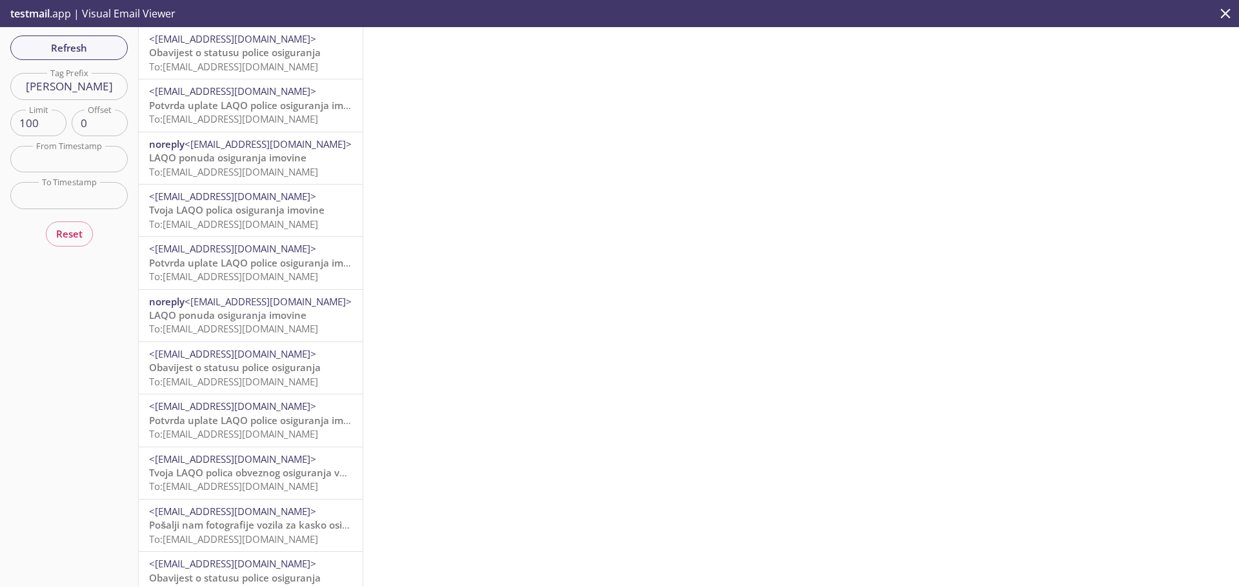
click at [312, 110] on span "Potvrda uplate LAQO police osiguranja imovine" at bounding box center [259, 105] width 220 height 13
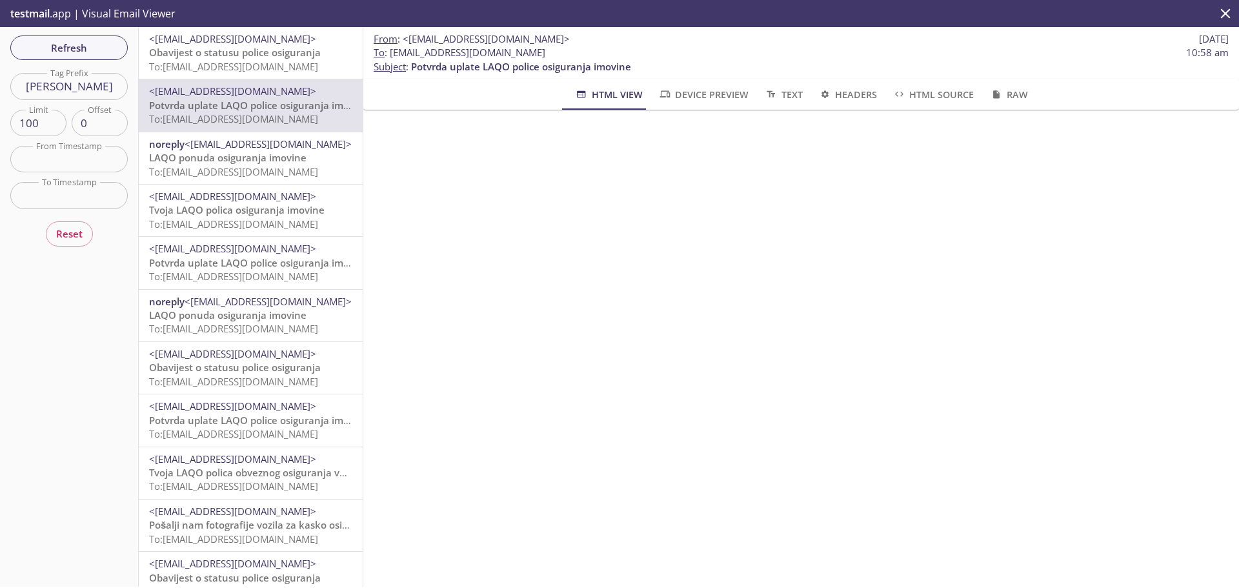
click at [267, 70] on span "To: [EMAIL_ADDRESS][DOMAIN_NAME]" at bounding box center [233, 66] width 169 height 13
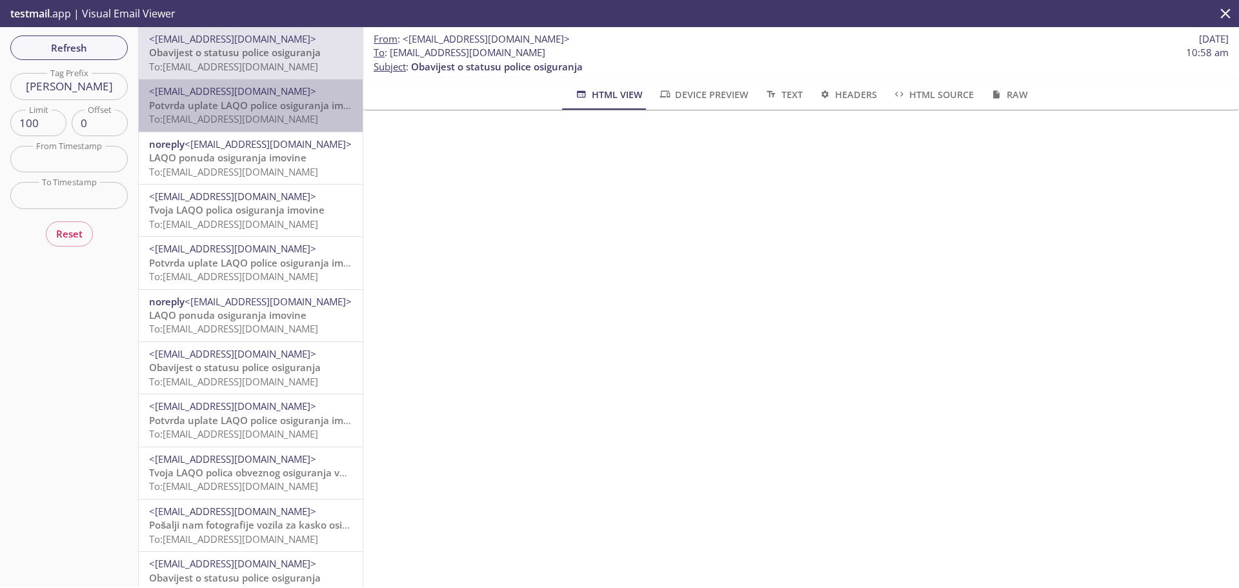
click at [273, 85] on span "<[EMAIL_ADDRESS][DOMAIN_NAME]>" at bounding box center [250, 92] width 203 height 14
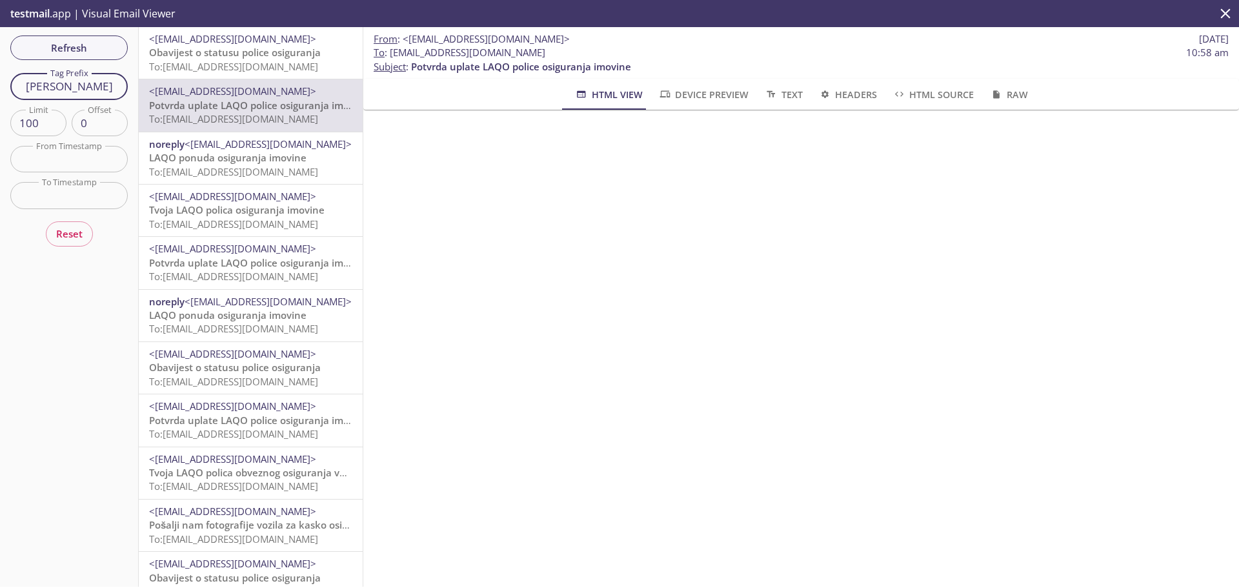
drag, startPoint x: 93, startPoint y: 90, endPoint x: 43, endPoint y: 92, distance: 50.4
click at [43, 92] on input "[PERSON_NAME]" at bounding box center [68, 86] width 117 height 26
click at [99, 43] on span "Refresh" at bounding box center [69, 47] width 97 height 17
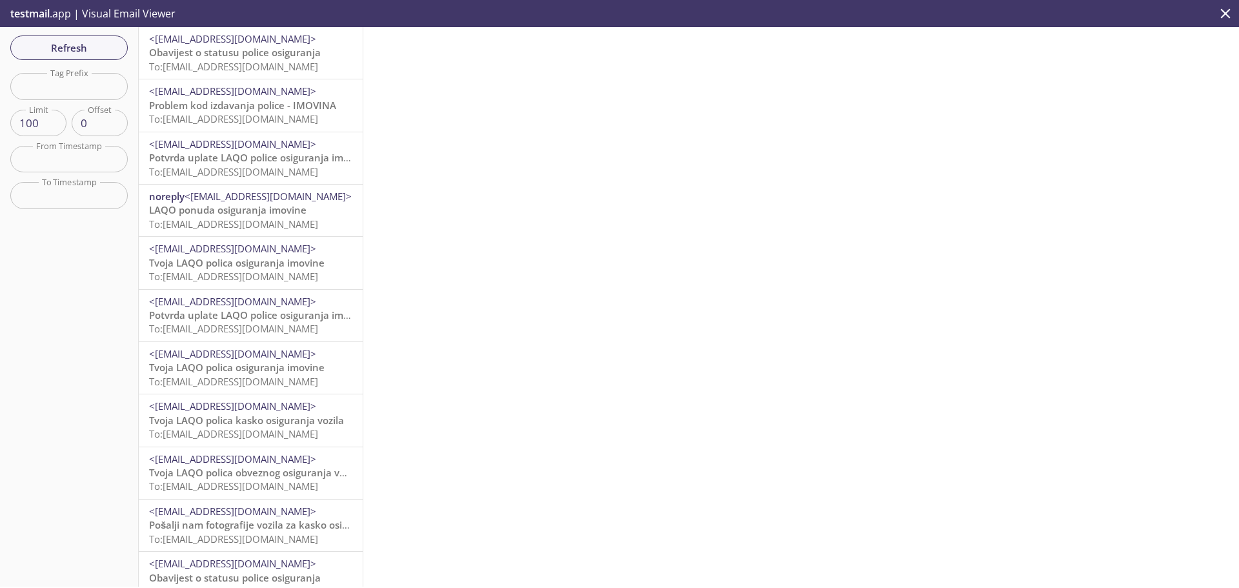
click at [301, 101] on span "Problem kod izdavanja police - IMOVINA" at bounding box center [242, 105] width 187 height 13
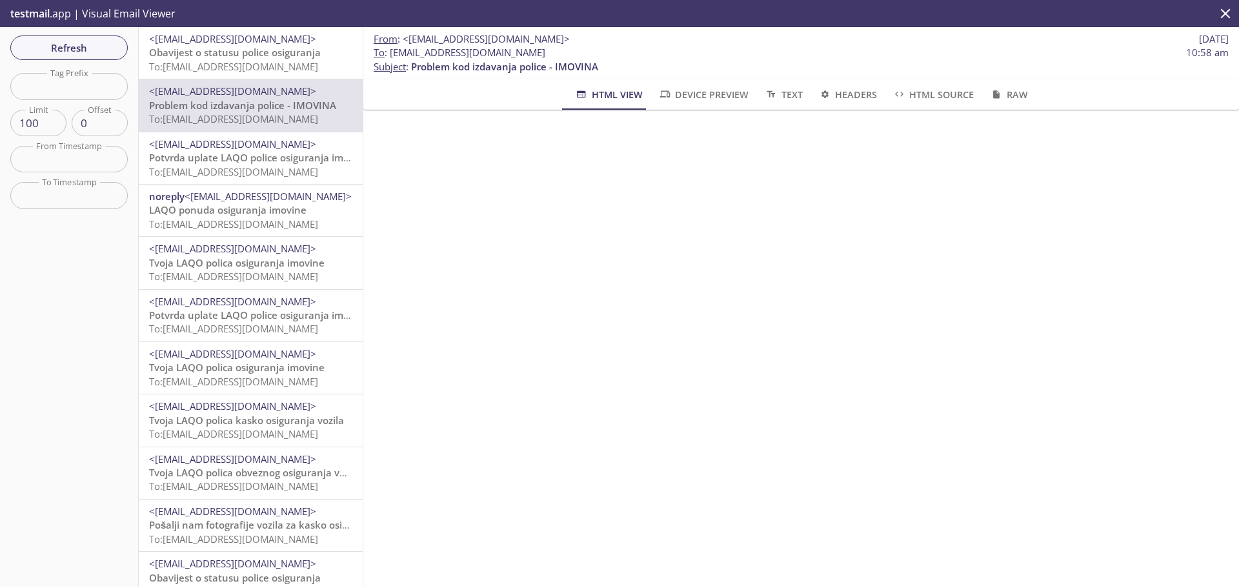
scroll to position [129, 0]
click at [190, 147] on span "<[EMAIL_ADDRESS][DOMAIN_NAME]>" at bounding box center [232, 143] width 167 height 13
